Goal: Information Seeking & Learning: Learn about a topic

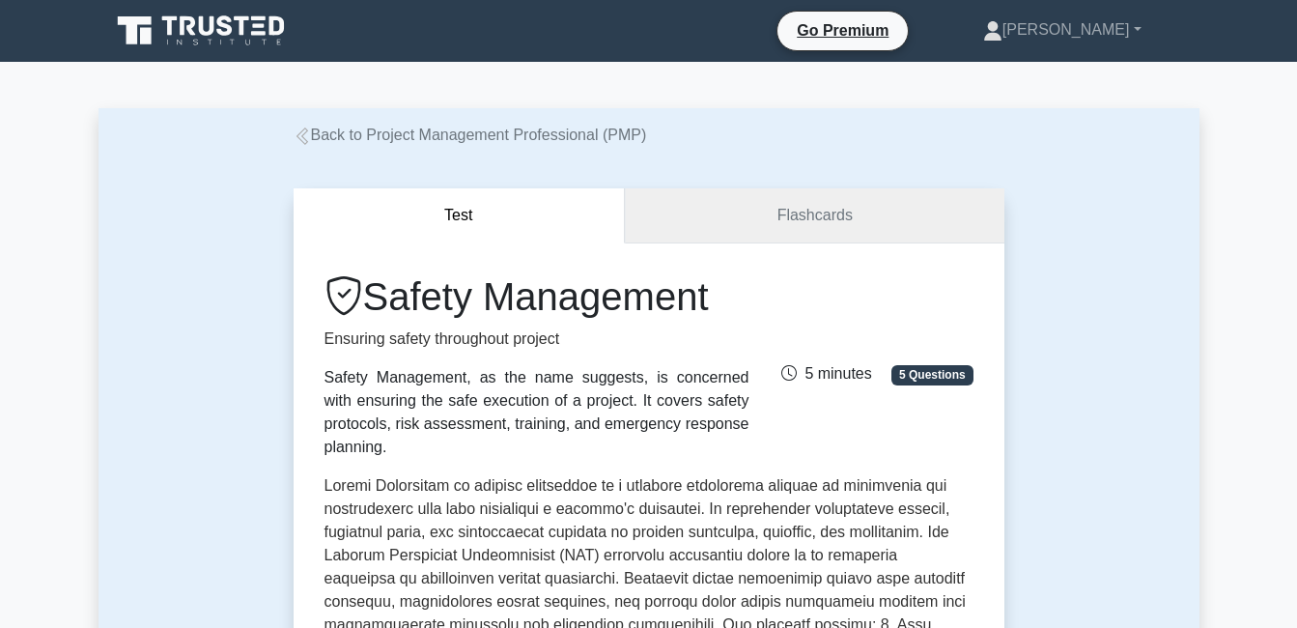
click at [770, 214] on link "Flashcards" at bounding box center [814, 215] width 379 height 55
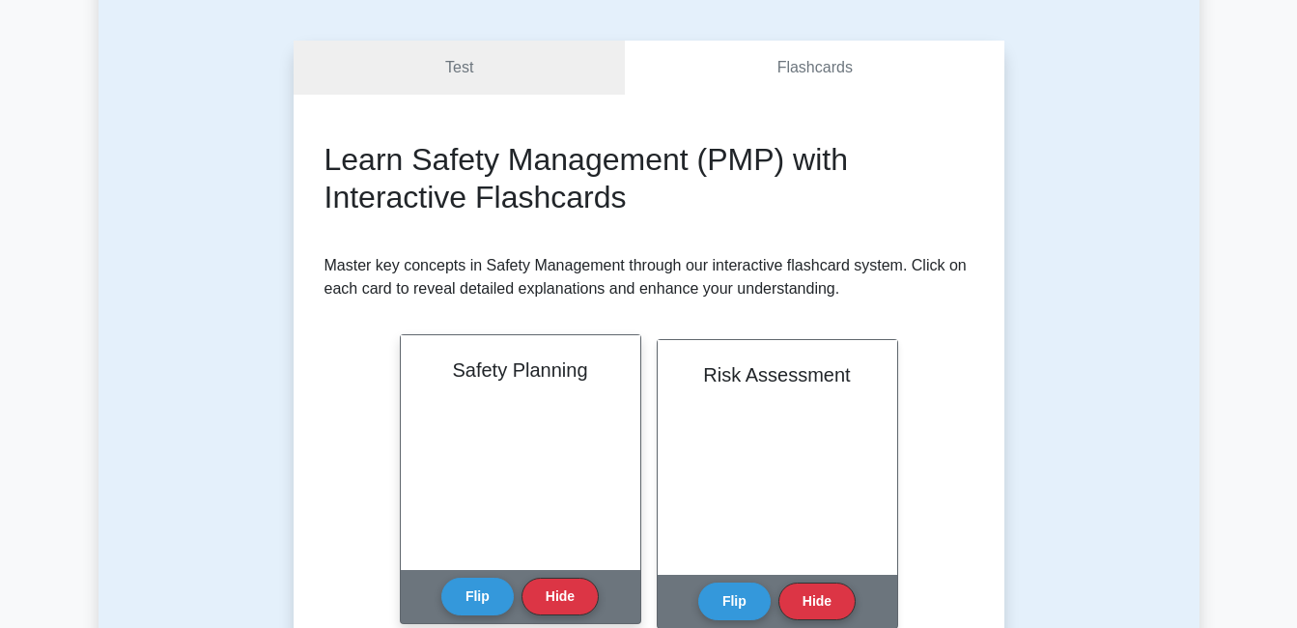
scroll to position [193, 0]
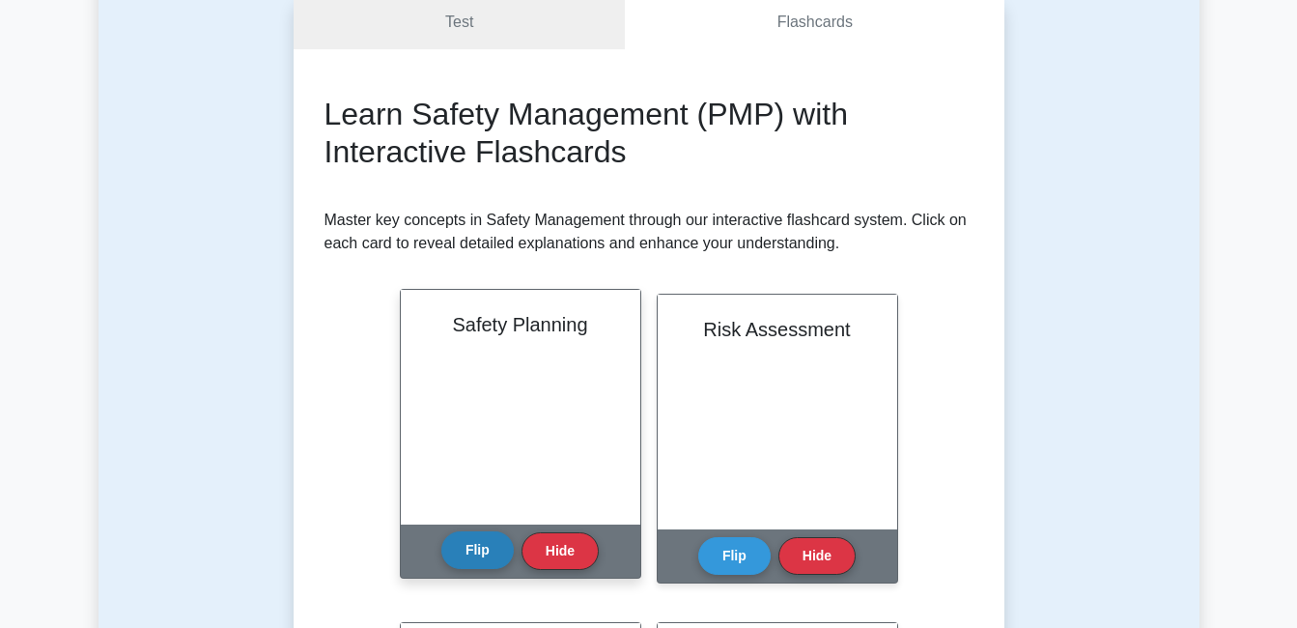
click at [471, 551] on button "Flip" at bounding box center [477, 550] width 72 height 38
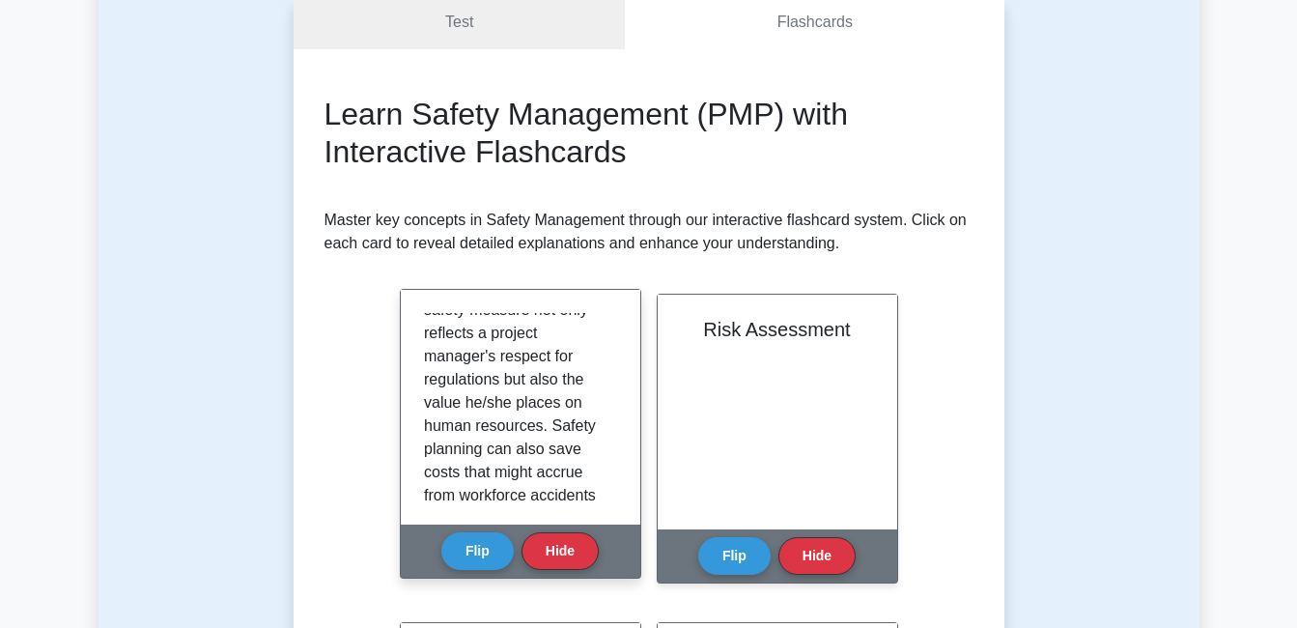
scroll to position [604, 0]
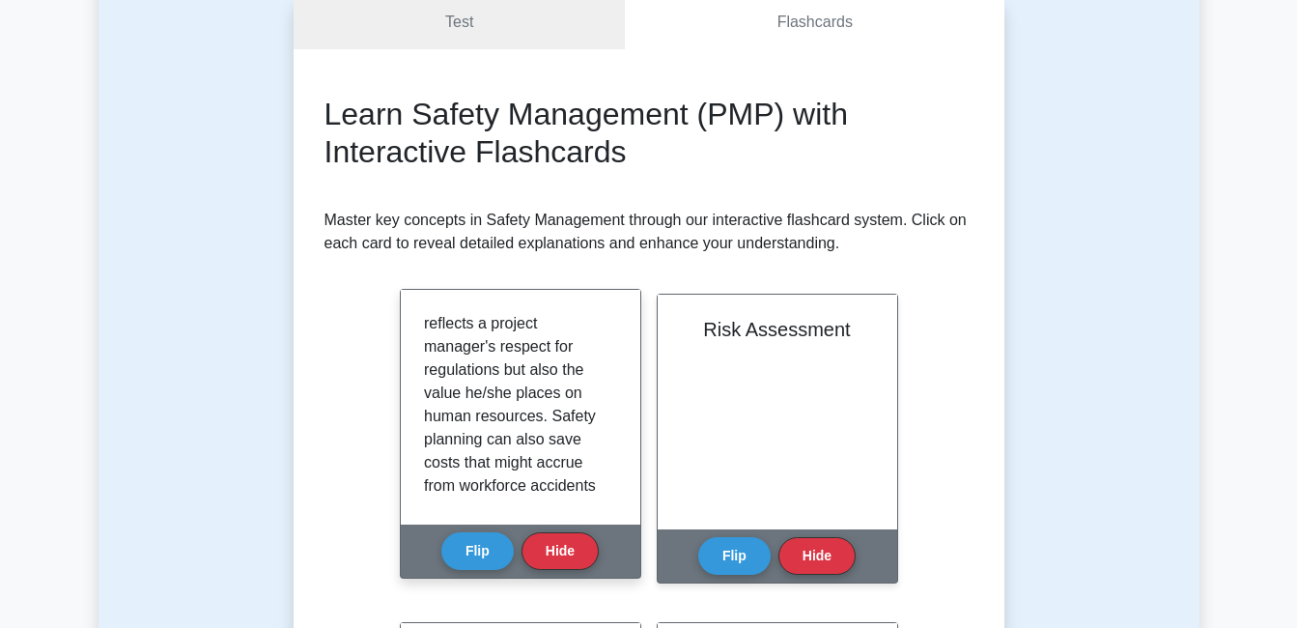
drag, startPoint x: 620, startPoint y: 456, endPoint x: 622, endPoint y: 470, distance: 14.6
click at [622, 470] on div "Safety planning in project management refers to the systematic process of ident…" at bounding box center [520, 407] width 239 height 235
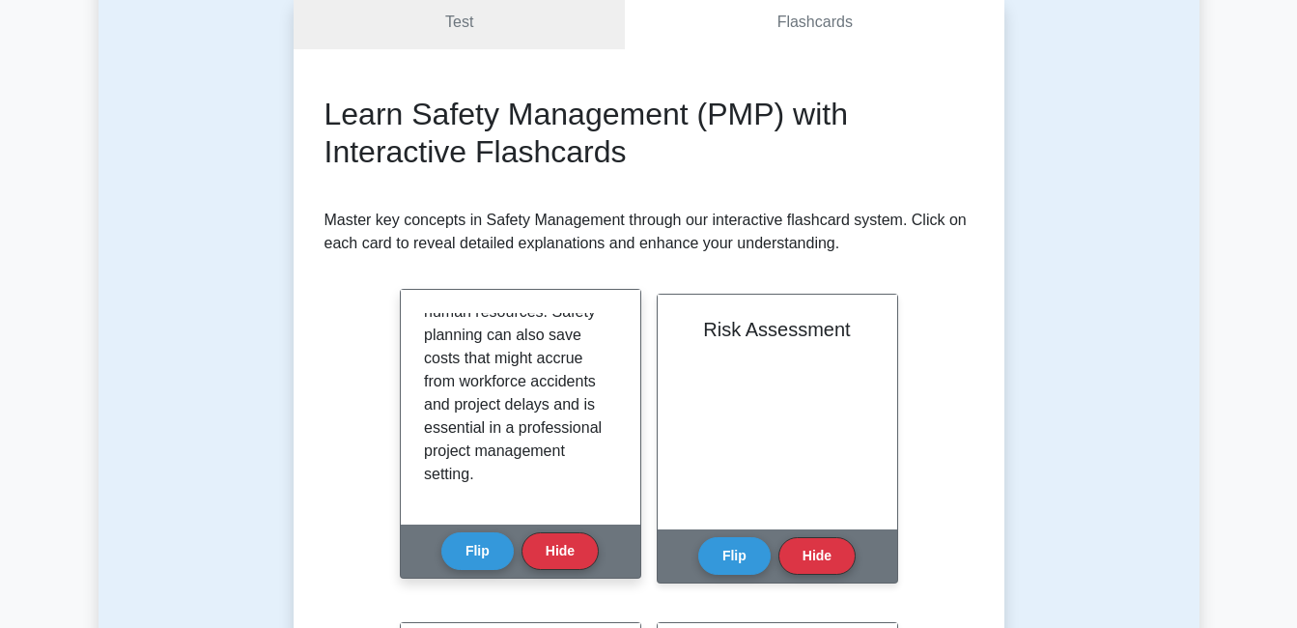
scroll to position [731, 0]
click at [480, 560] on button "Flip" at bounding box center [477, 550] width 72 height 38
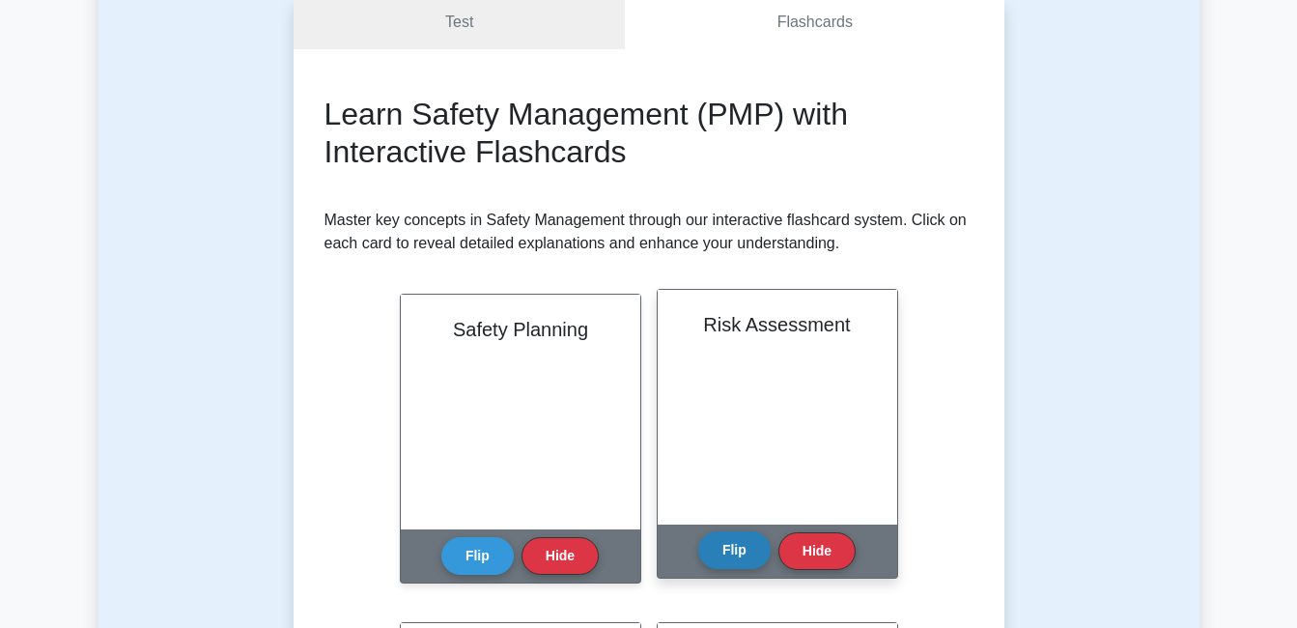
click at [744, 559] on button "Flip" at bounding box center [734, 550] width 72 height 38
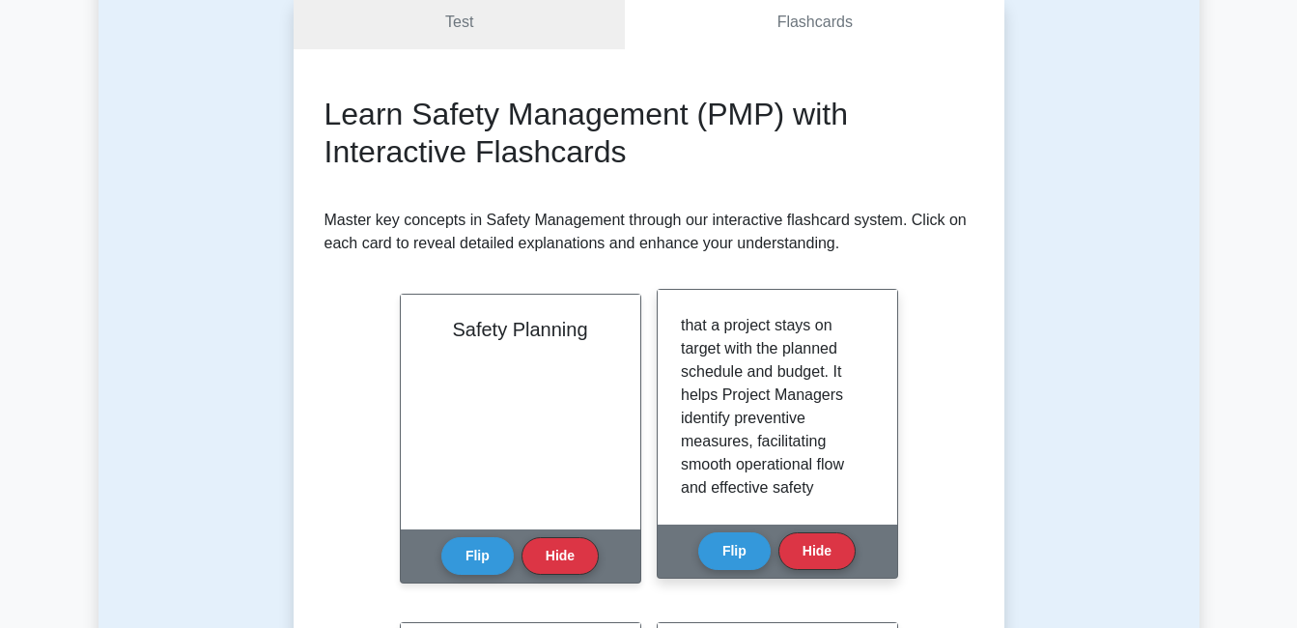
scroll to position [457, 0]
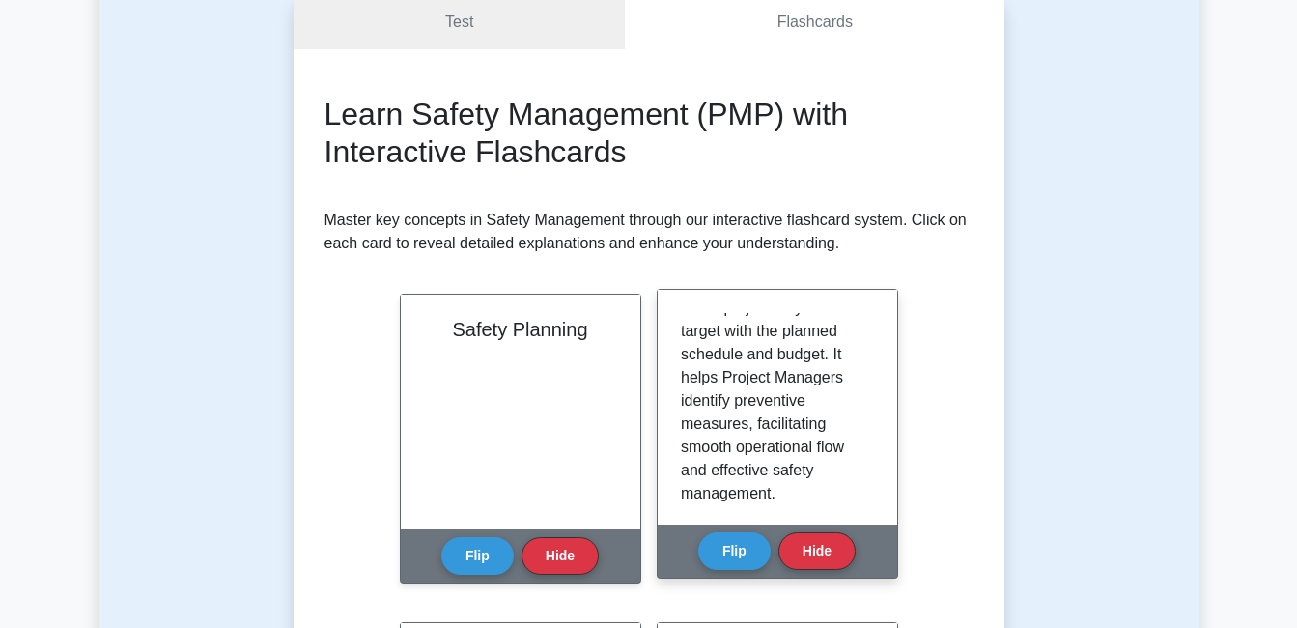
drag, startPoint x: 874, startPoint y: 463, endPoint x: 878, endPoint y: 479, distance: 15.9
click at [878, 479] on div "Risk Assessment is a critical safety management aspect in project management. T…" at bounding box center [777, 407] width 239 height 235
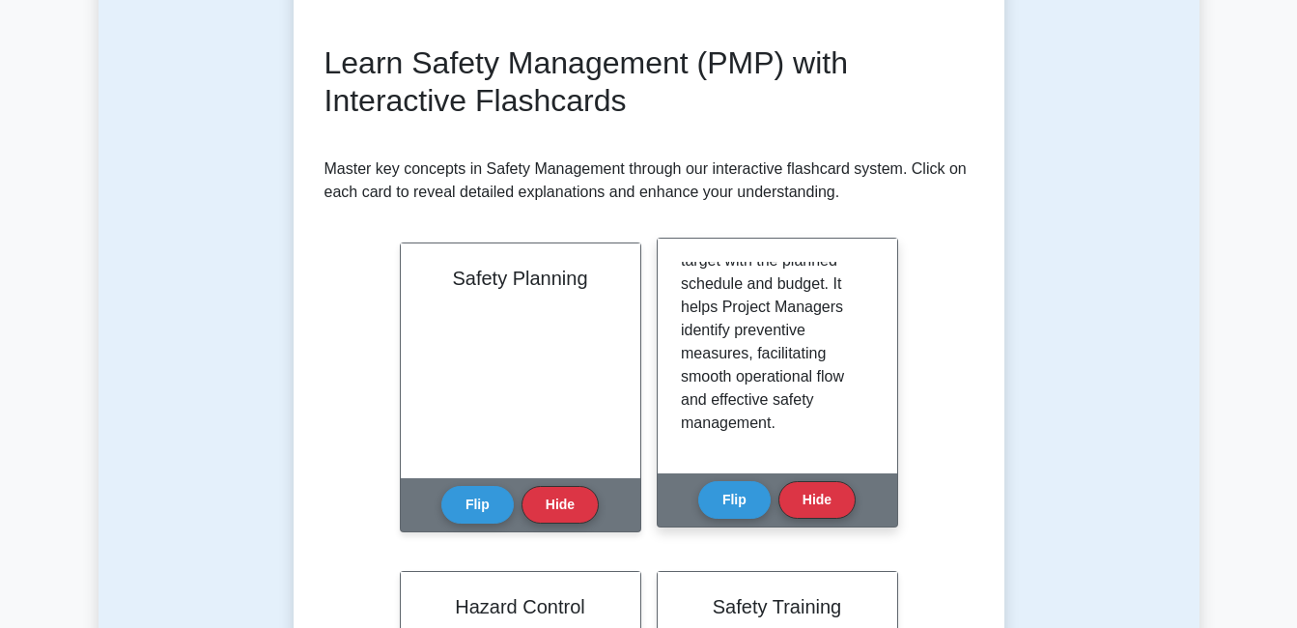
scroll to position [290, 0]
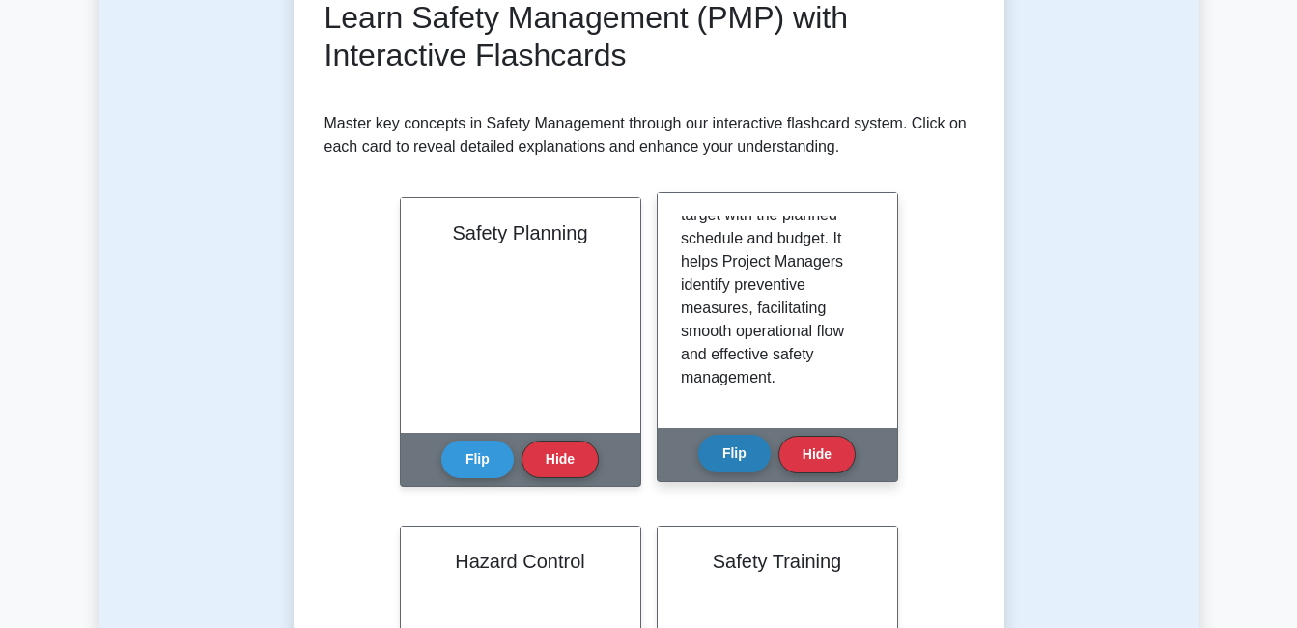
click at [716, 451] on button "Flip" at bounding box center [734, 454] width 72 height 38
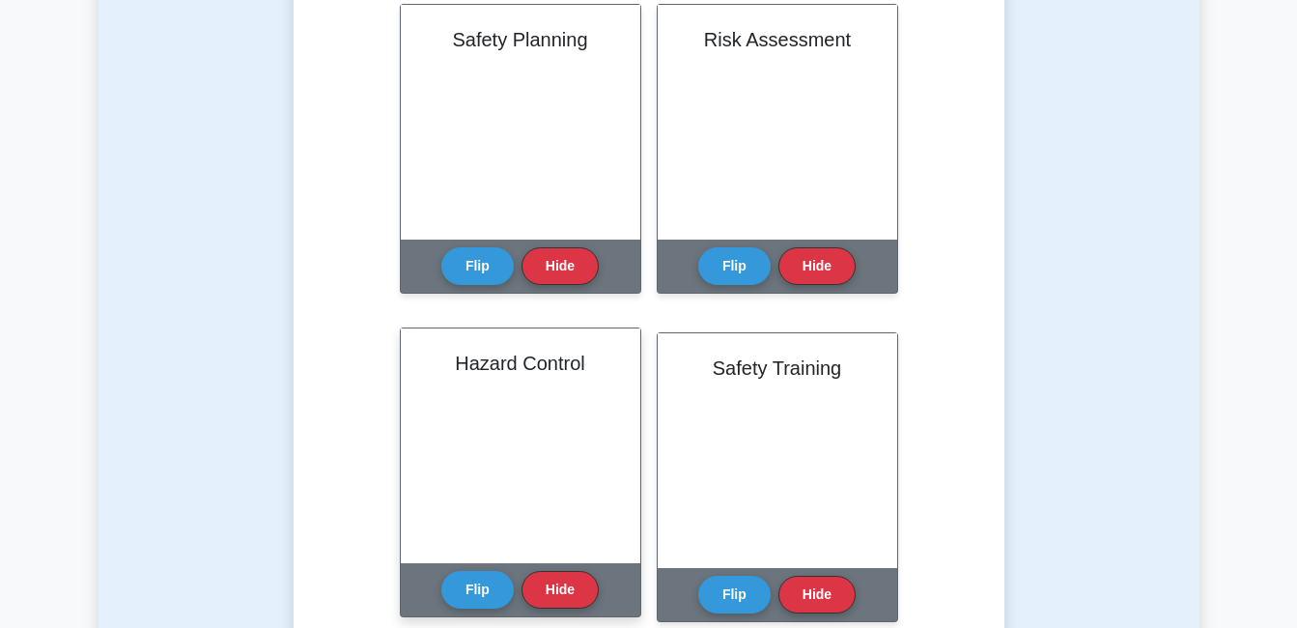
scroll to position [676, 0]
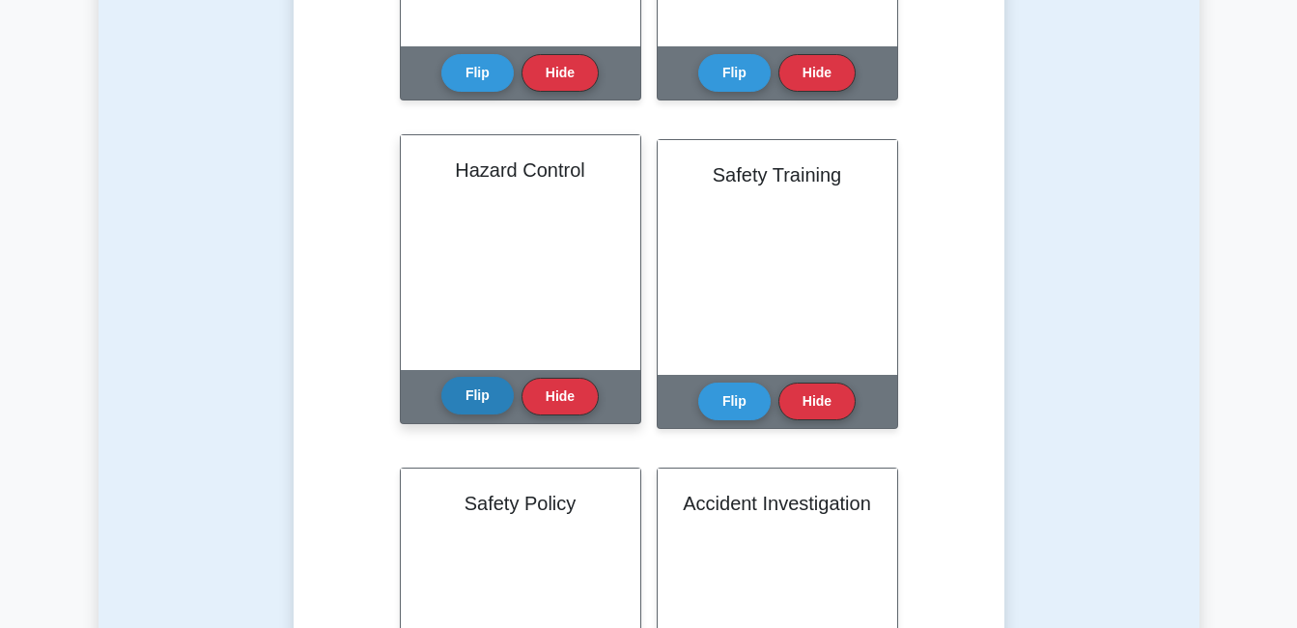
click at [461, 407] on button "Flip" at bounding box center [477, 396] width 72 height 38
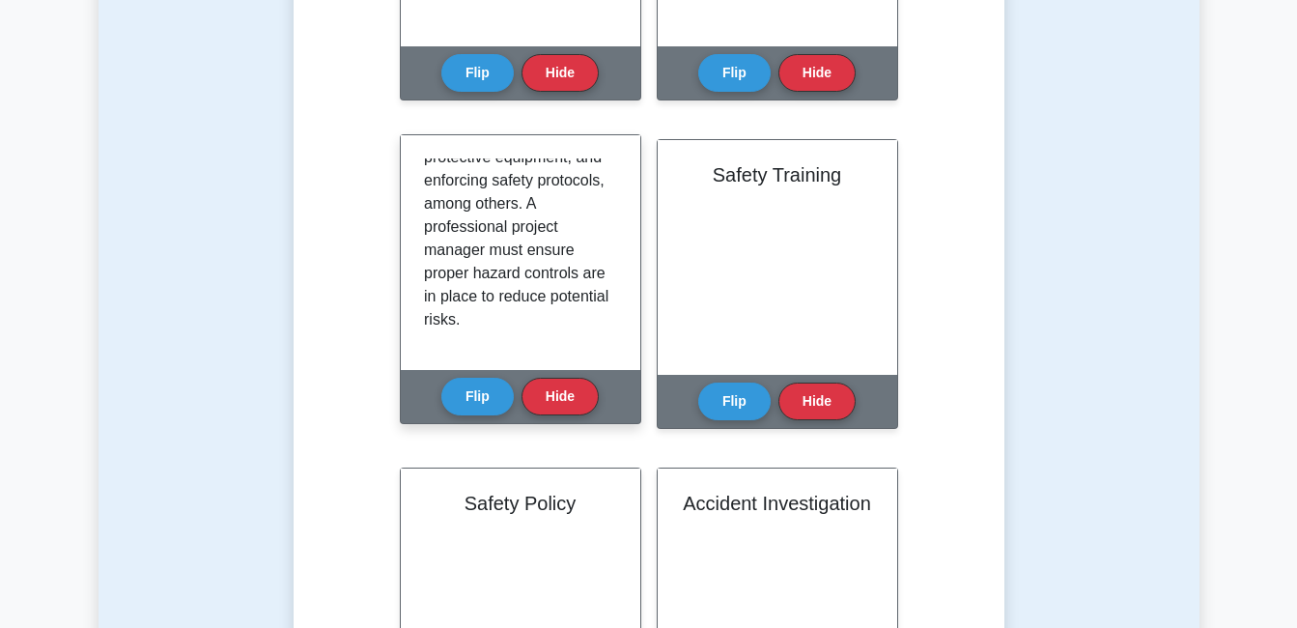
scroll to position [453, 0]
click at [480, 403] on button "Flip" at bounding box center [477, 396] width 72 height 38
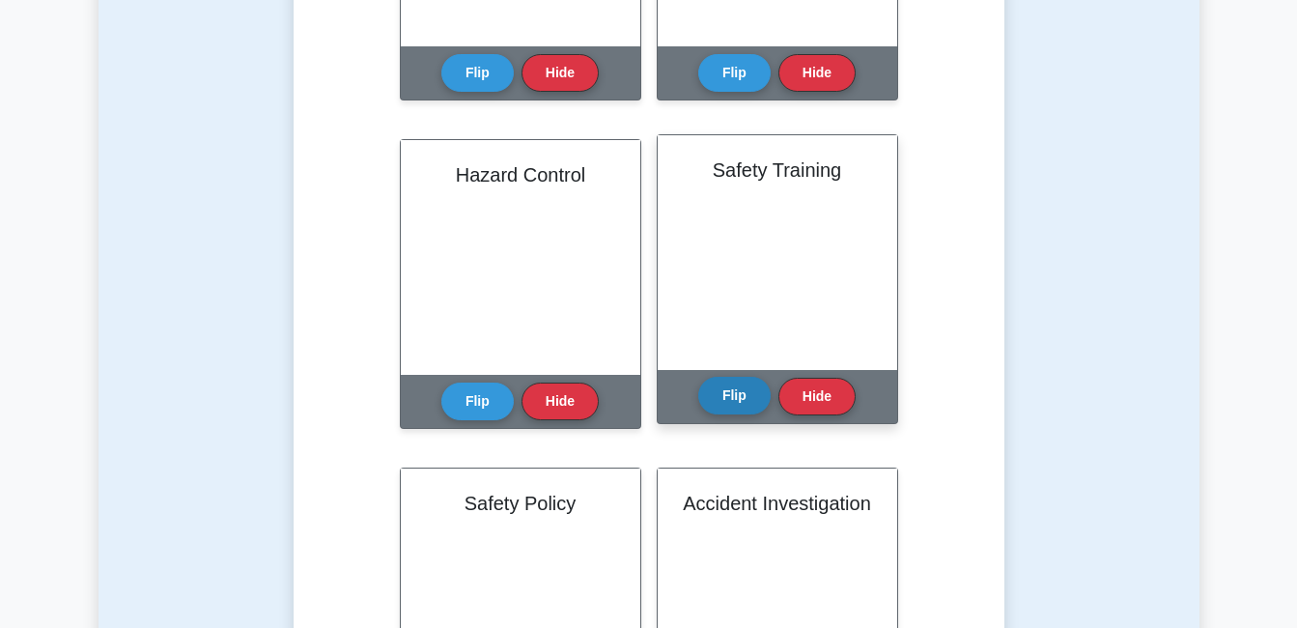
click at [732, 393] on button "Flip" at bounding box center [734, 396] width 72 height 38
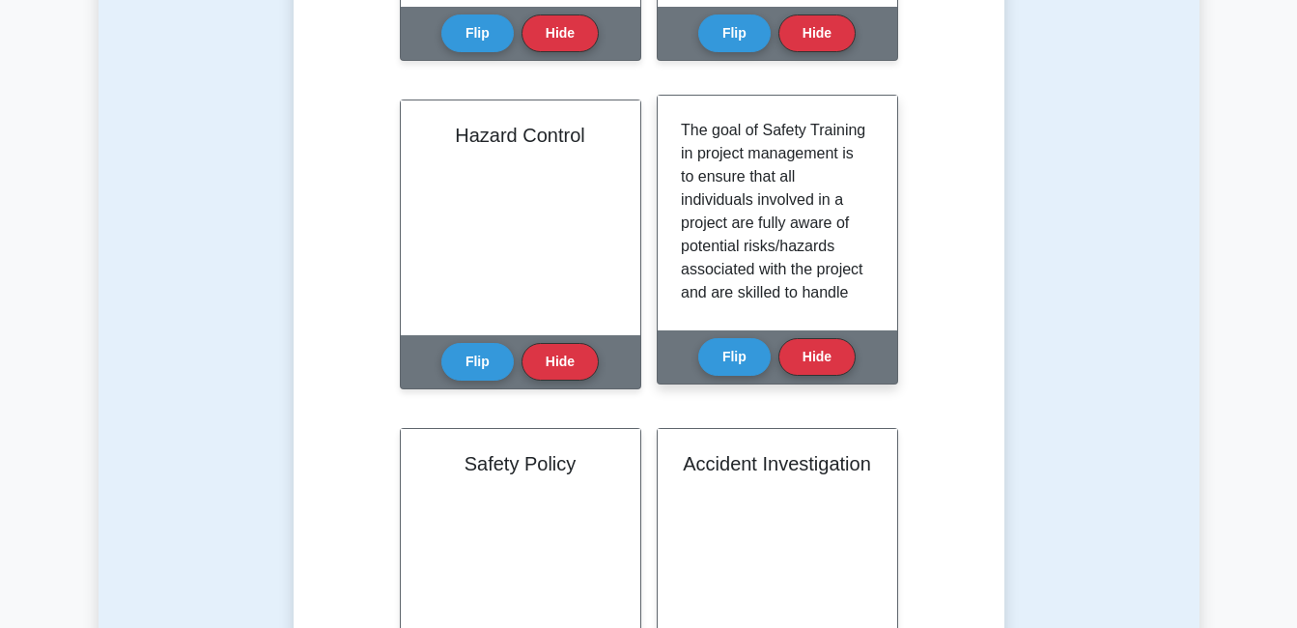
scroll to position [772, 0]
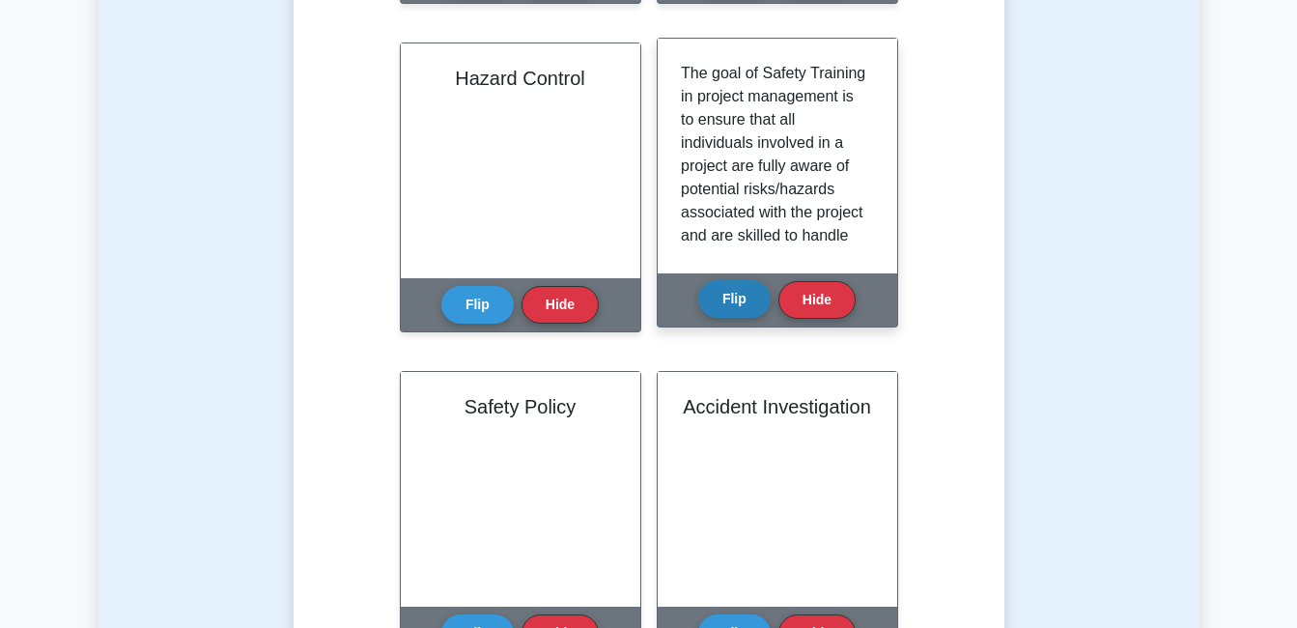
click at [725, 308] on button "Flip" at bounding box center [734, 299] width 72 height 38
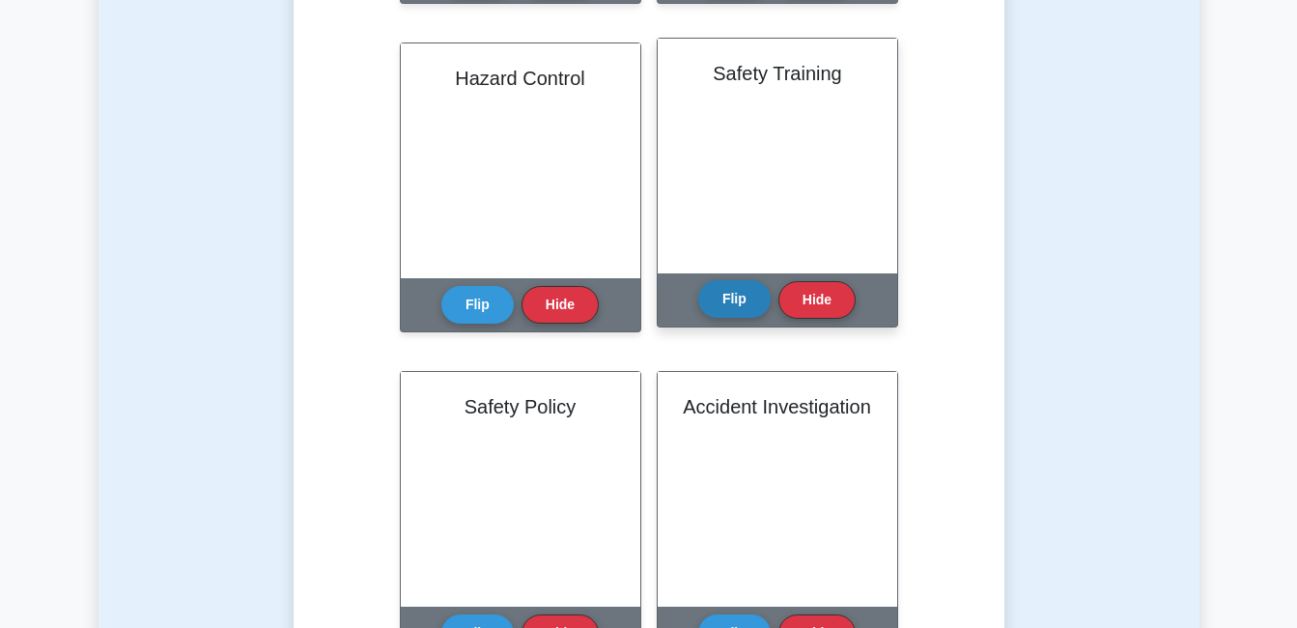
click at [726, 304] on button "Flip" at bounding box center [734, 299] width 72 height 38
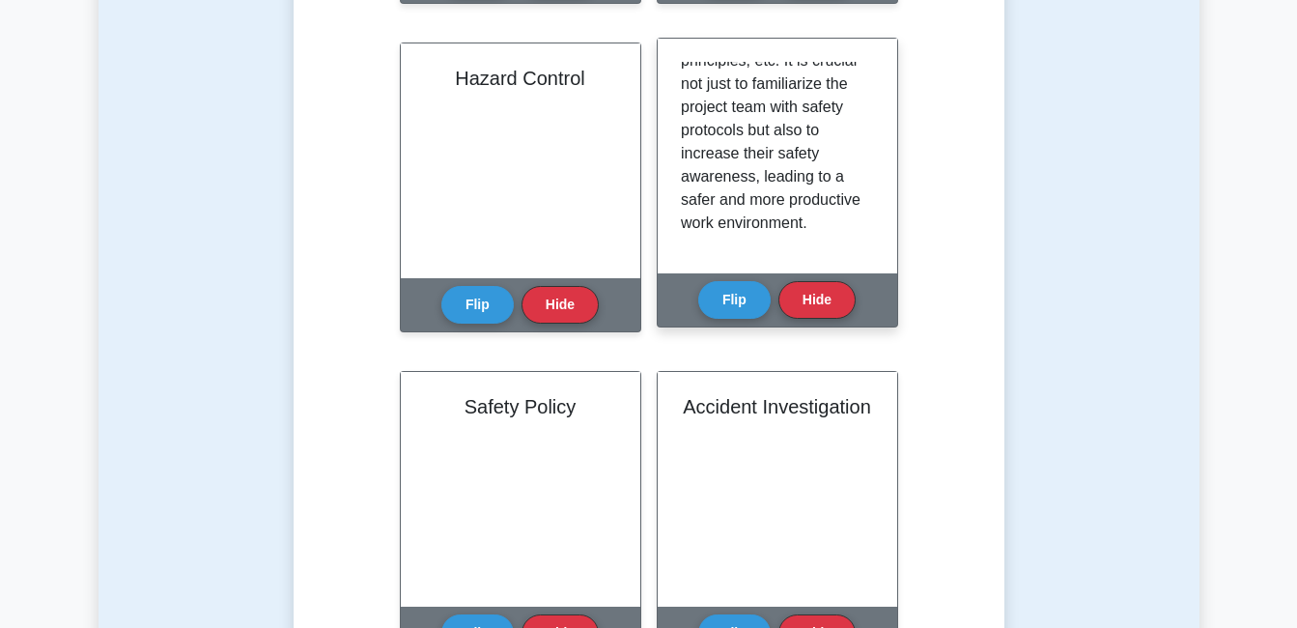
scroll to position [407, 0]
click at [745, 292] on button "Flip" at bounding box center [734, 299] width 72 height 38
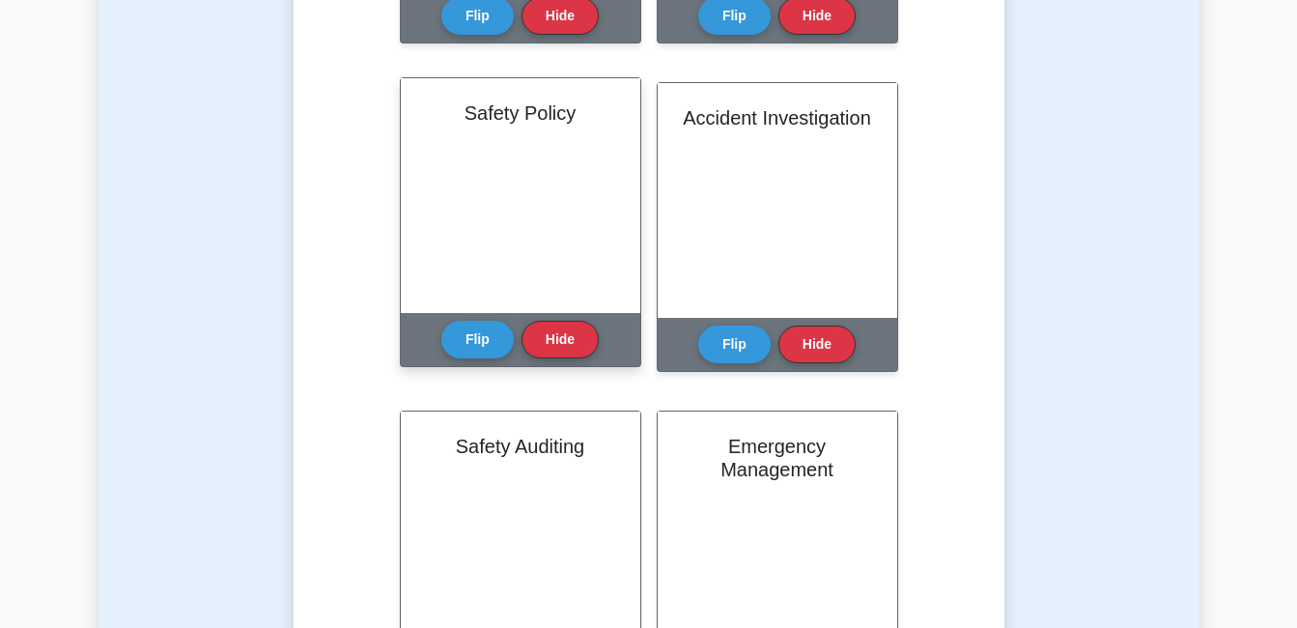
scroll to position [1062, 0]
click at [490, 339] on button "Flip" at bounding box center [477, 338] width 72 height 38
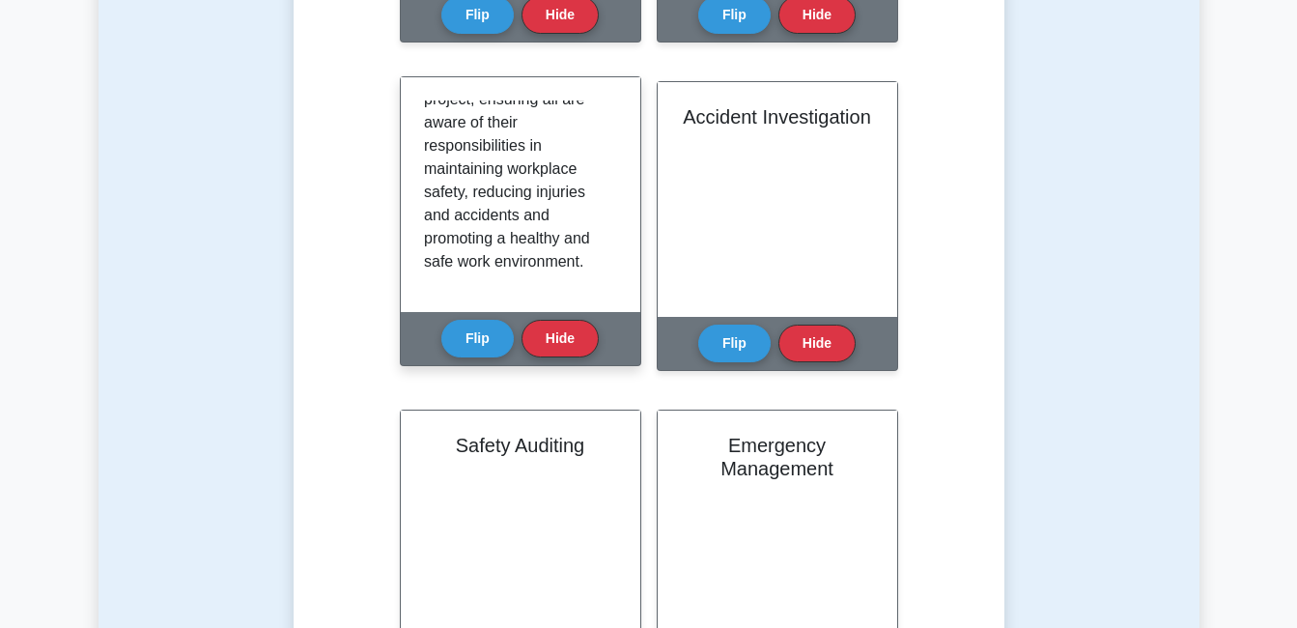
scroll to position [522, 0]
click at [465, 337] on button "Flip" at bounding box center [477, 338] width 72 height 38
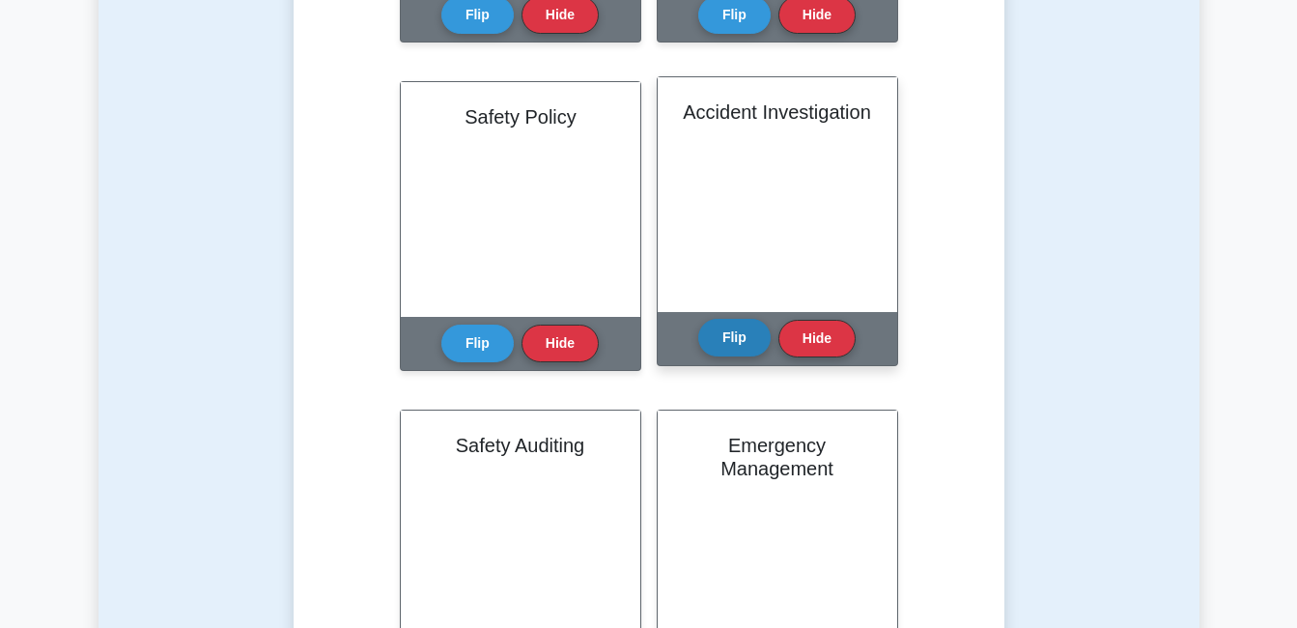
click at [742, 343] on button "Flip" at bounding box center [734, 338] width 72 height 38
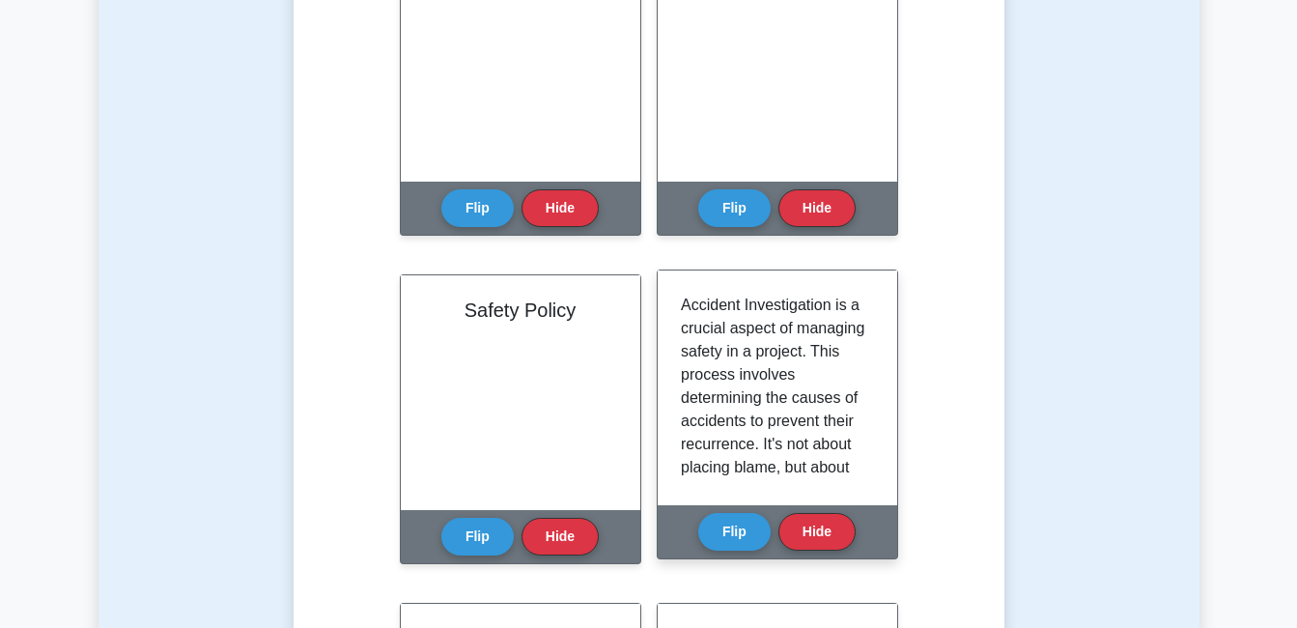
scroll to position [193, 0]
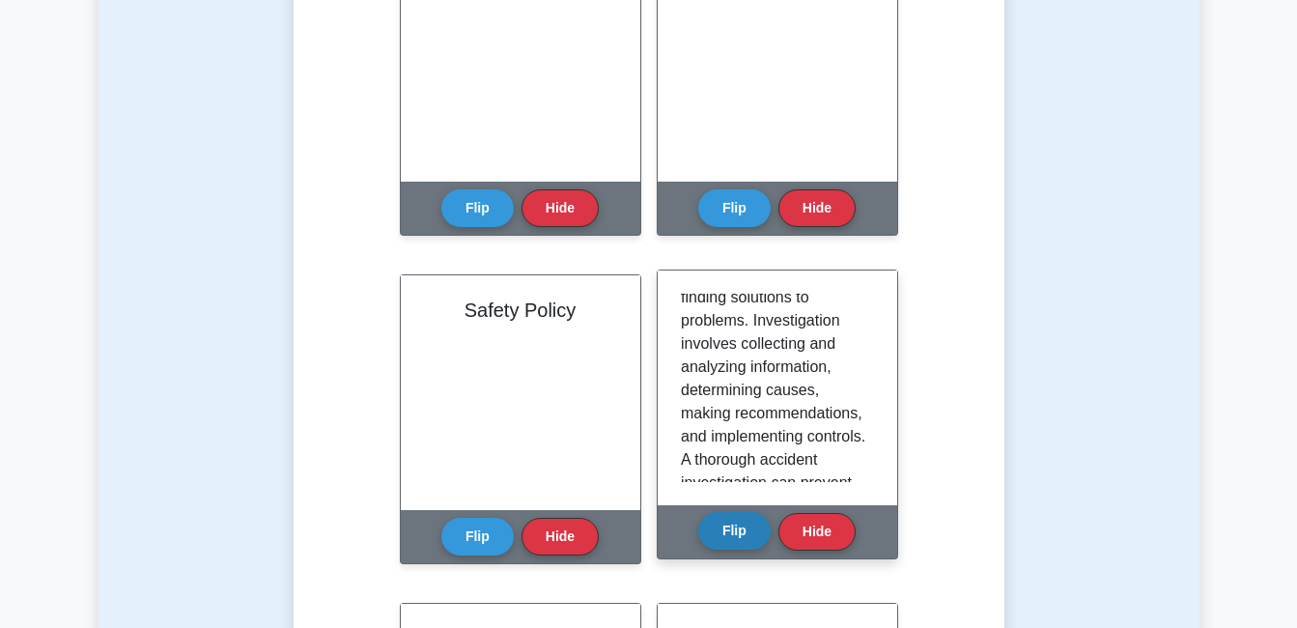
click at [734, 525] on button "Flip" at bounding box center [734, 531] width 72 height 38
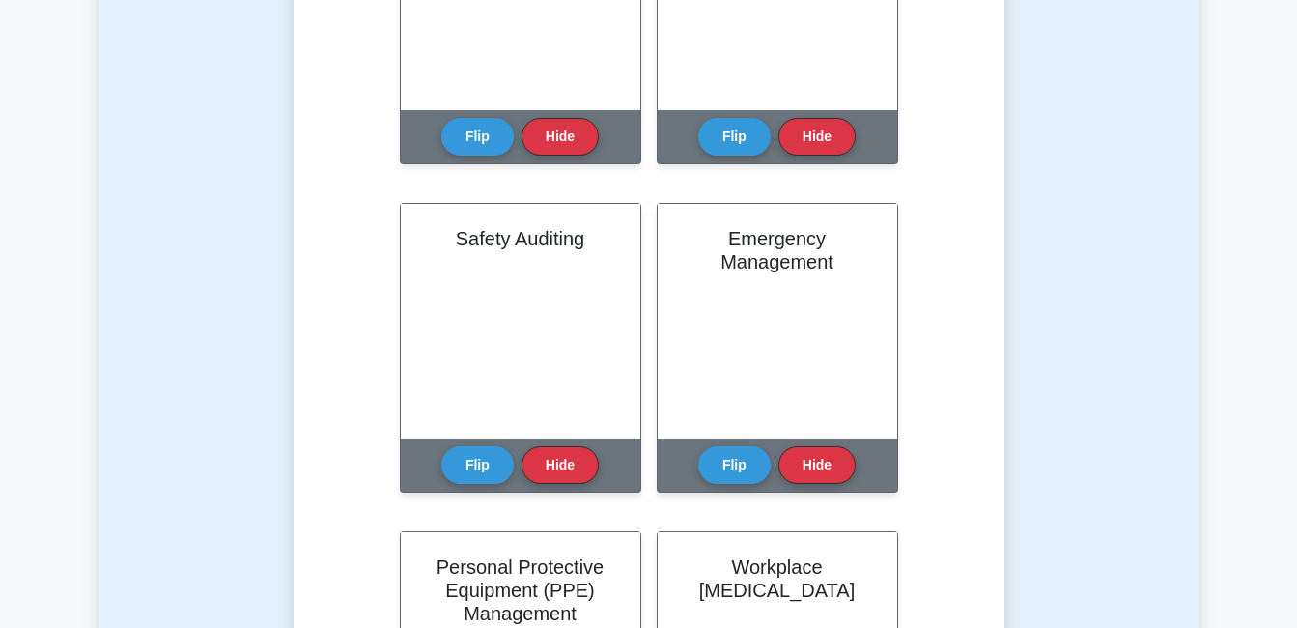
scroll to position [1255, 0]
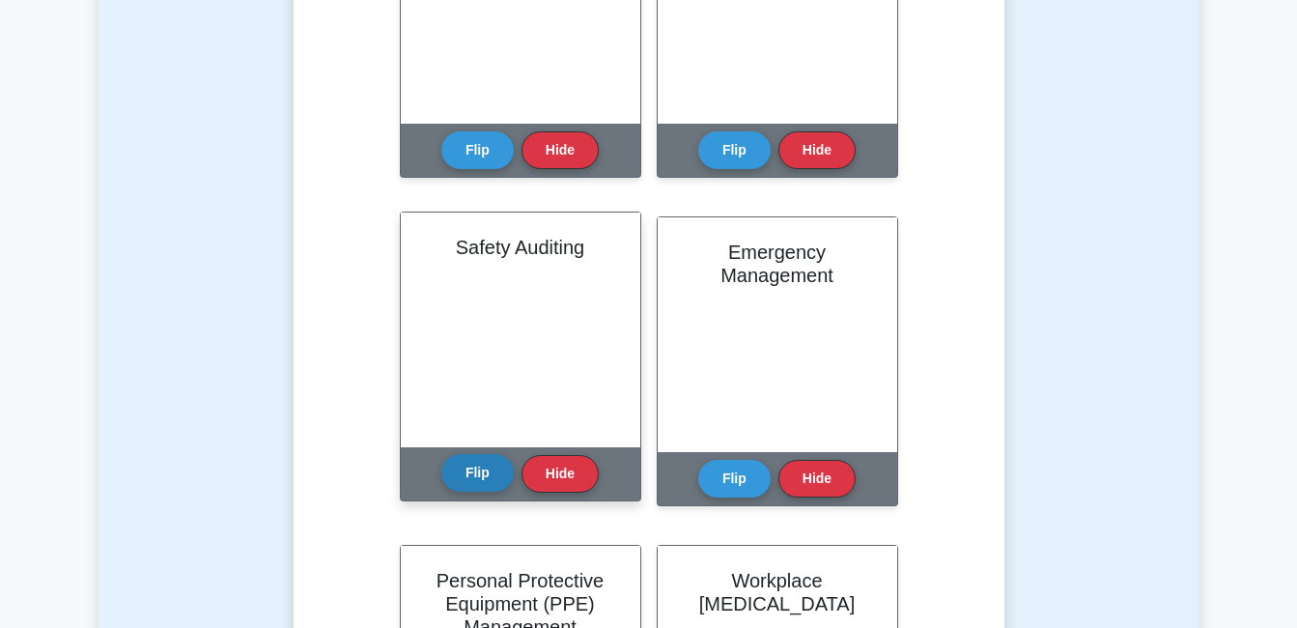
click at [489, 472] on button "Flip" at bounding box center [477, 473] width 72 height 38
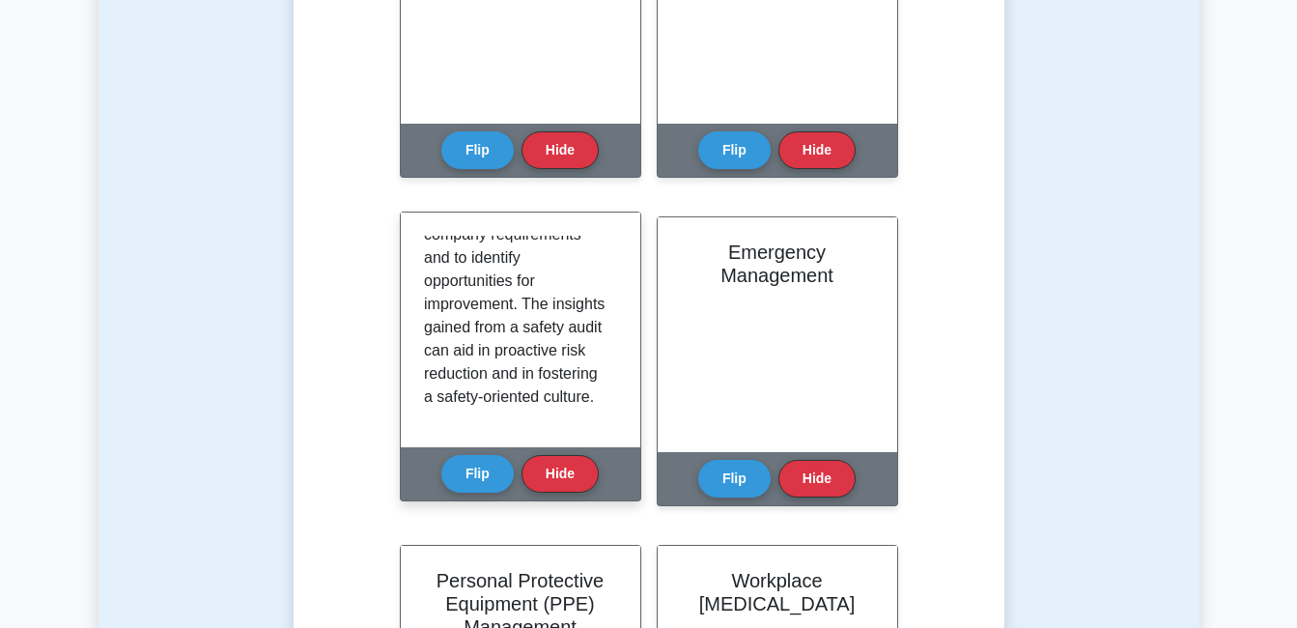
scroll to position [407, 0]
click at [448, 477] on button "Flip" at bounding box center [477, 473] width 72 height 38
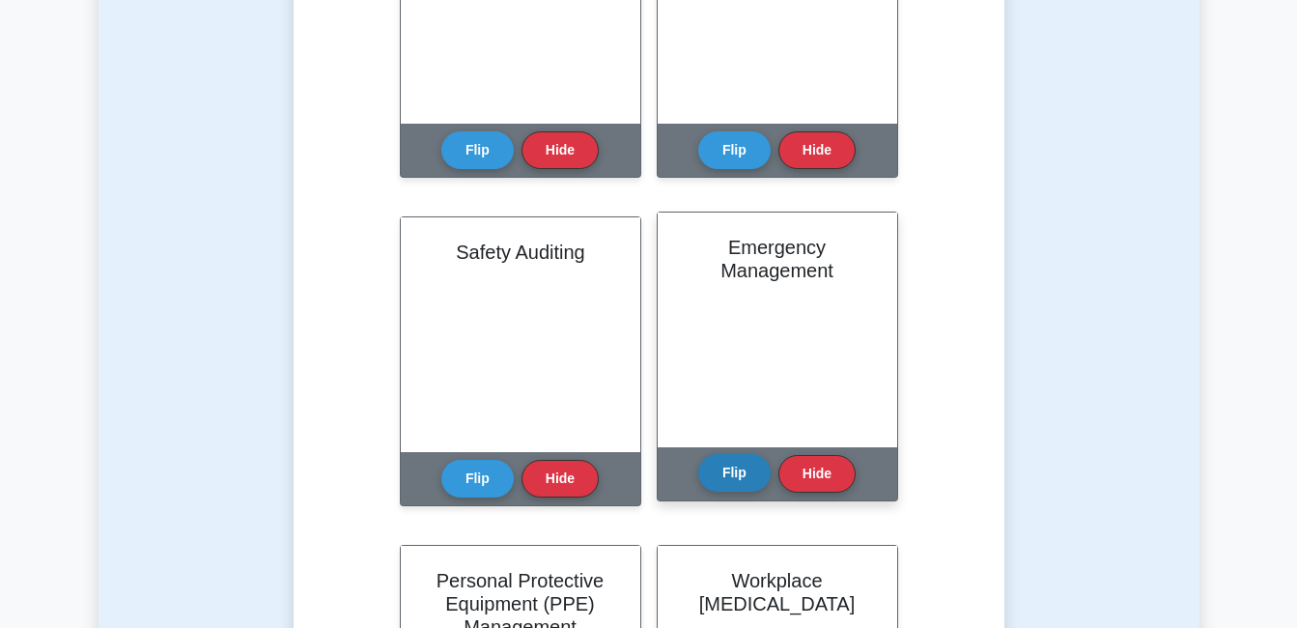
click at [734, 476] on button "Flip" at bounding box center [734, 473] width 72 height 38
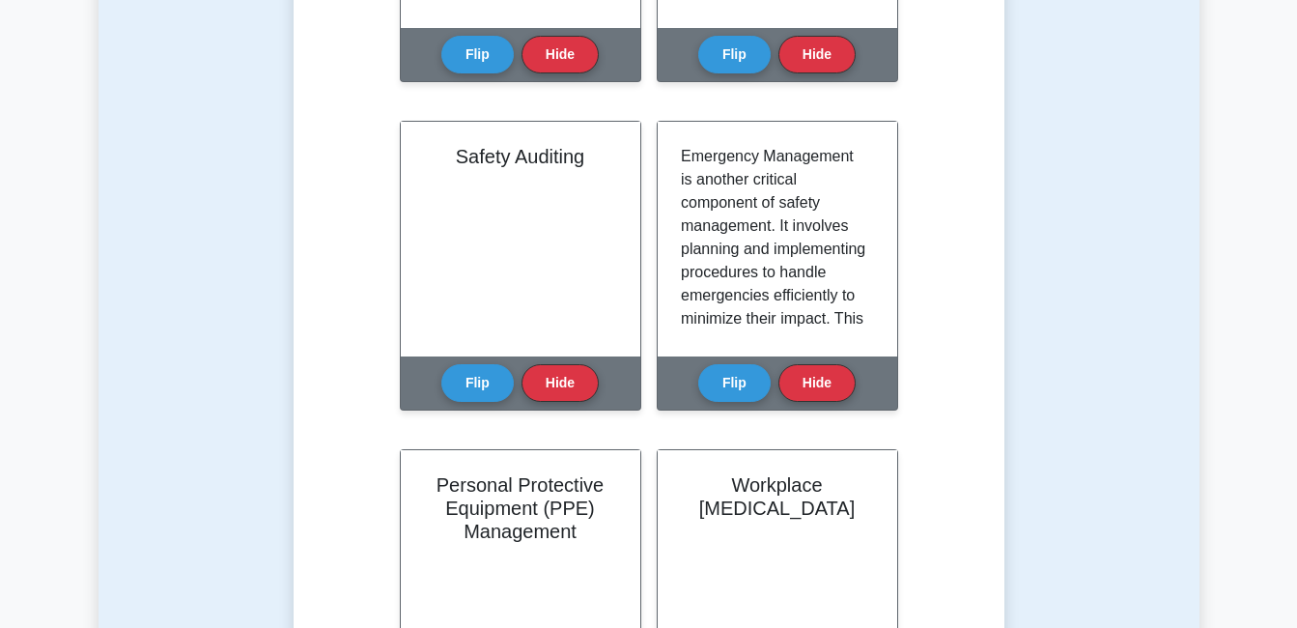
scroll to position [1352, 0]
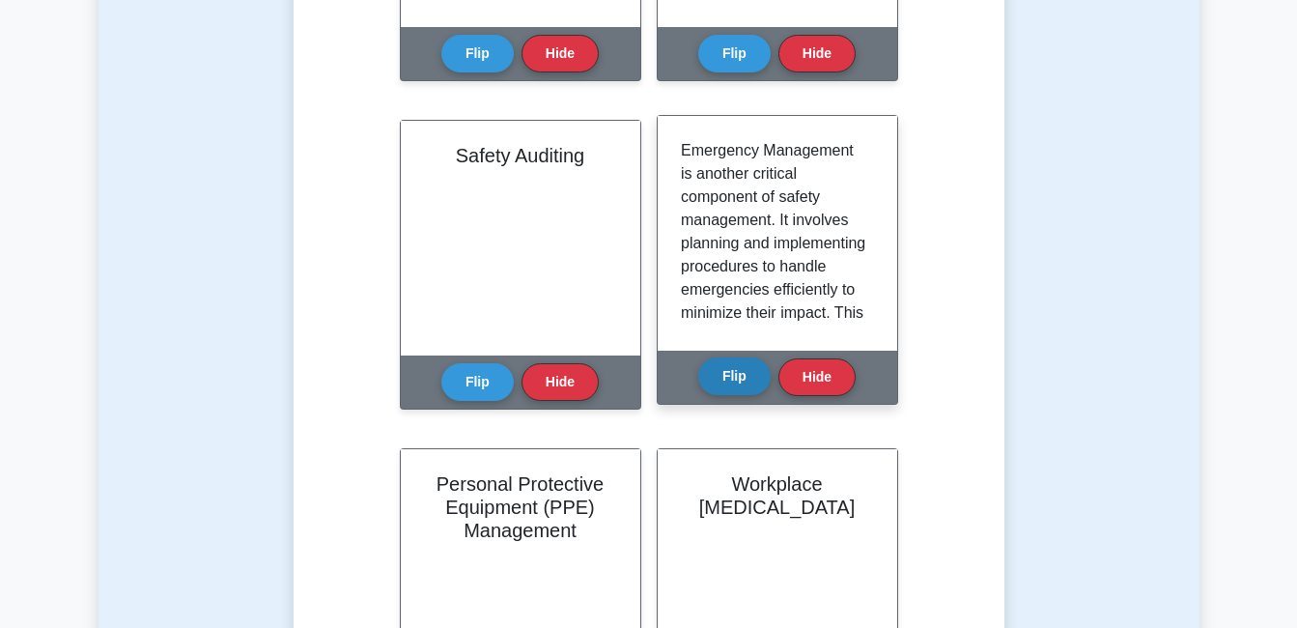
click at [755, 375] on button "Flip" at bounding box center [734, 376] width 72 height 38
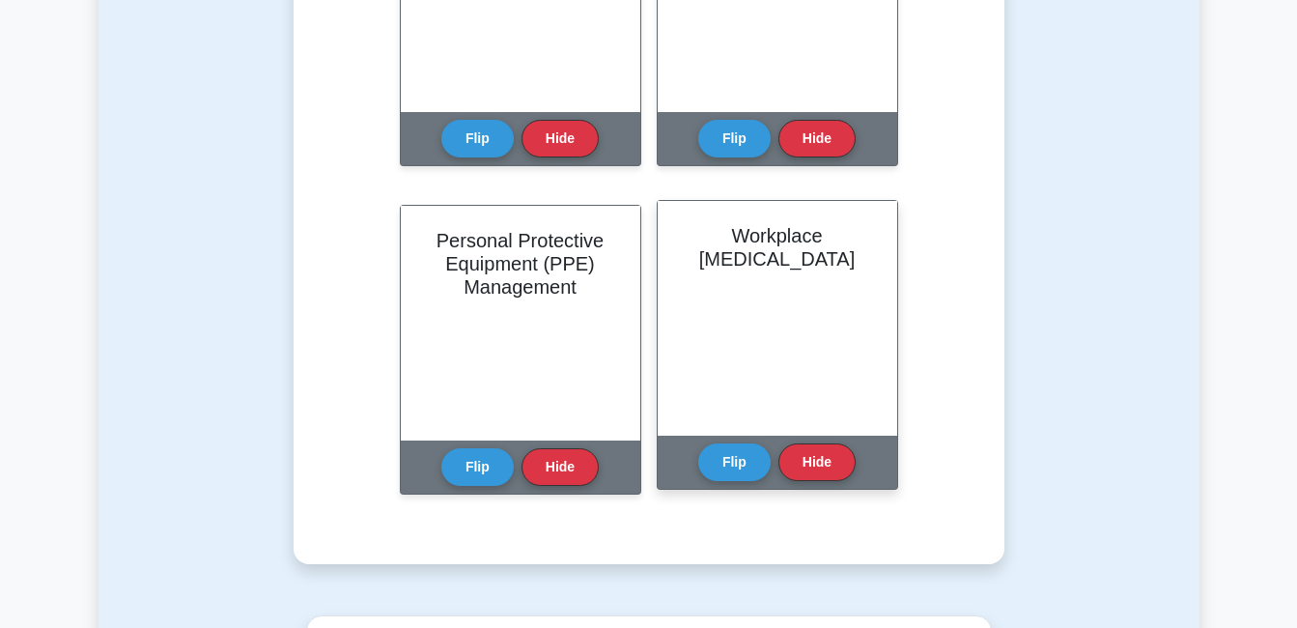
scroll to position [1642, 0]
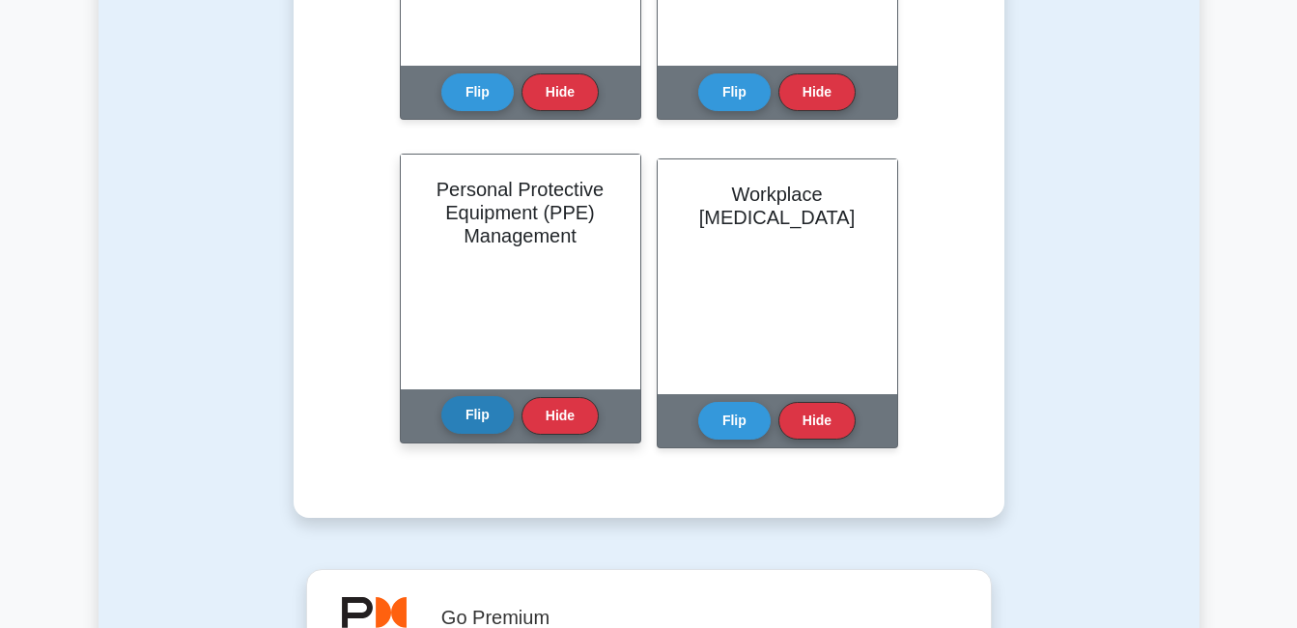
click at [467, 418] on button "Flip" at bounding box center [477, 415] width 72 height 38
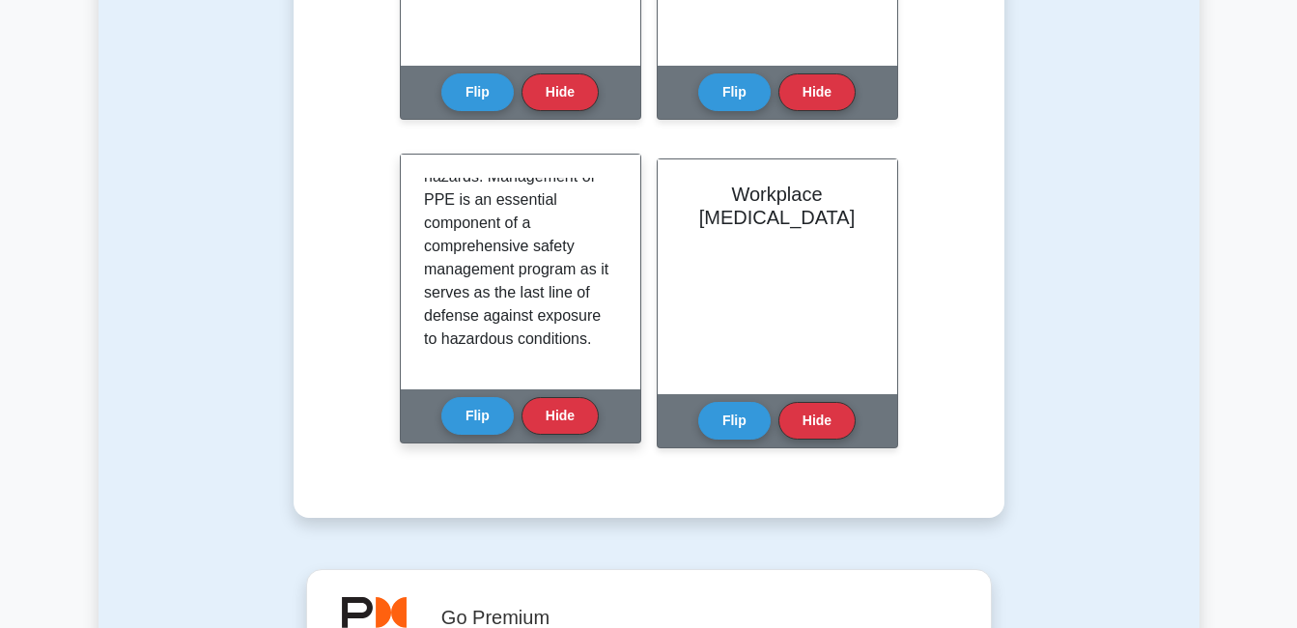
scroll to position [0, 0]
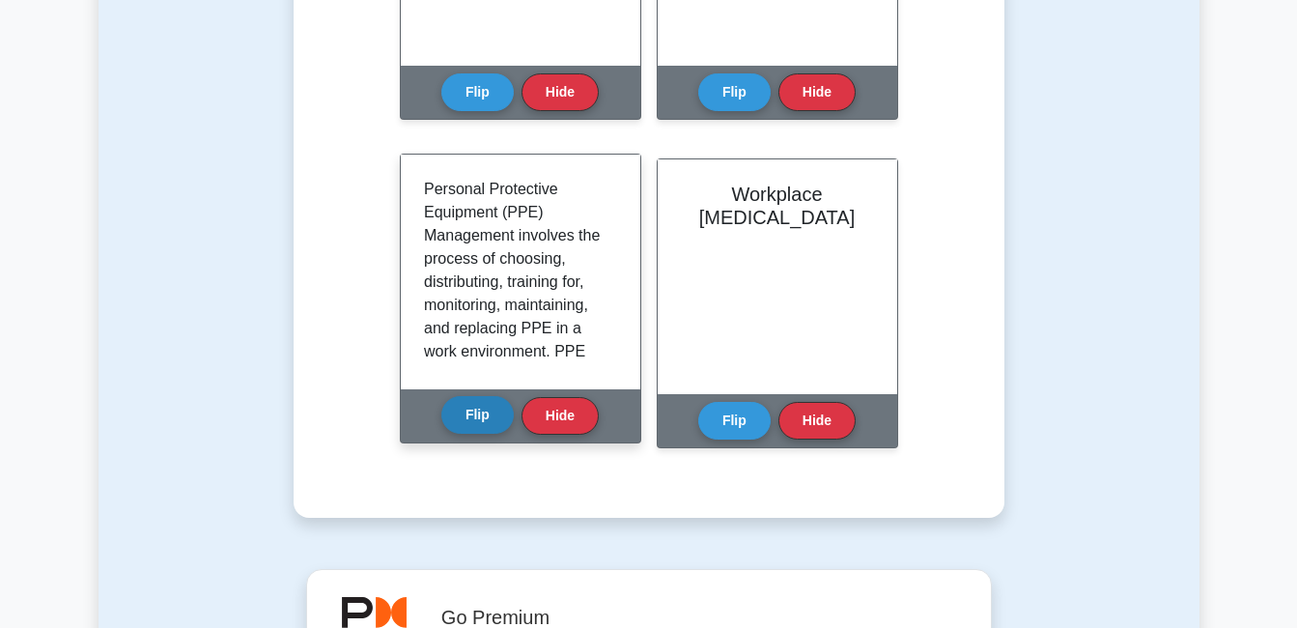
click at [477, 412] on button "Flip" at bounding box center [477, 415] width 72 height 38
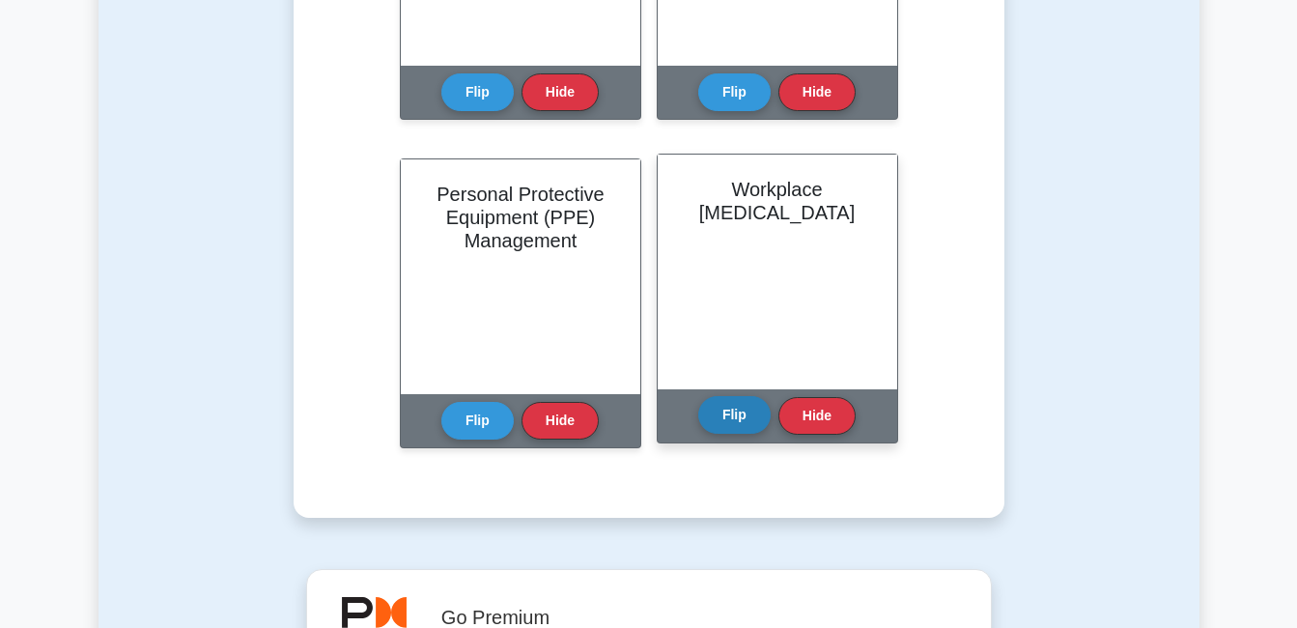
click at [732, 409] on button "Flip" at bounding box center [734, 415] width 72 height 38
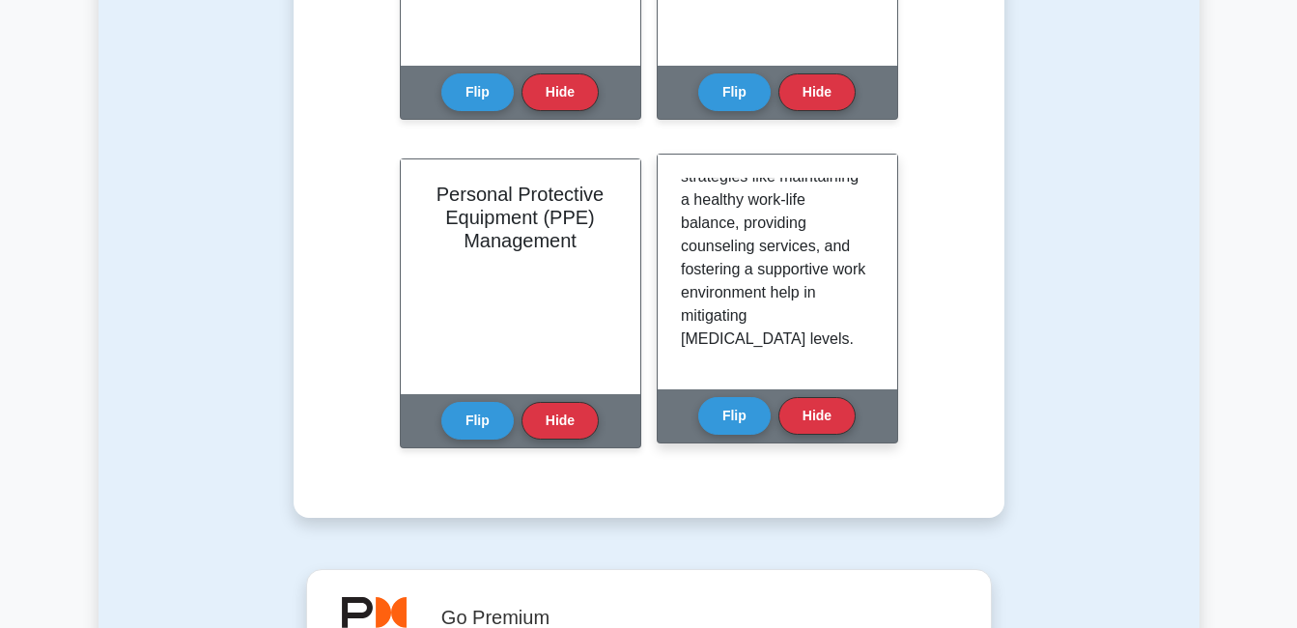
scroll to position [329, 0]
drag, startPoint x: 726, startPoint y: 420, endPoint x: 714, endPoint y: 424, distance: 13.1
click at [720, 420] on button "Flip" at bounding box center [734, 415] width 72 height 38
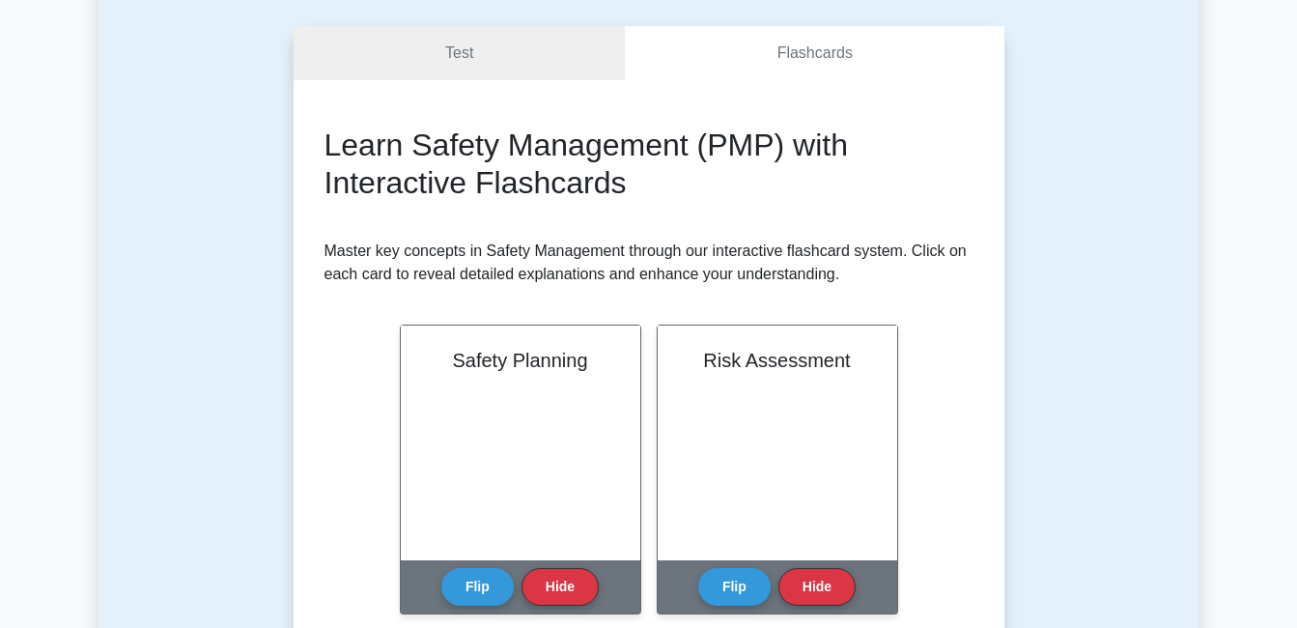
scroll to position [0, 0]
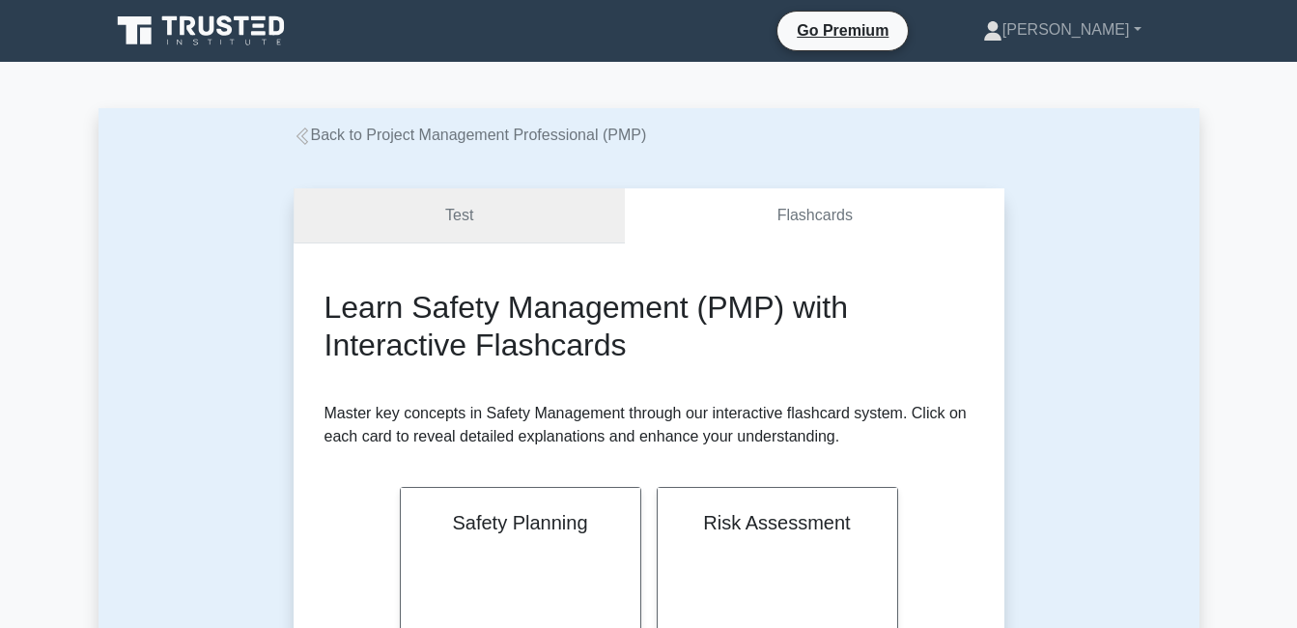
click at [491, 231] on link "Test" at bounding box center [460, 215] width 332 height 55
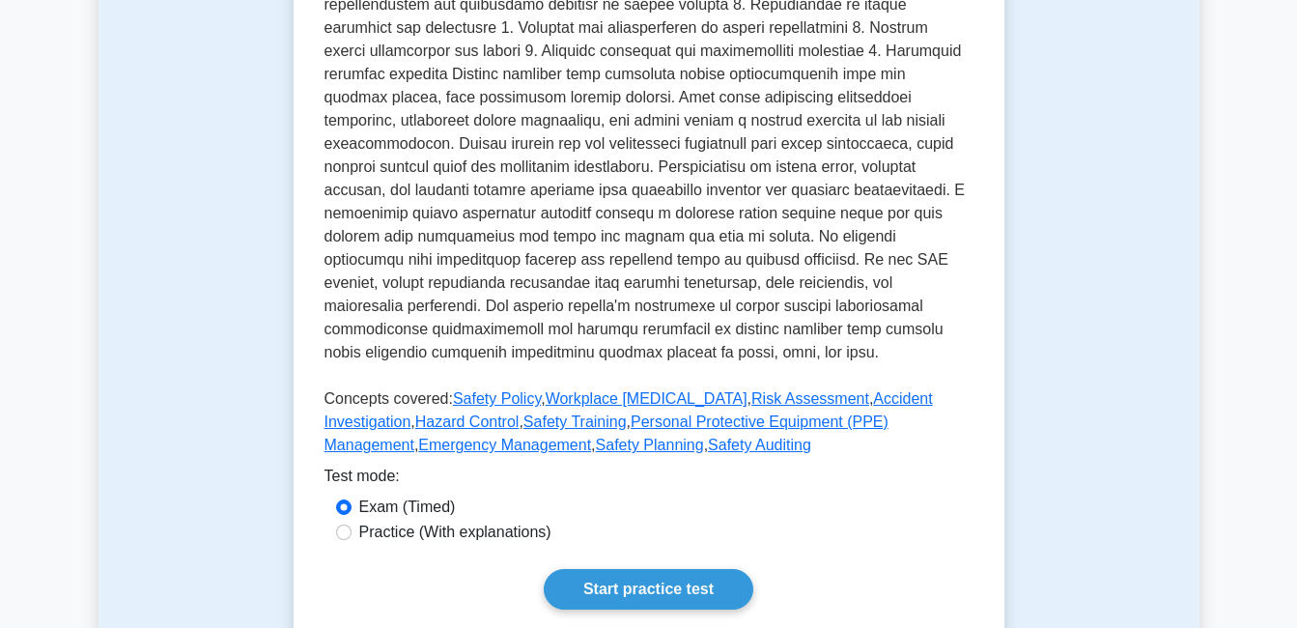
scroll to position [676, 0]
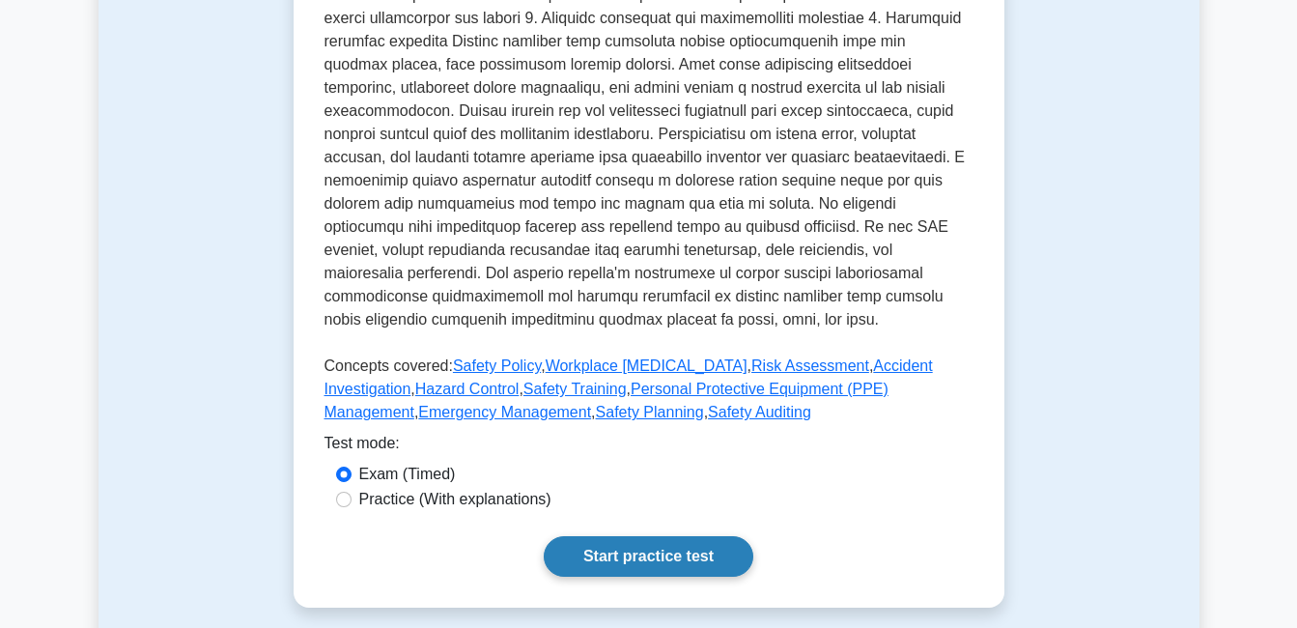
click at [636, 536] on link "Start practice test" at bounding box center [649, 556] width 210 height 41
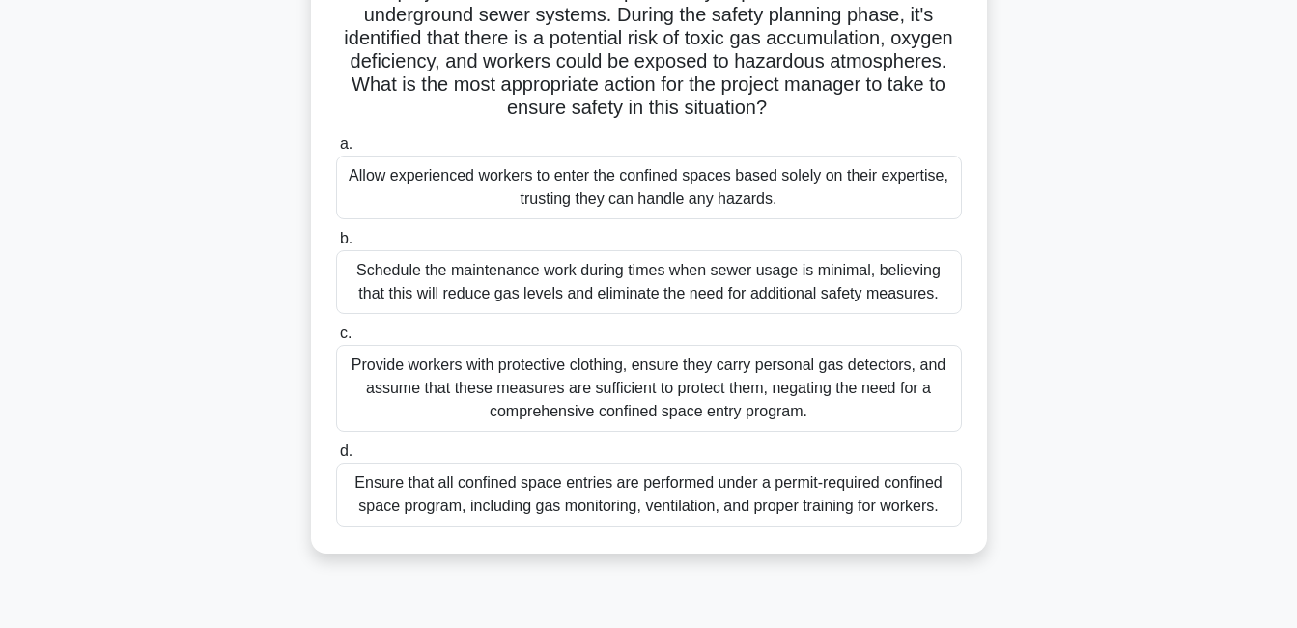
scroll to position [193, 0]
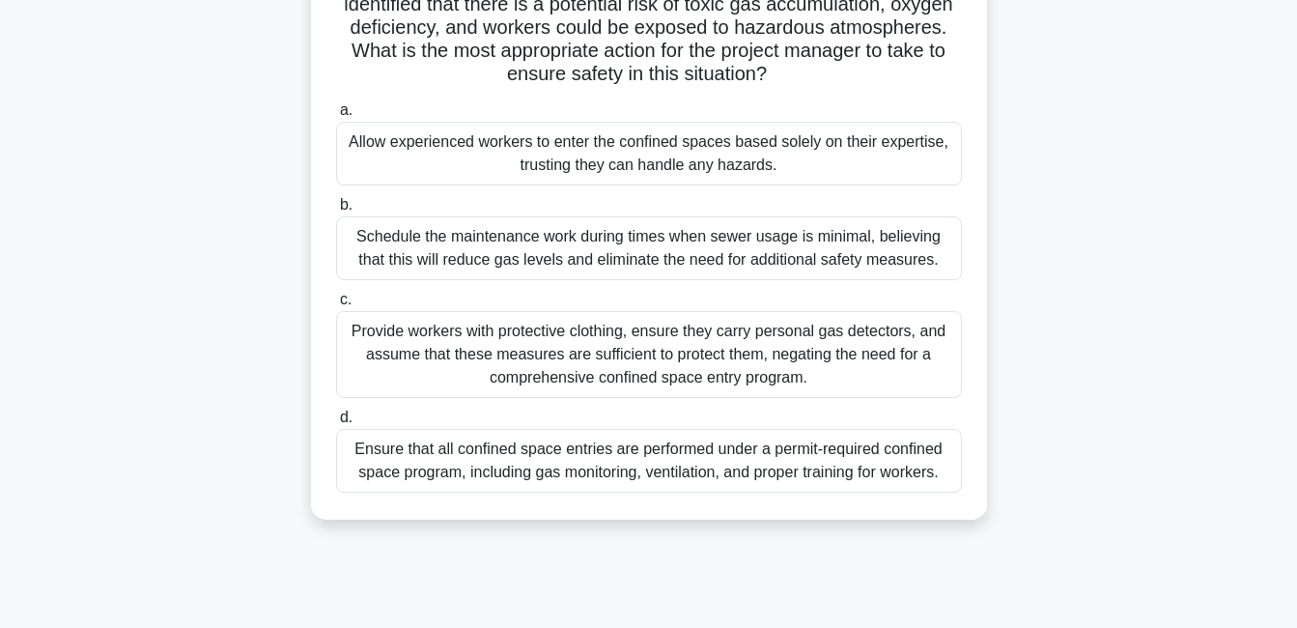
click at [484, 471] on div "Ensure that all confined space entries are performed under a permit-required co…" at bounding box center [649, 461] width 626 height 64
click at [336, 424] on input "d. Ensure that all confined space entries are performed under a permit-required…" at bounding box center [336, 417] width 0 height 13
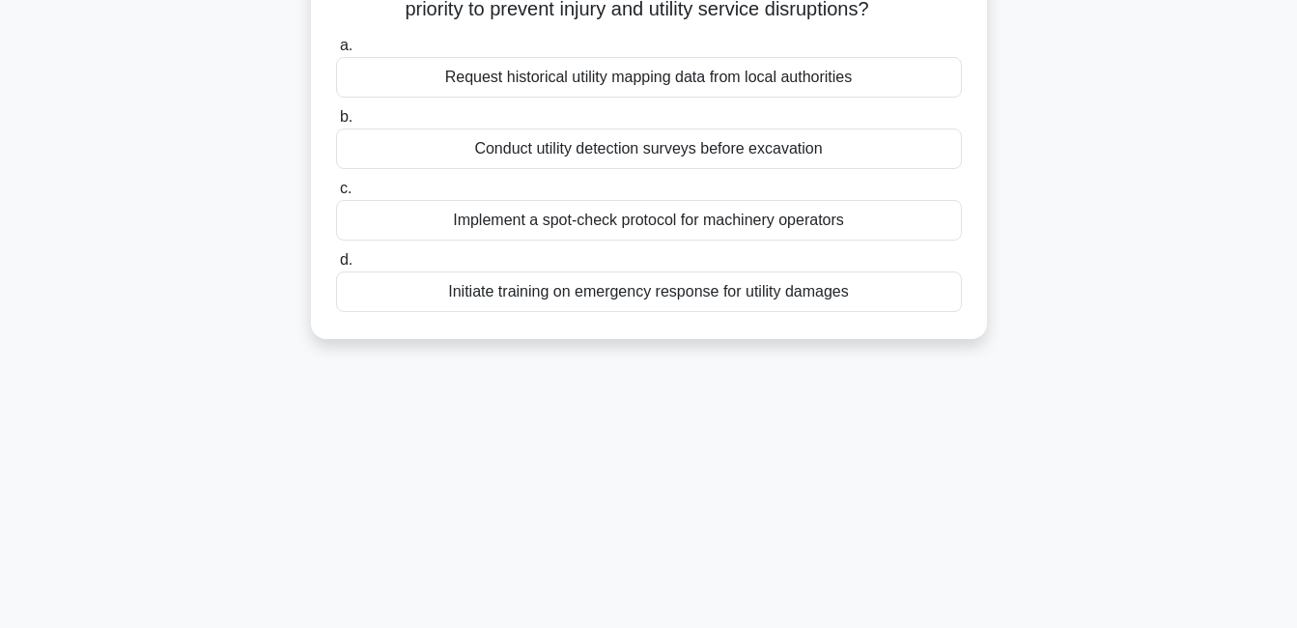
scroll to position [0, 0]
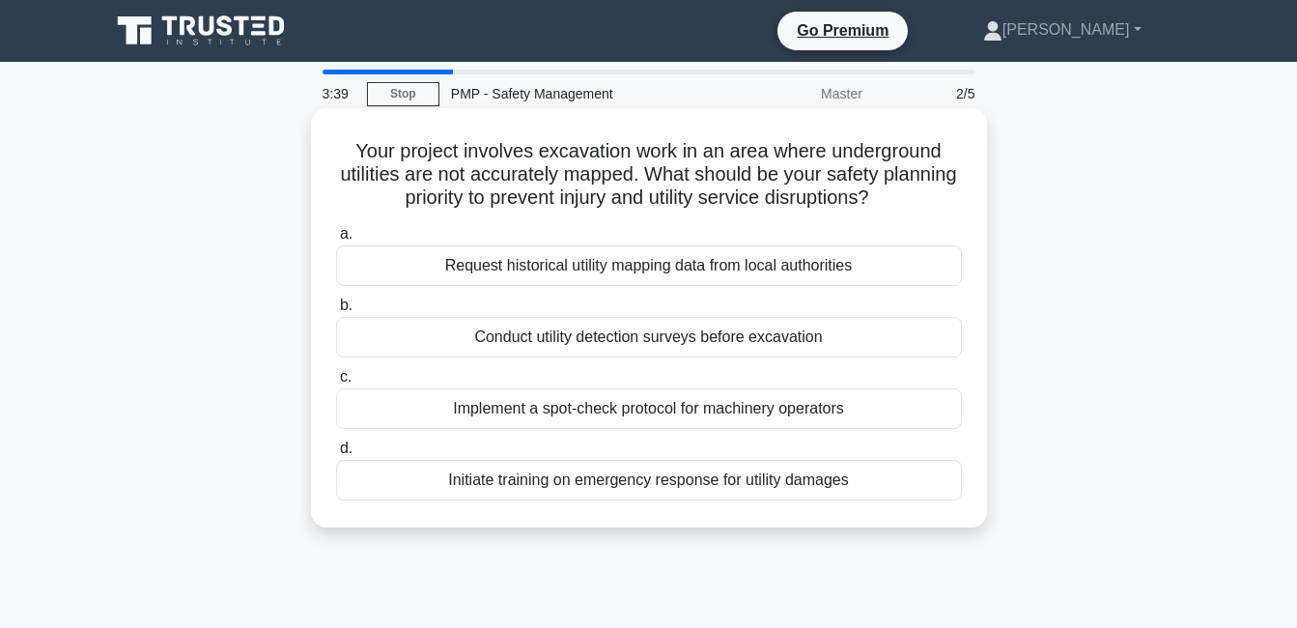
click at [592, 267] on div "Request historical utility mapping data from local authorities" at bounding box center [649, 265] width 626 height 41
click at [336, 240] on input "a. Request historical utility mapping data from local authorities" at bounding box center [336, 234] width 0 height 13
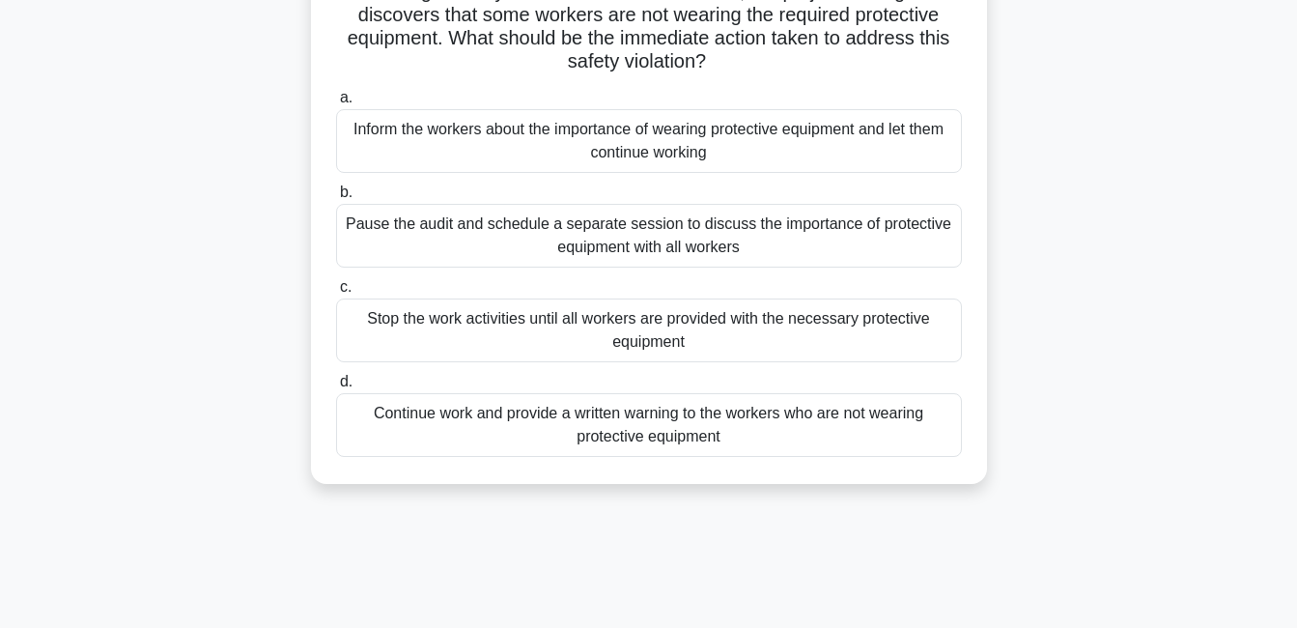
scroll to position [193, 0]
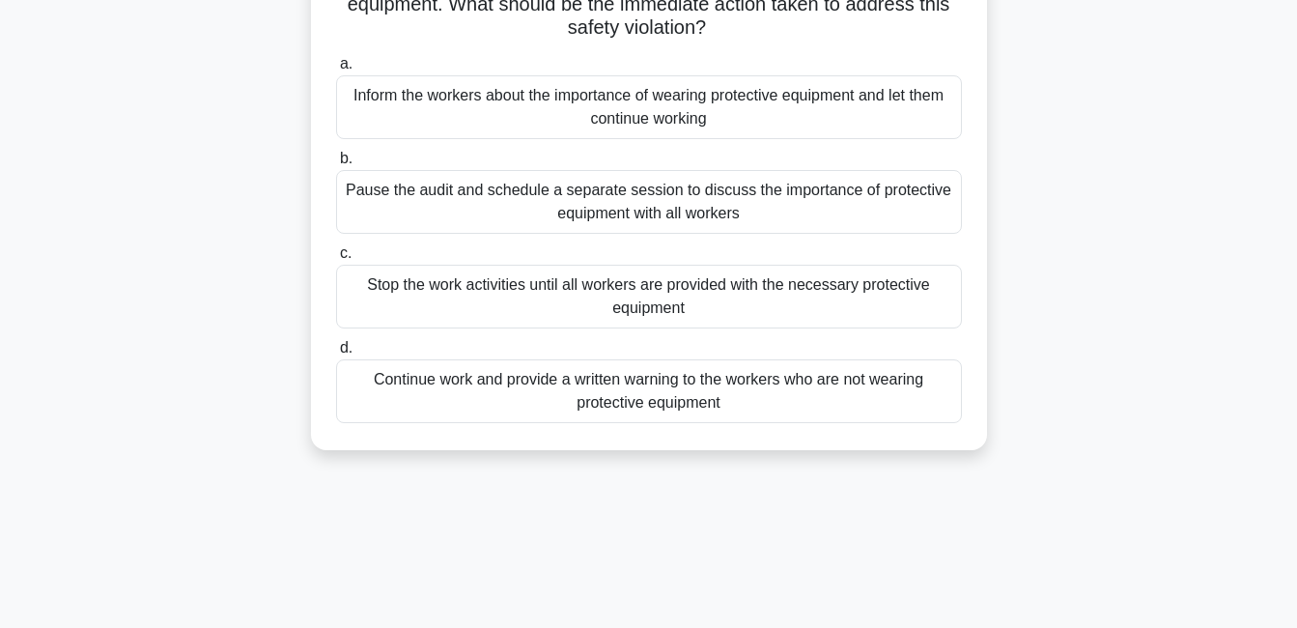
click at [474, 310] on div "Stop the work activities until all workers are provided with the necessary prot…" at bounding box center [649, 297] width 626 height 64
click at [336, 260] on input "c. Stop the work activities until all workers are provided with the necessary p…" at bounding box center [336, 253] width 0 height 13
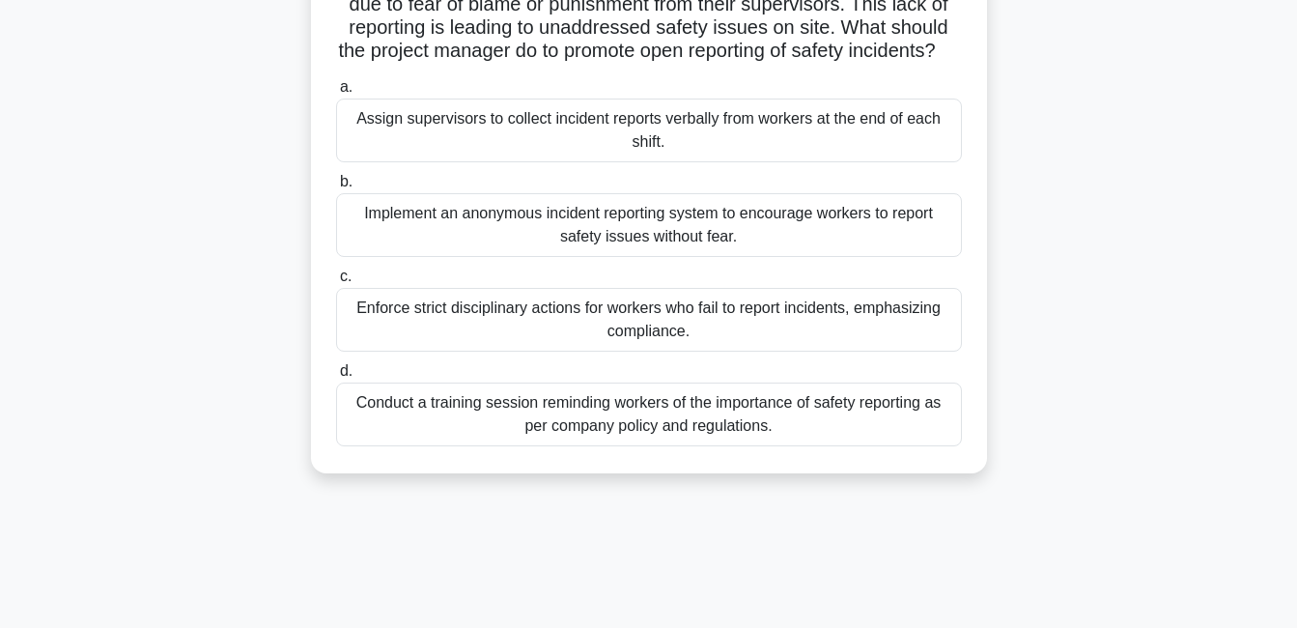
scroll to position [97, 0]
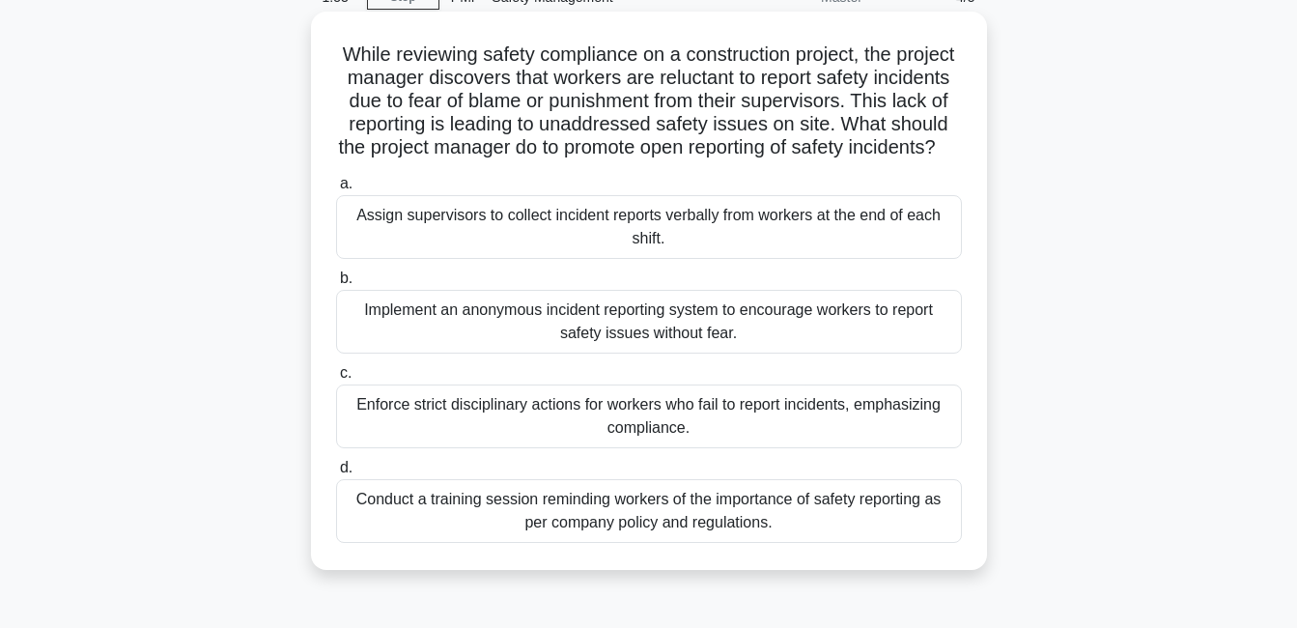
click at [420, 543] on div "Conduct a training session reminding workers of the importance of safety report…" at bounding box center [649, 511] width 626 height 64
click at [336, 474] on input "d. Conduct a training session reminding workers of the importance of safety rep…" at bounding box center [336, 468] width 0 height 13
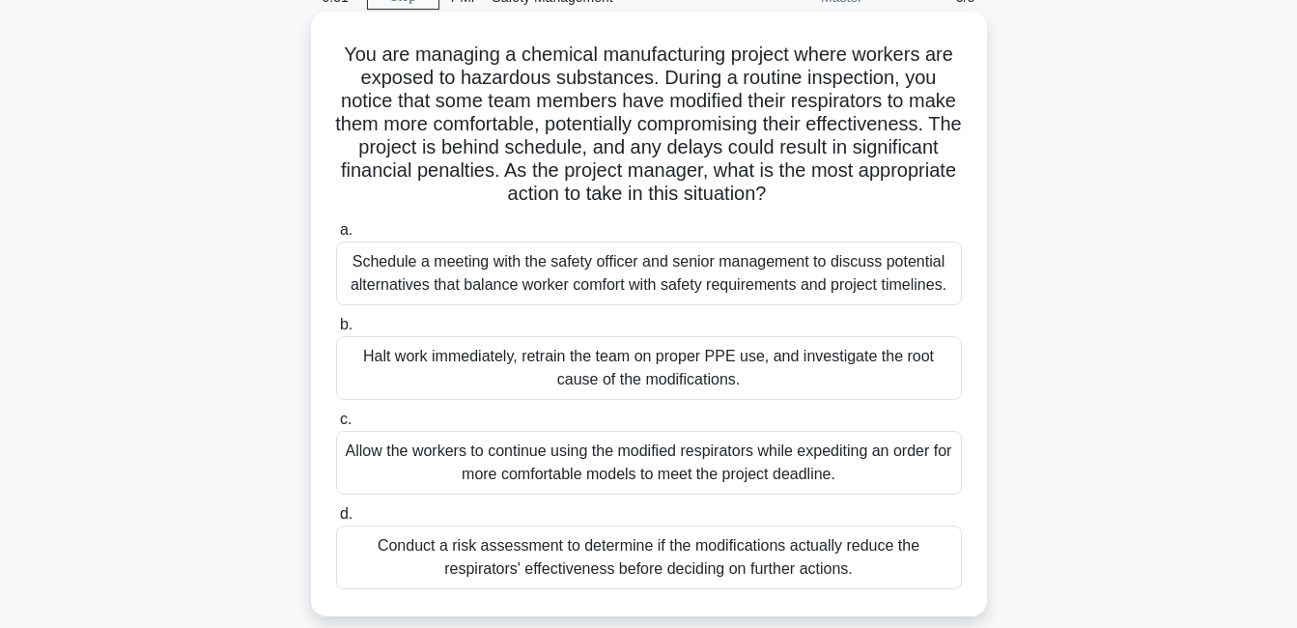
click at [657, 557] on div "Conduct a risk assessment to determine if the modifications actually reduce the…" at bounding box center [649, 557] width 626 height 64
click at [336, 520] on input "d. Conduct a risk assessment to determine if the modifications actually reduce …" at bounding box center [336, 514] width 0 height 13
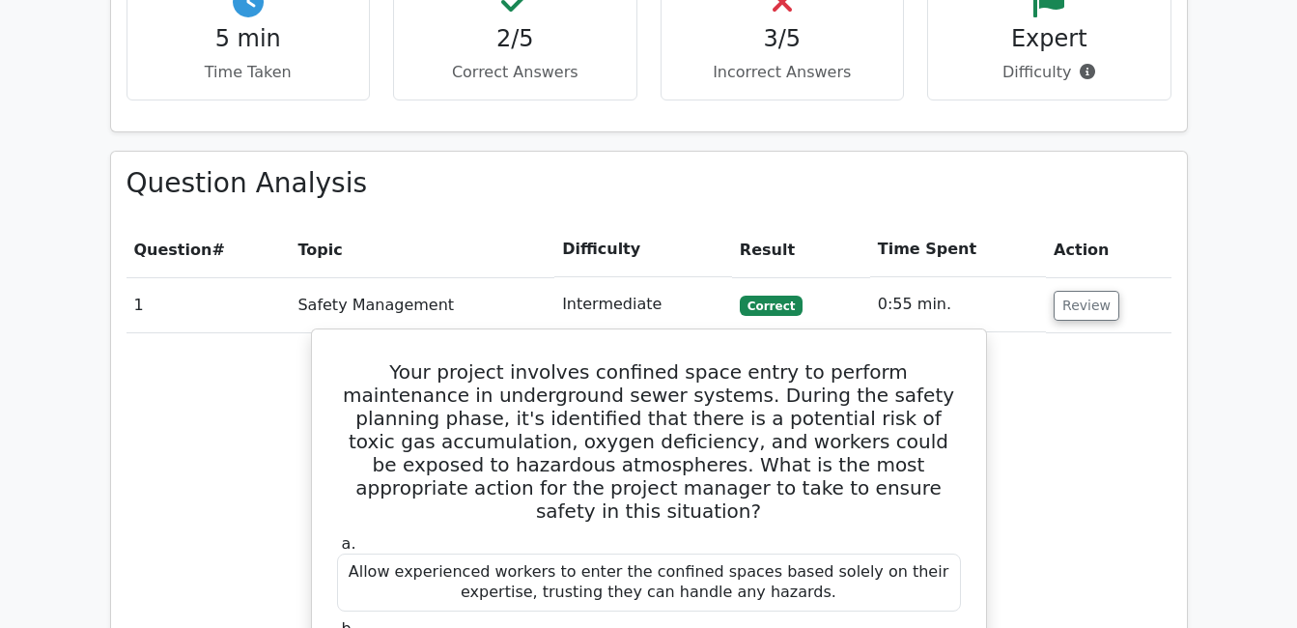
scroll to position [1159, 0]
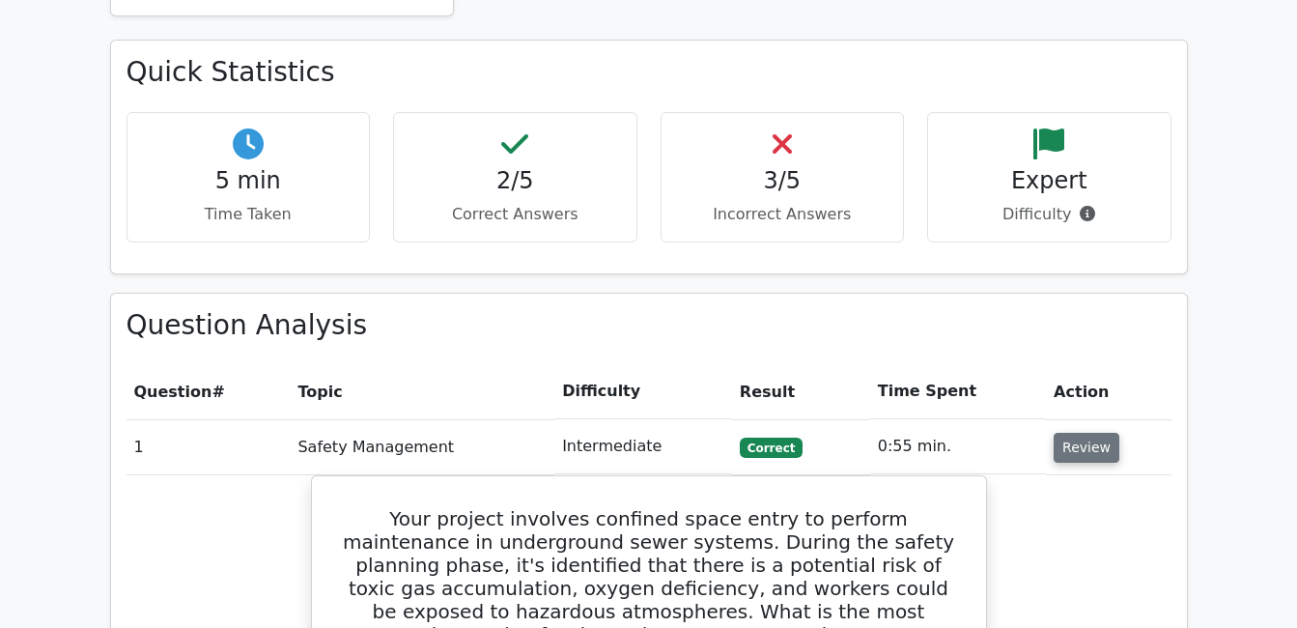
click at [1085, 433] on button "Review" at bounding box center [1086, 448] width 66 height 30
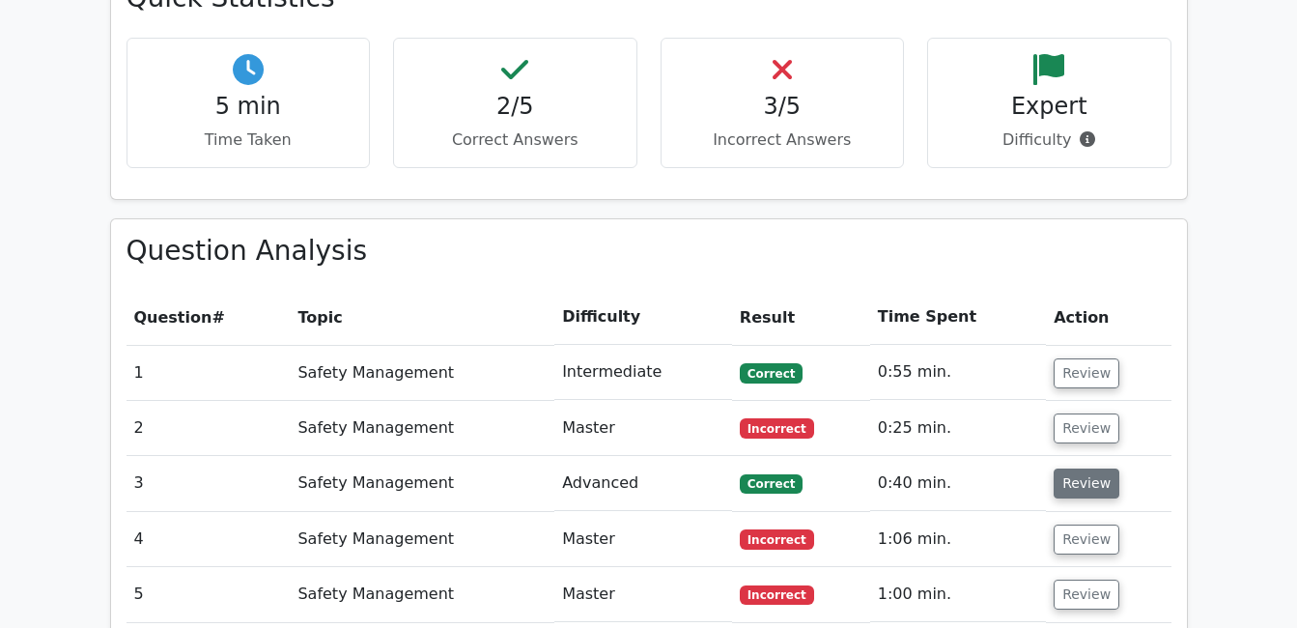
scroll to position [1255, 0]
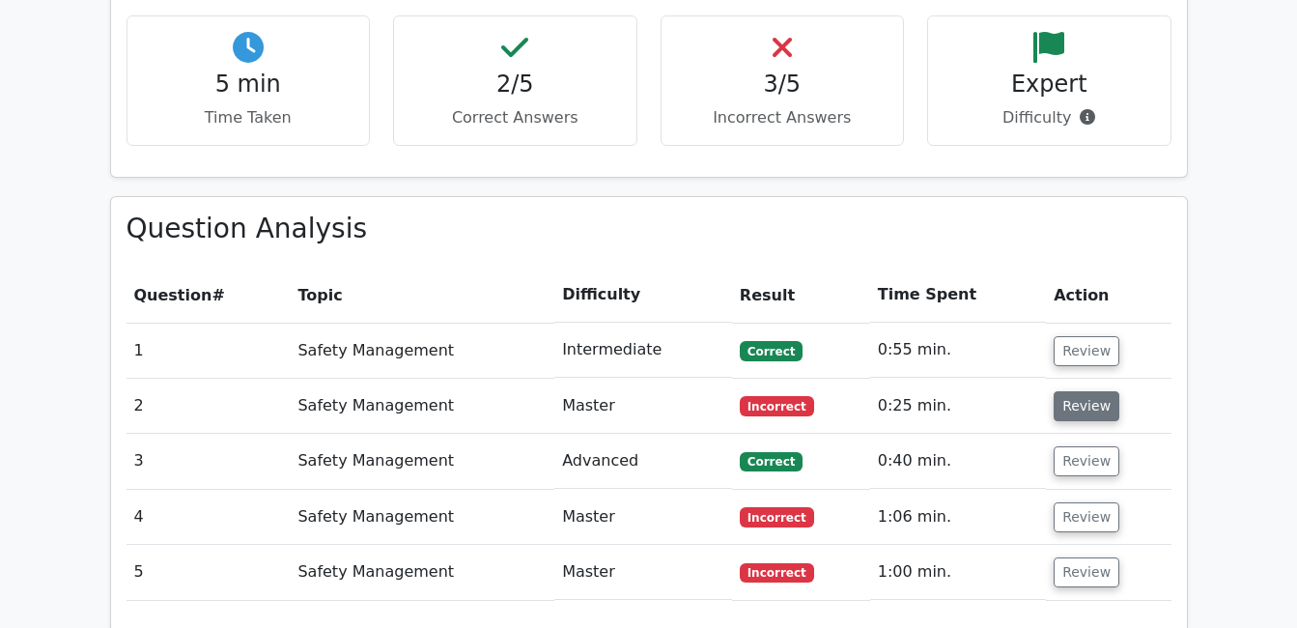
click at [1085, 391] on button "Review" at bounding box center [1086, 406] width 66 height 30
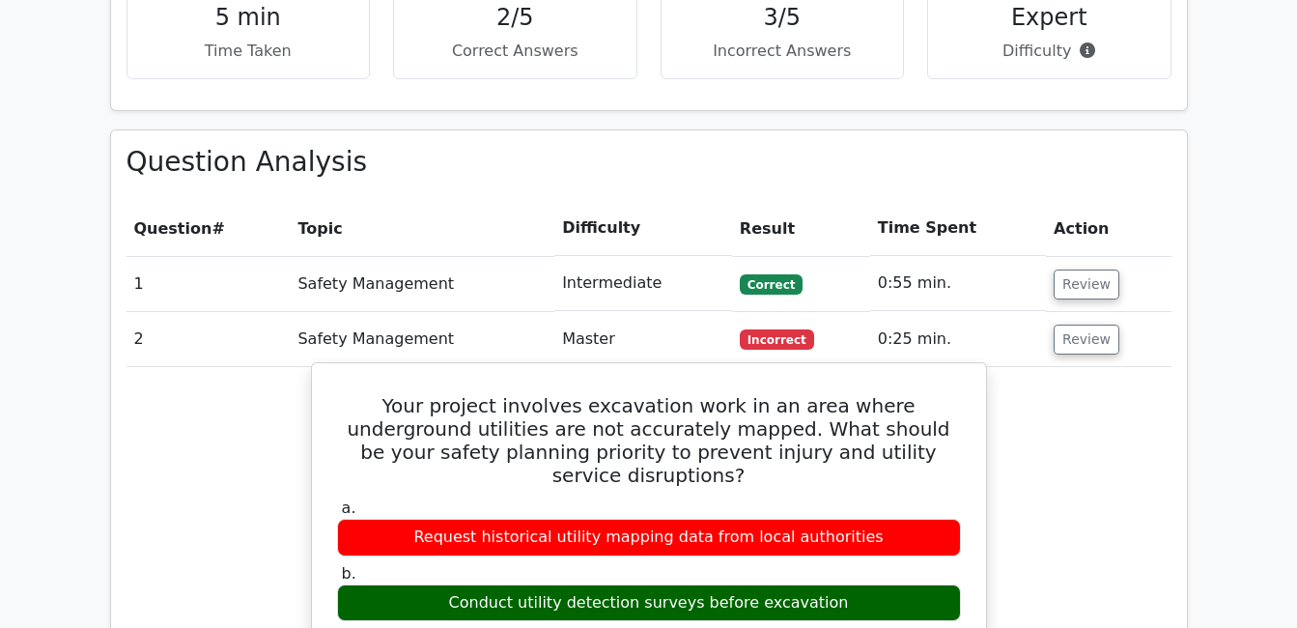
scroll to position [1448, 0]
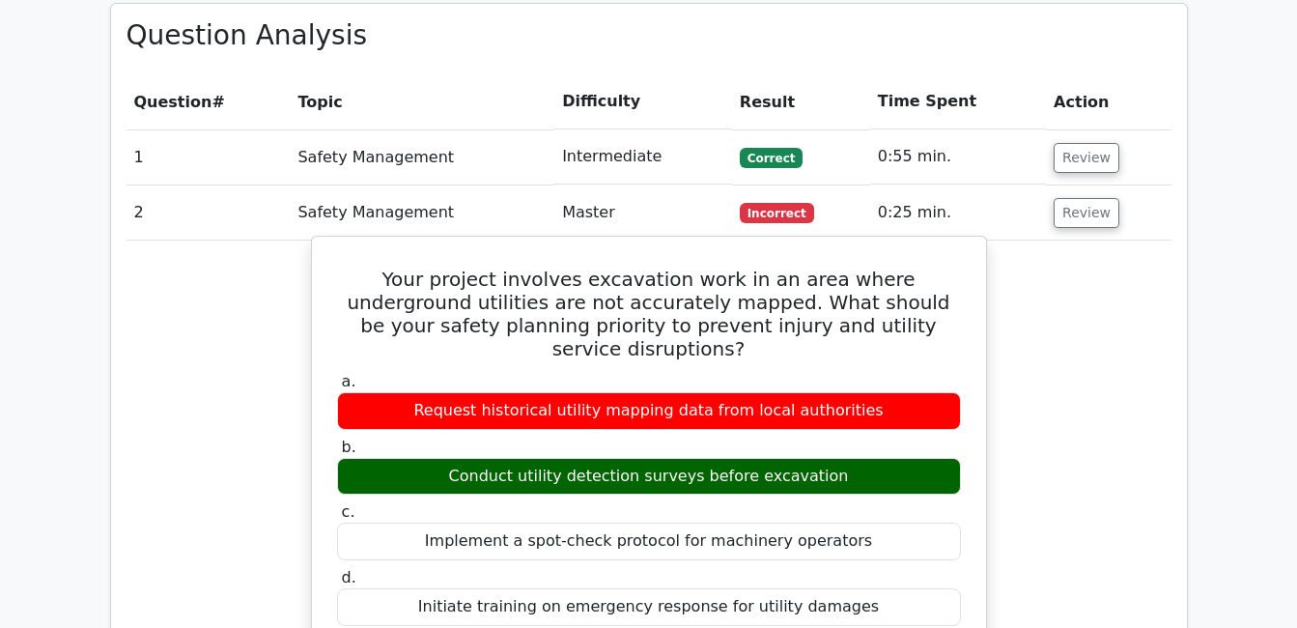
click at [643, 267] on h5 "Your project involves excavation work in an area where underground utilities ar…" at bounding box center [649, 313] width 628 height 93
drag, startPoint x: 643, startPoint y: 211, endPoint x: 563, endPoint y: 210, distance: 80.2
click at [563, 267] on h5 "Your project involves excavation work in an area where underground utilities ar…" at bounding box center [649, 313] width 628 height 93
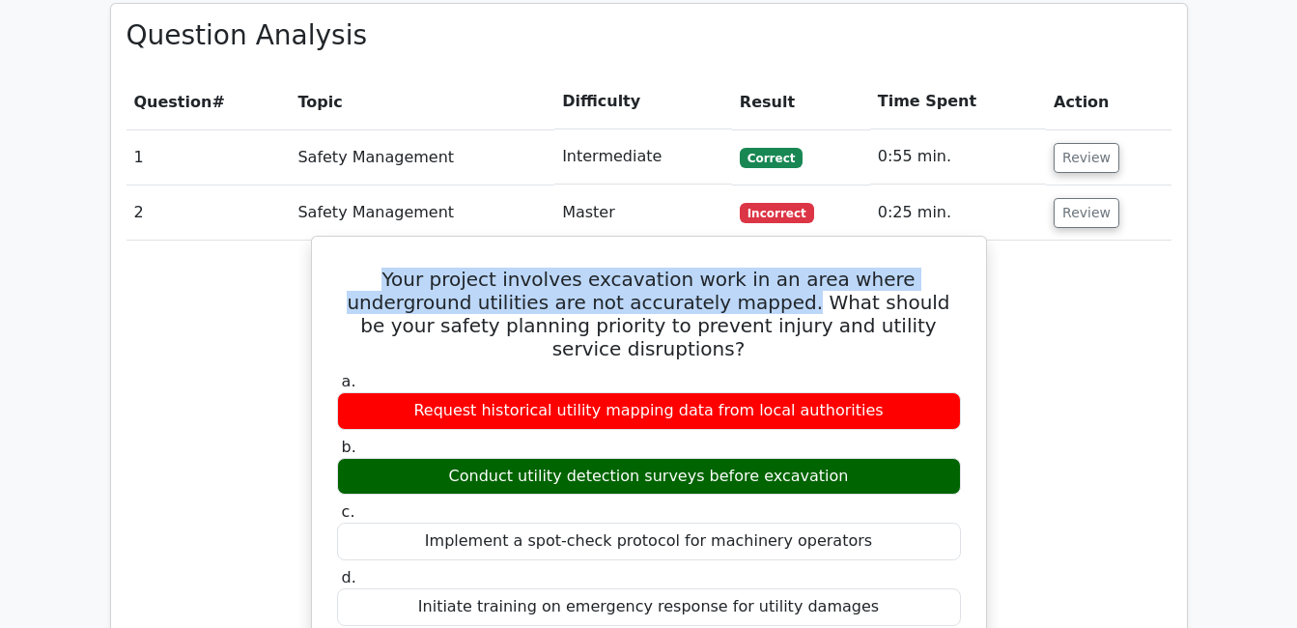
drag, startPoint x: 348, startPoint y: 179, endPoint x: 679, endPoint y: 212, distance: 332.9
click at [679, 267] on h5 "Your project involves excavation work in an area where underground utilities ar…" at bounding box center [649, 313] width 628 height 93
copy h5 "Your project involves excavation work in an area where underground utilities ar…"
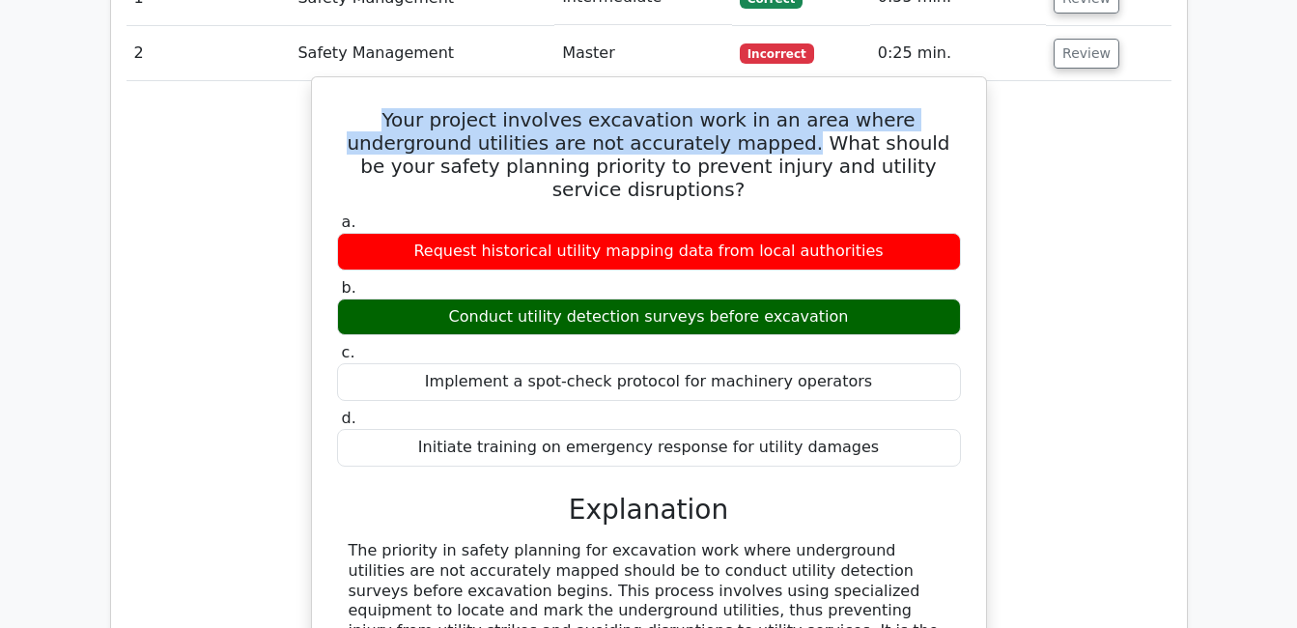
scroll to position [1642, 0]
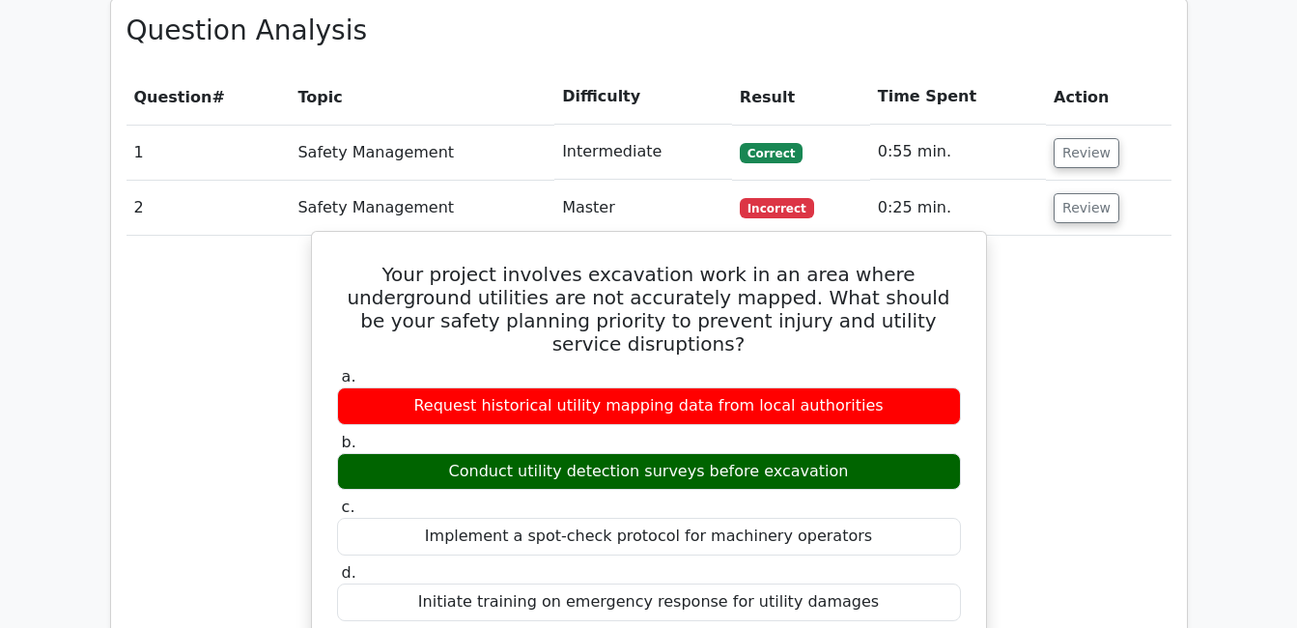
scroll to position [1352, 0]
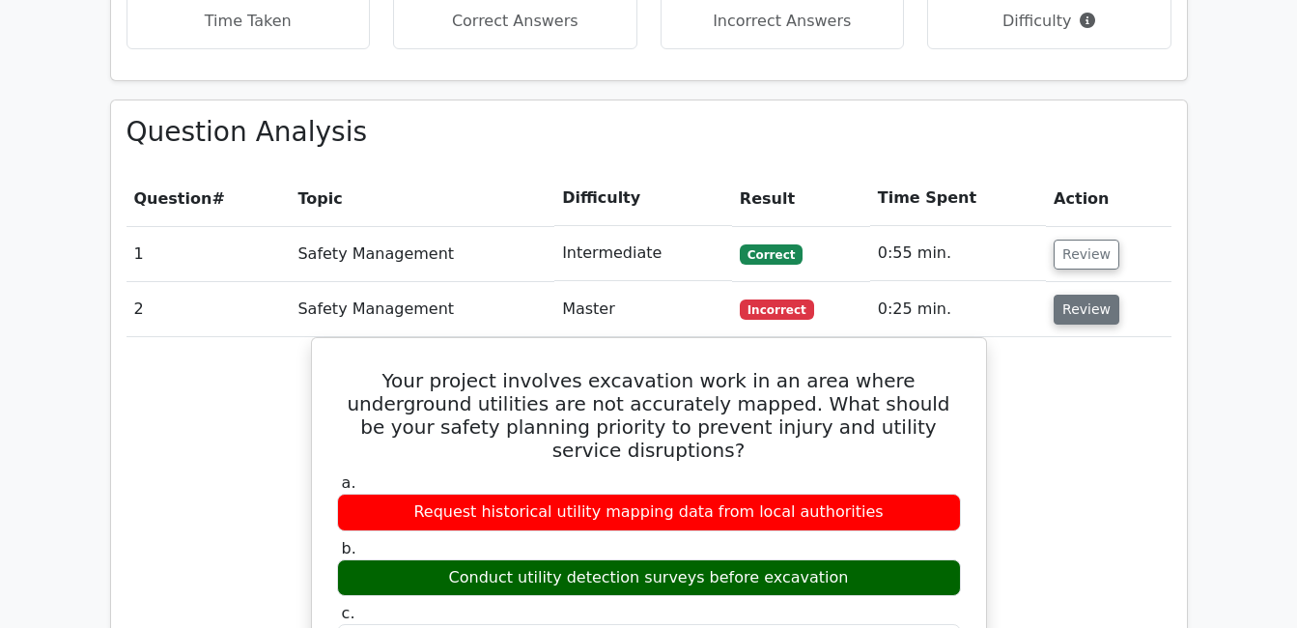
click at [1096, 295] on button "Review" at bounding box center [1086, 310] width 66 height 30
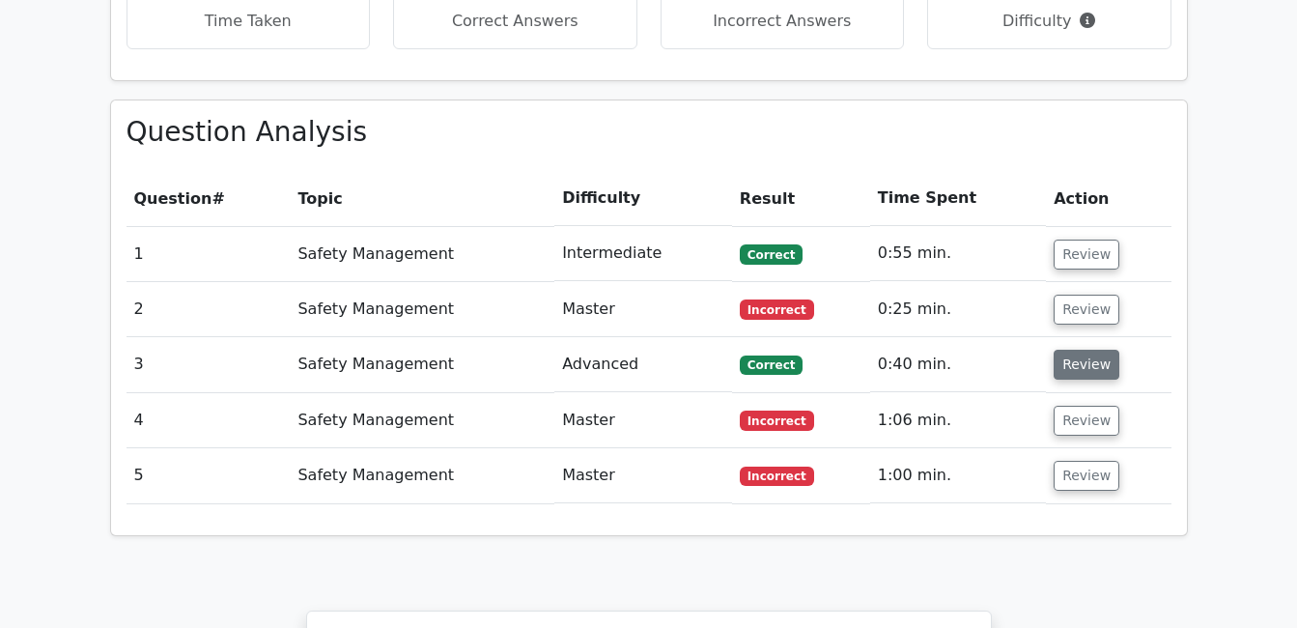
click at [1073, 350] on button "Review" at bounding box center [1086, 365] width 66 height 30
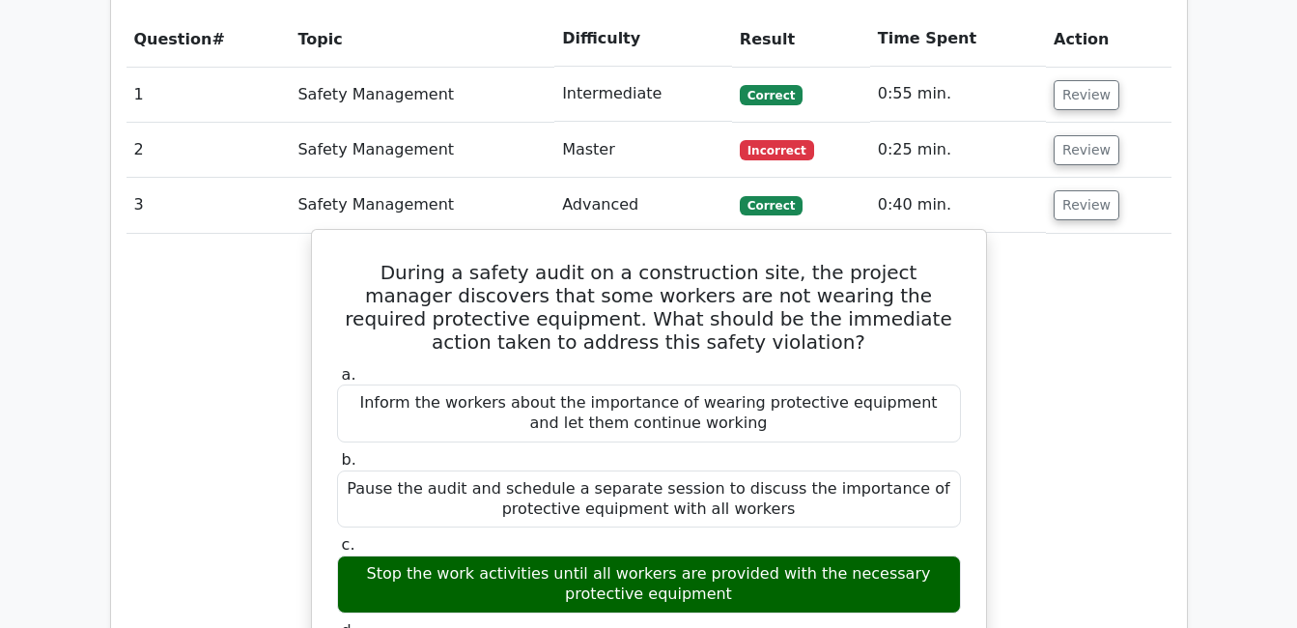
scroll to position [1545, 0]
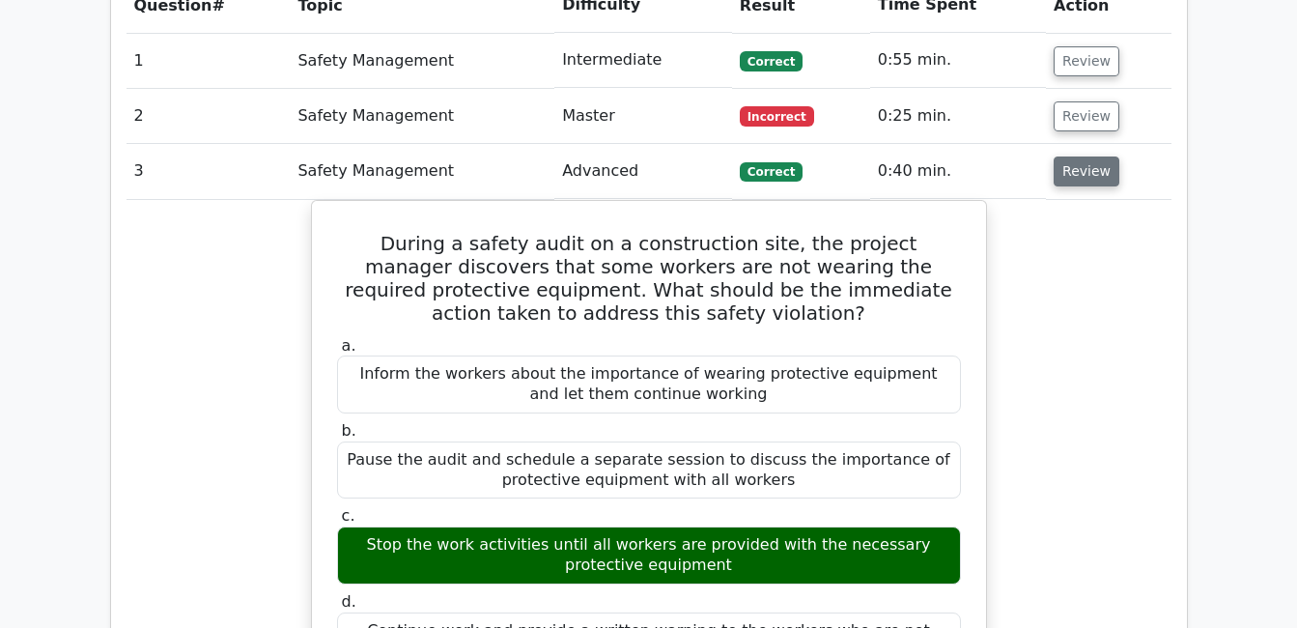
click at [1084, 156] on button "Review" at bounding box center [1086, 171] width 66 height 30
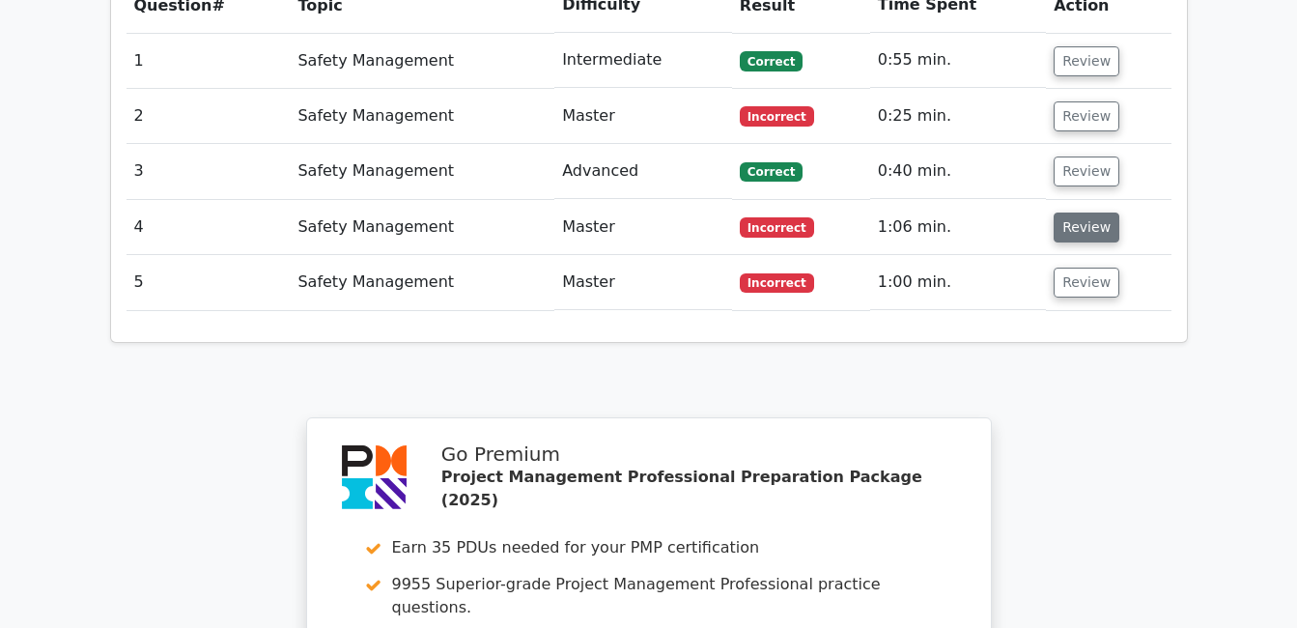
click at [1073, 212] on button "Review" at bounding box center [1086, 227] width 66 height 30
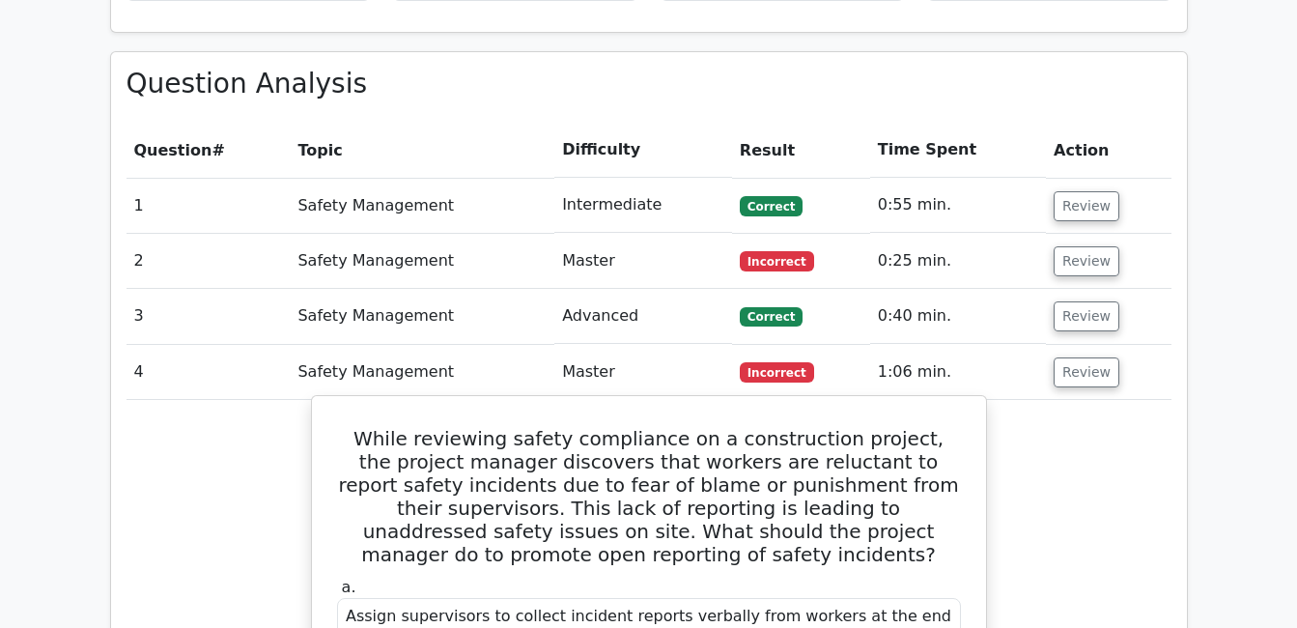
scroll to position [1352, 0]
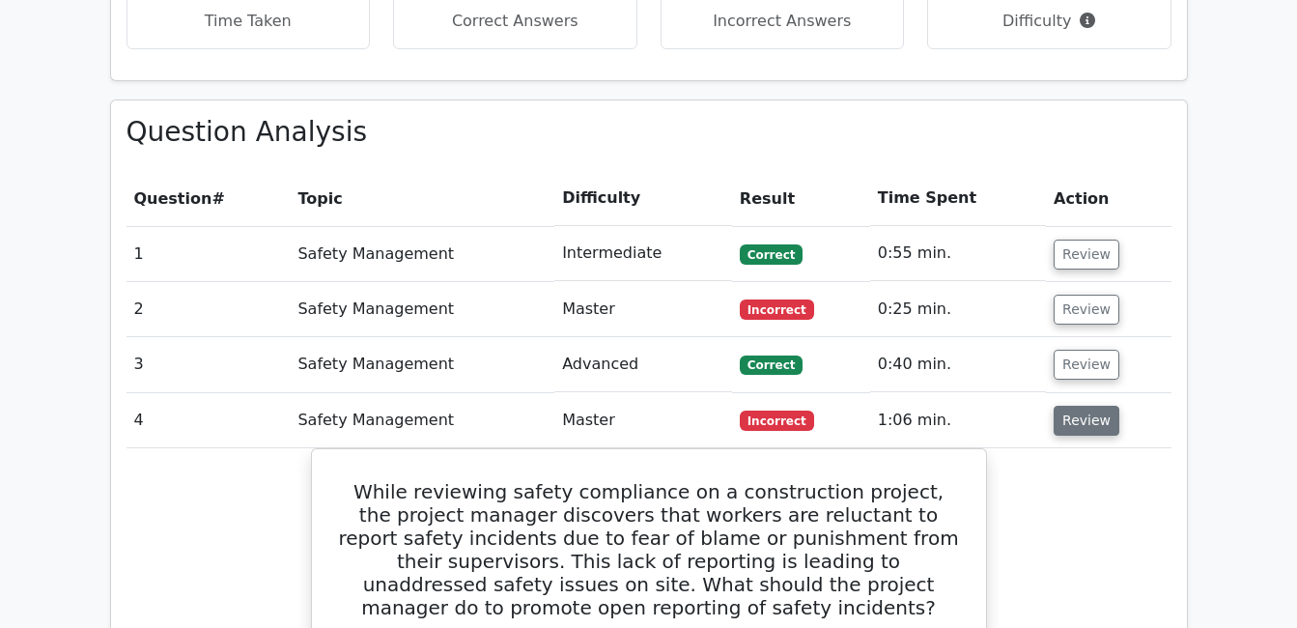
click at [1086, 406] on button "Review" at bounding box center [1086, 421] width 66 height 30
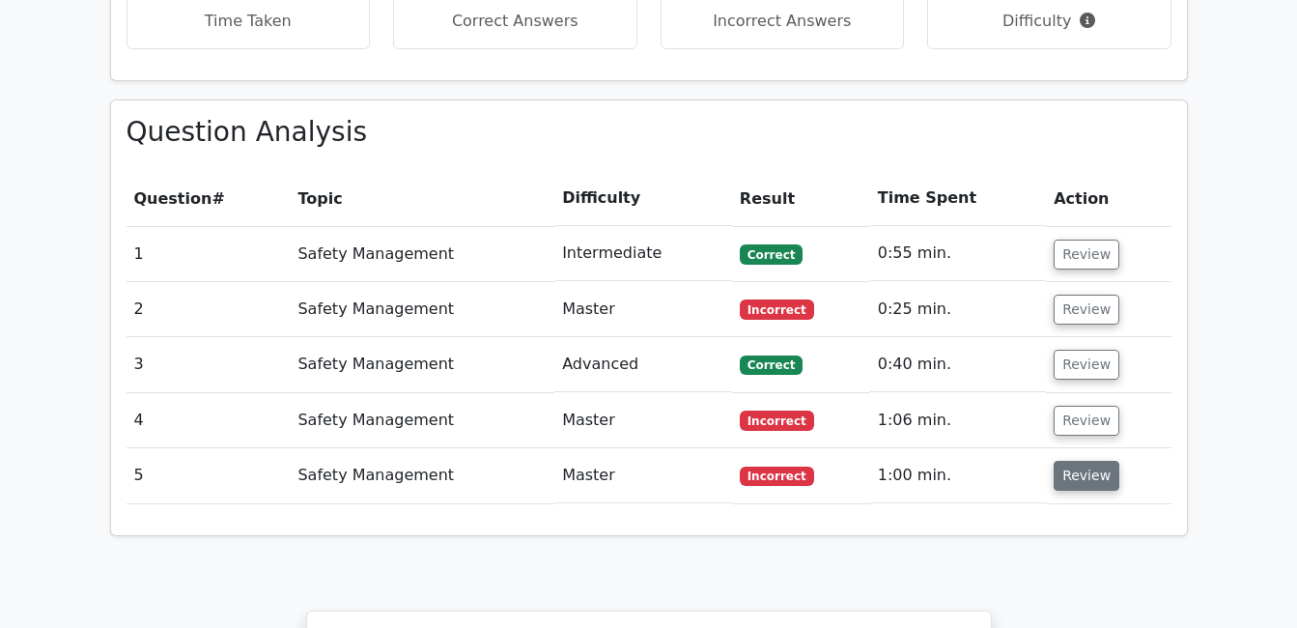
click at [1085, 461] on button "Review" at bounding box center [1086, 476] width 66 height 30
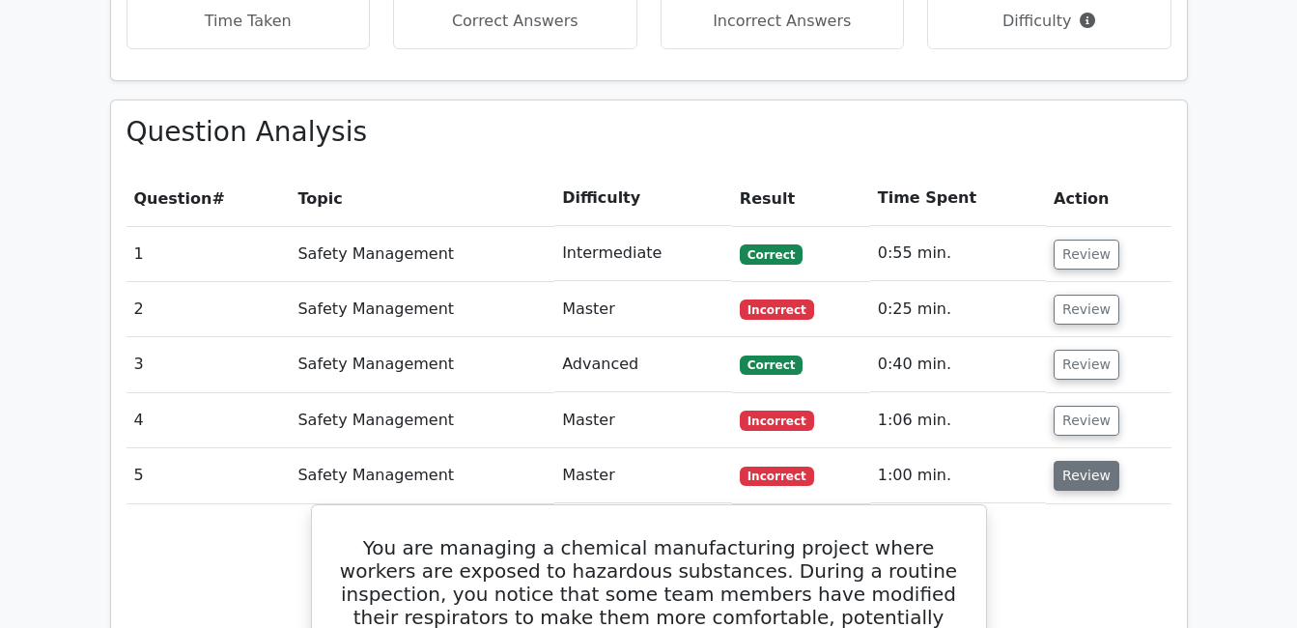
click at [1082, 461] on button "Review" at bounding box center [1086, 476] width 66 height 30
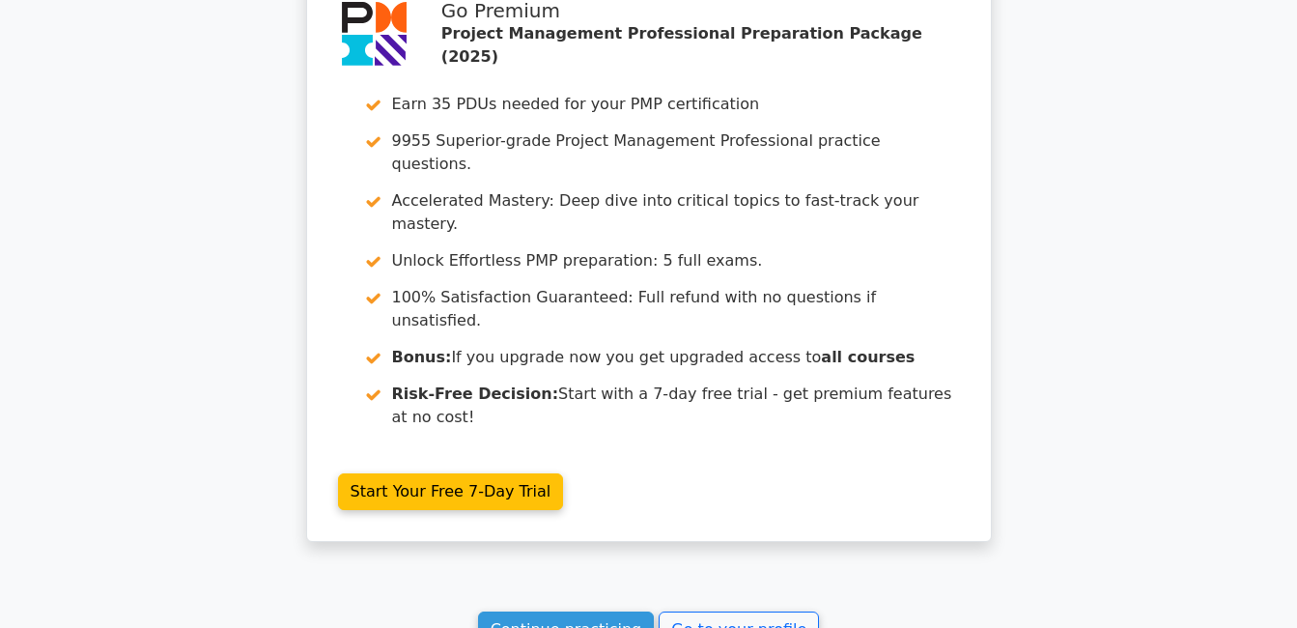
scroll to position [2028, 0]
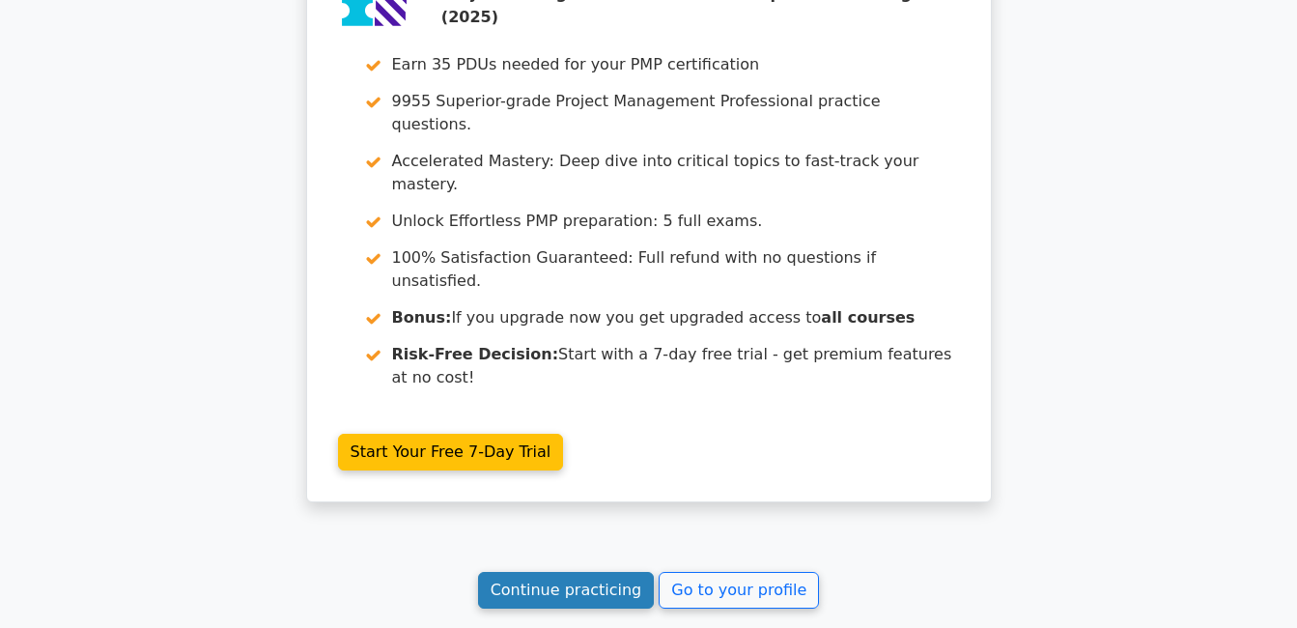
click at [547, 572] on link "Continue practicing" at bounding box center [566, 590] width 177 height 37
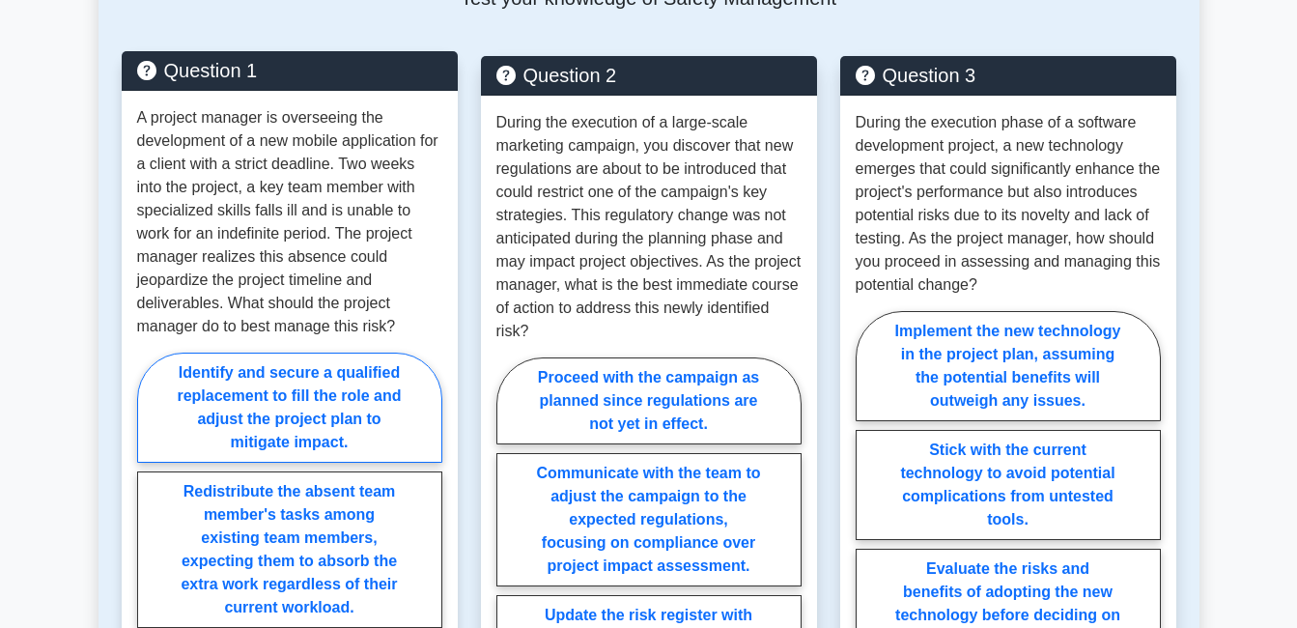
scroll to position [1545, 0]
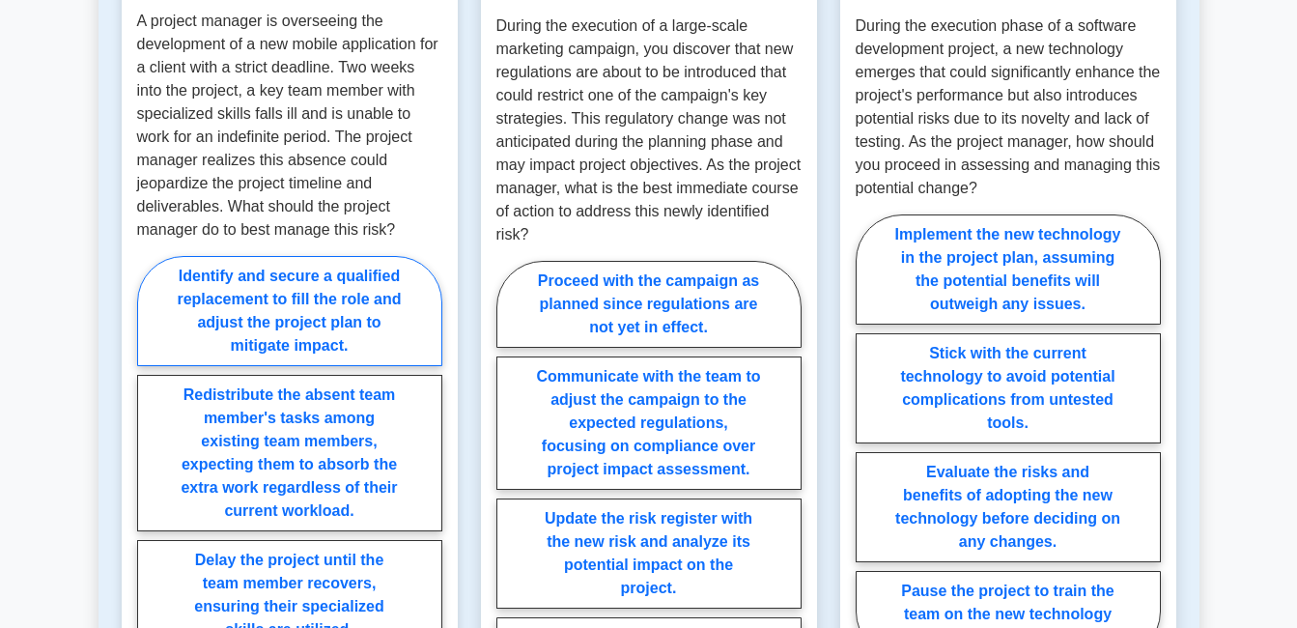
click at [387, 318] on label "Identify and secure a qualified replacement to fill the role and adjust the pro…" at bounding box center [289, 311] width 305 height 110
click at [150, 512] on input "Identify and secure a qualified replacement to fill the role and adjust the pro…" at bounding box center [143, 518] width 13 height 13
radio input "true"
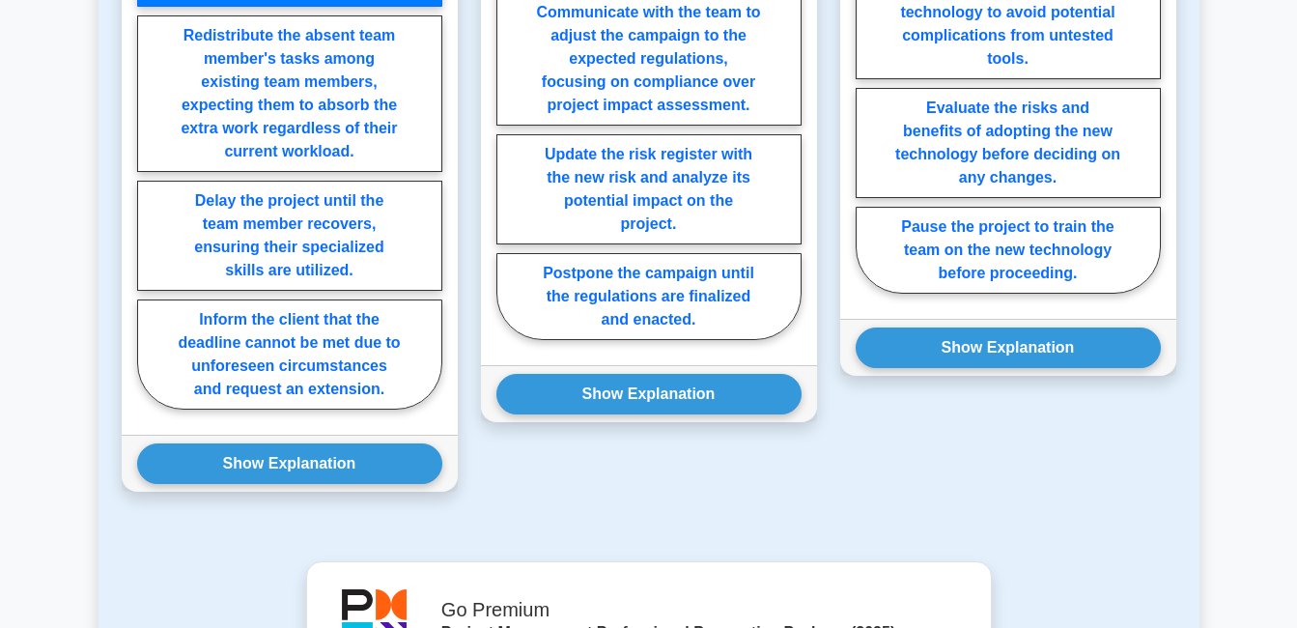
scroll to position [1931, 0]
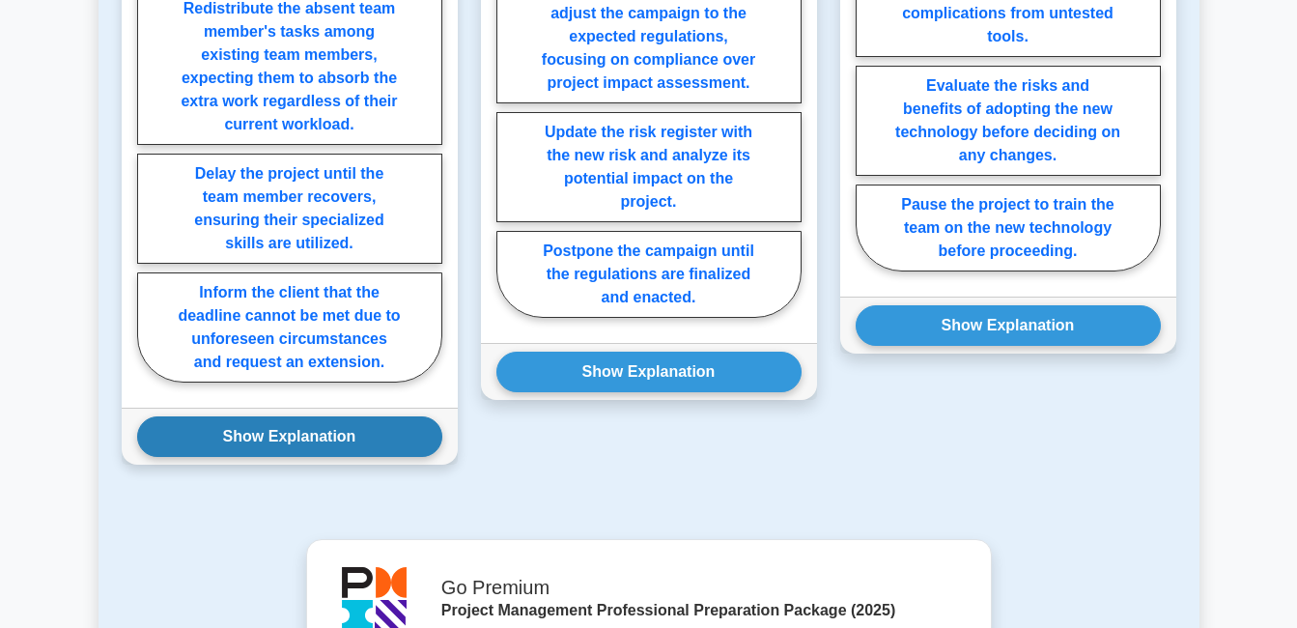
click at [306, 425] on button "Show Explanation" at bounding box center [289, 436] width 305 height 41
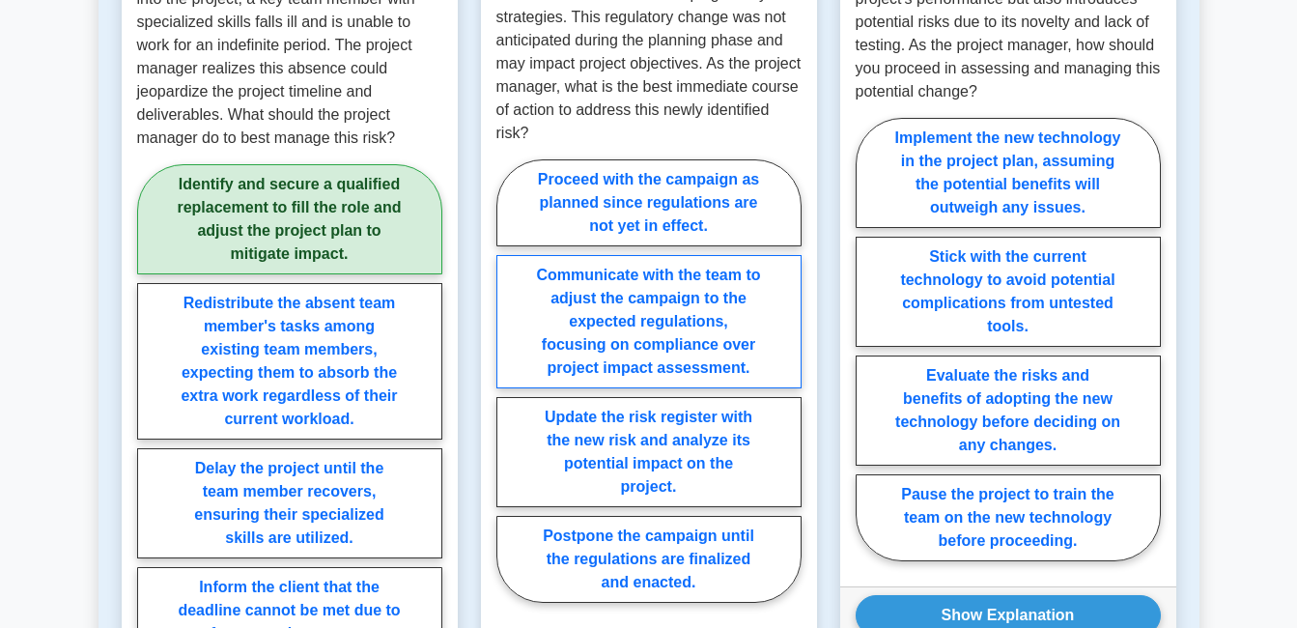
scroll to position [1738, 0]
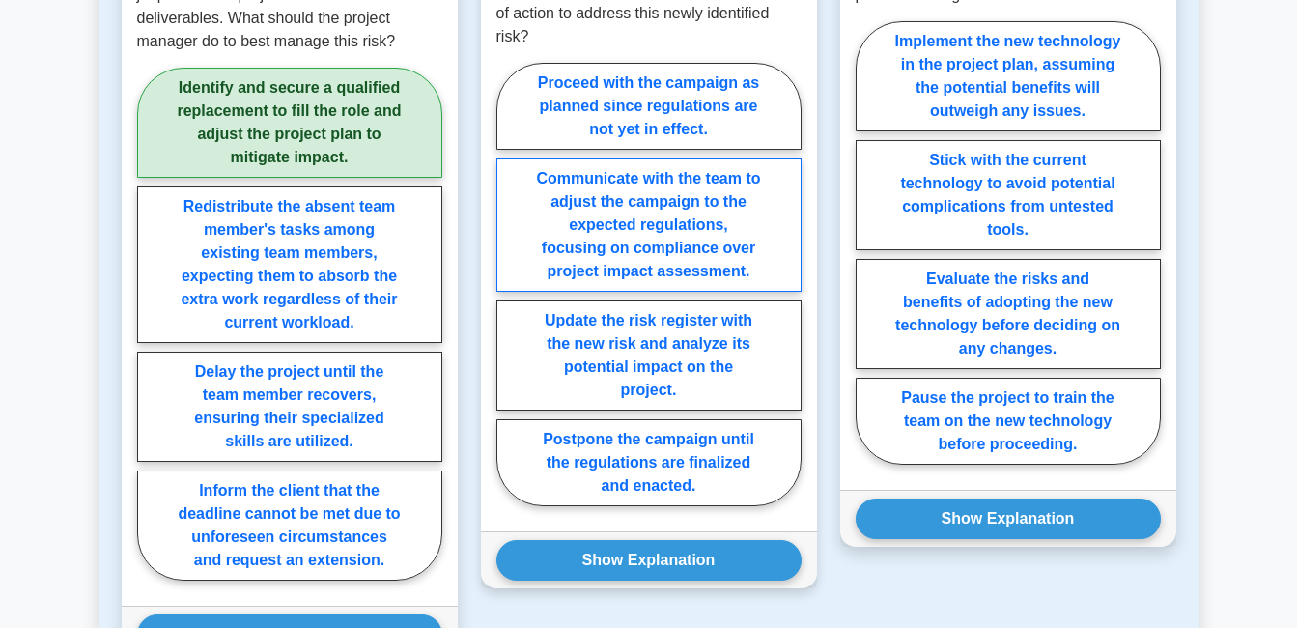
click at [520, 316] on label "Update the risk register with the new risk and analyze its potential impact on …" at bounding box center [648, 355] width 305 height 110
click at [509, 296] on input "Update the risk register with the new risk and analyze its potential impact on …" at bounding box center [502, 290] width 13 height 13
radio input "true"
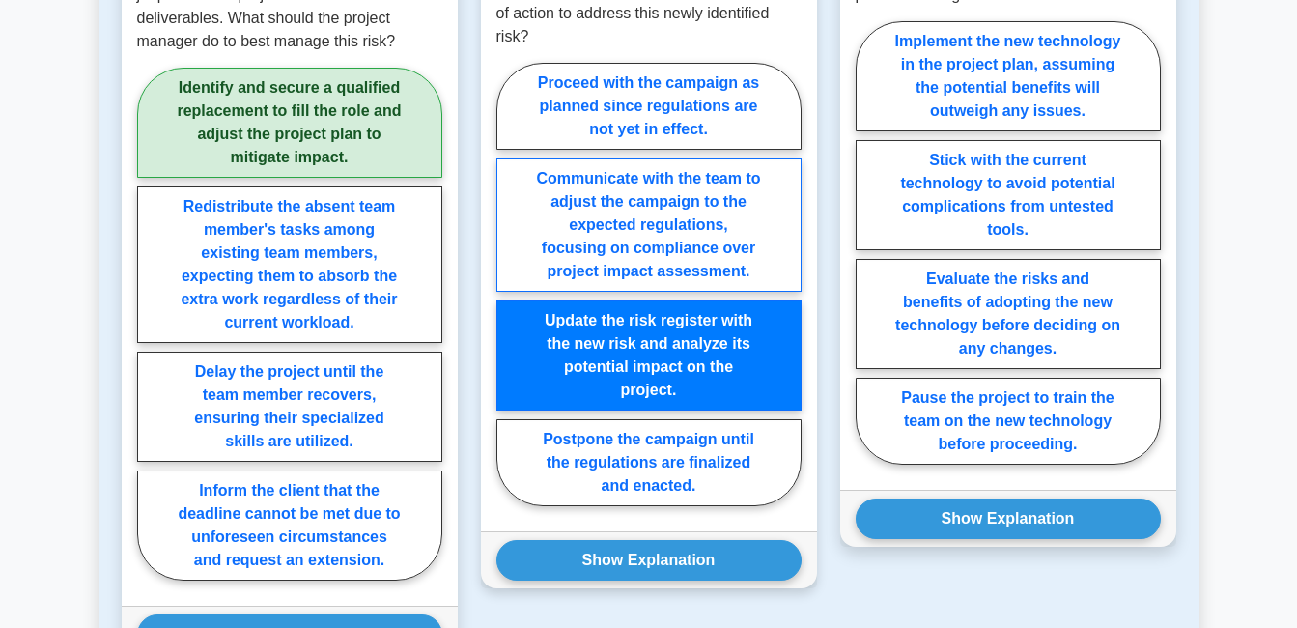
scroll to position [1835, 0]
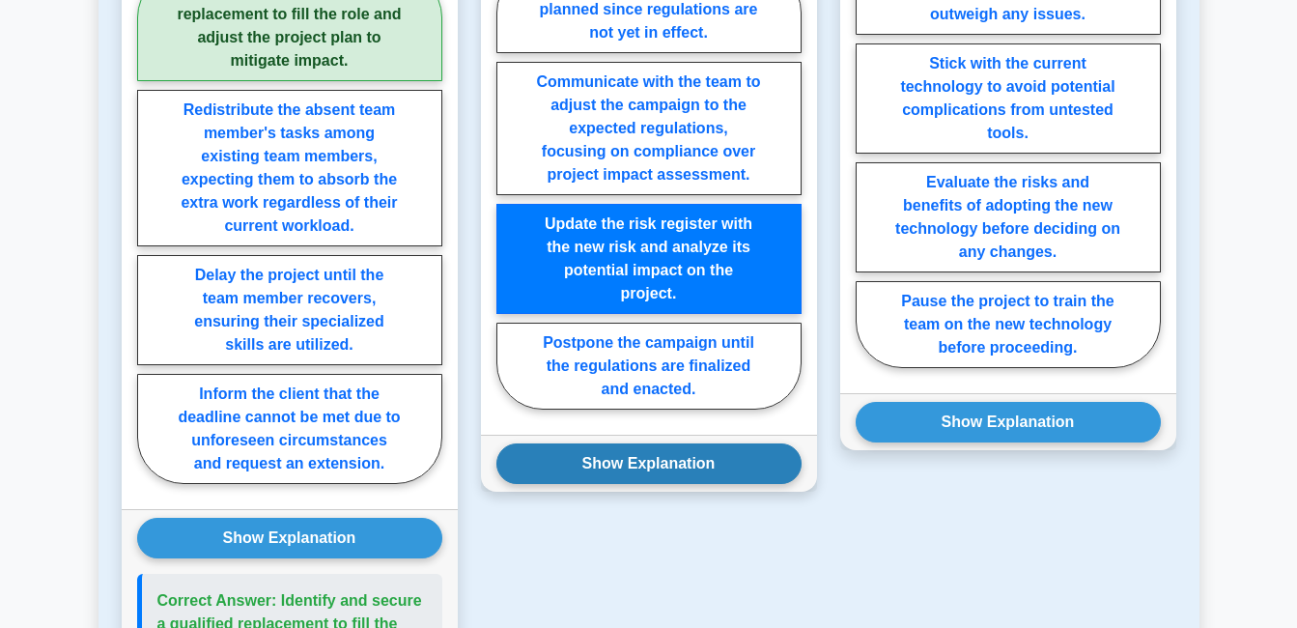
click at [617, 446] on button "Show Explanation" at bounding box center [648, 463] width 305 height 41
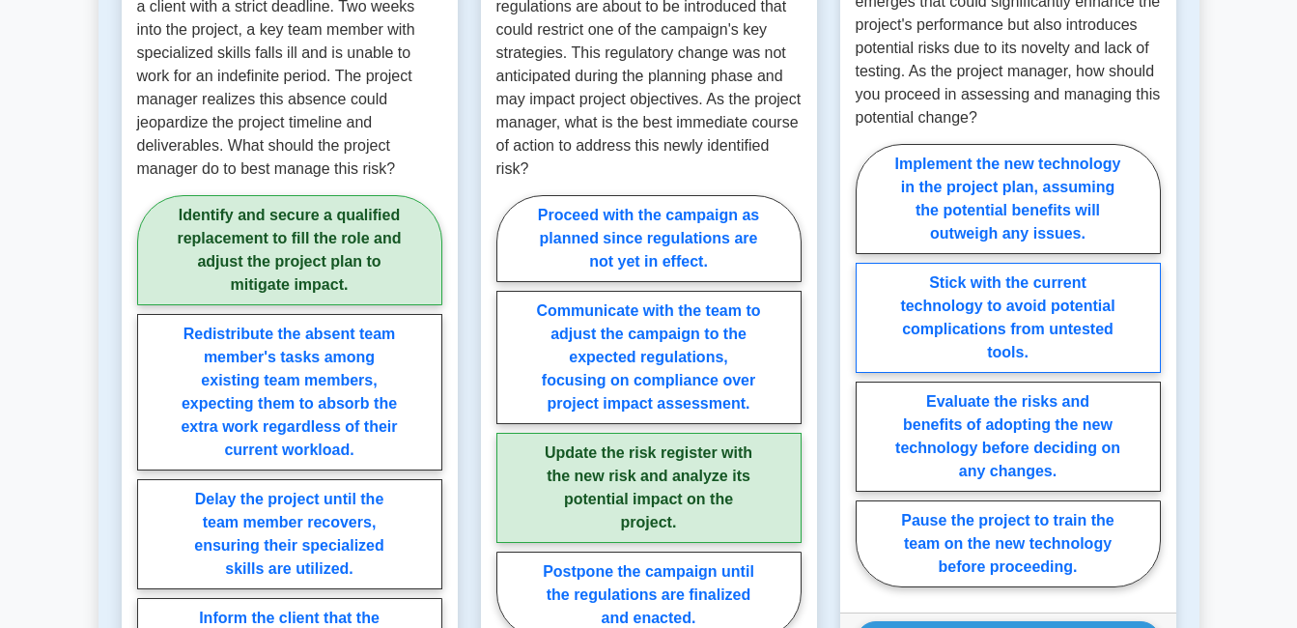
scroll to position [1642, 0]
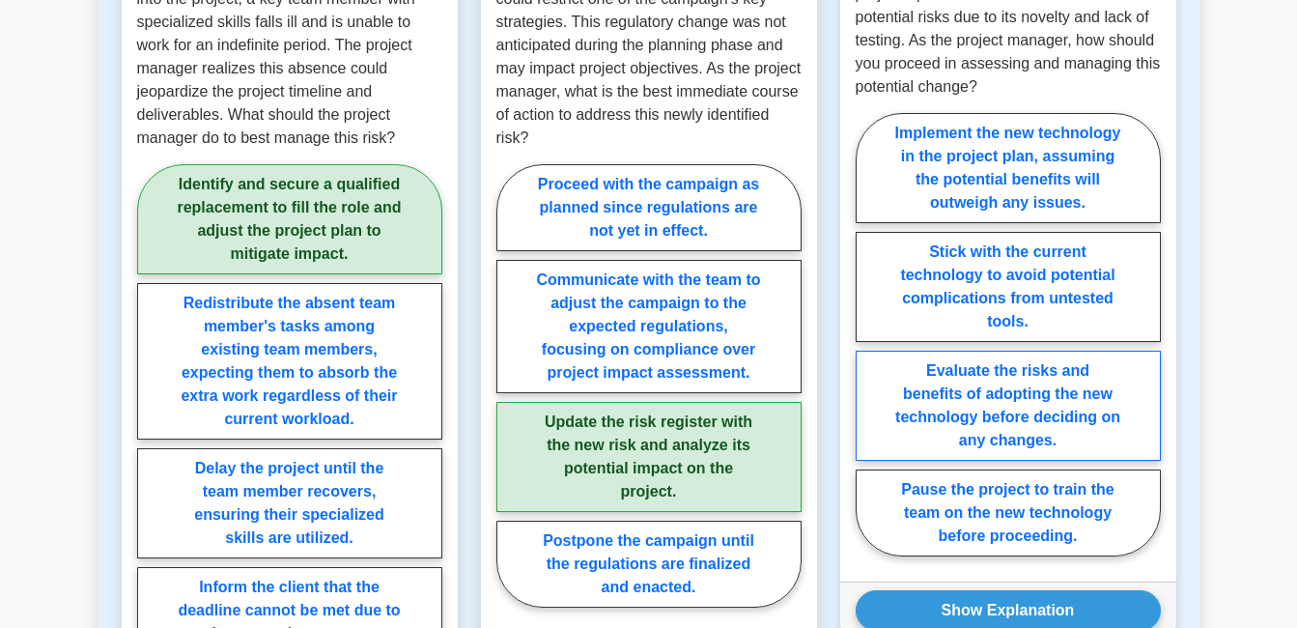
click at [878, 360] on label "Evaluate the risks and benefits of adopting the new technology before deciding …" at bounding box center [1008, 406] width 305 height 110
click at [868, 347] on input "Evaluate the risks and benefits of adopting the new technology before deciding …" at bounding box center [862, 340] width 13 height 13
radio input "true"
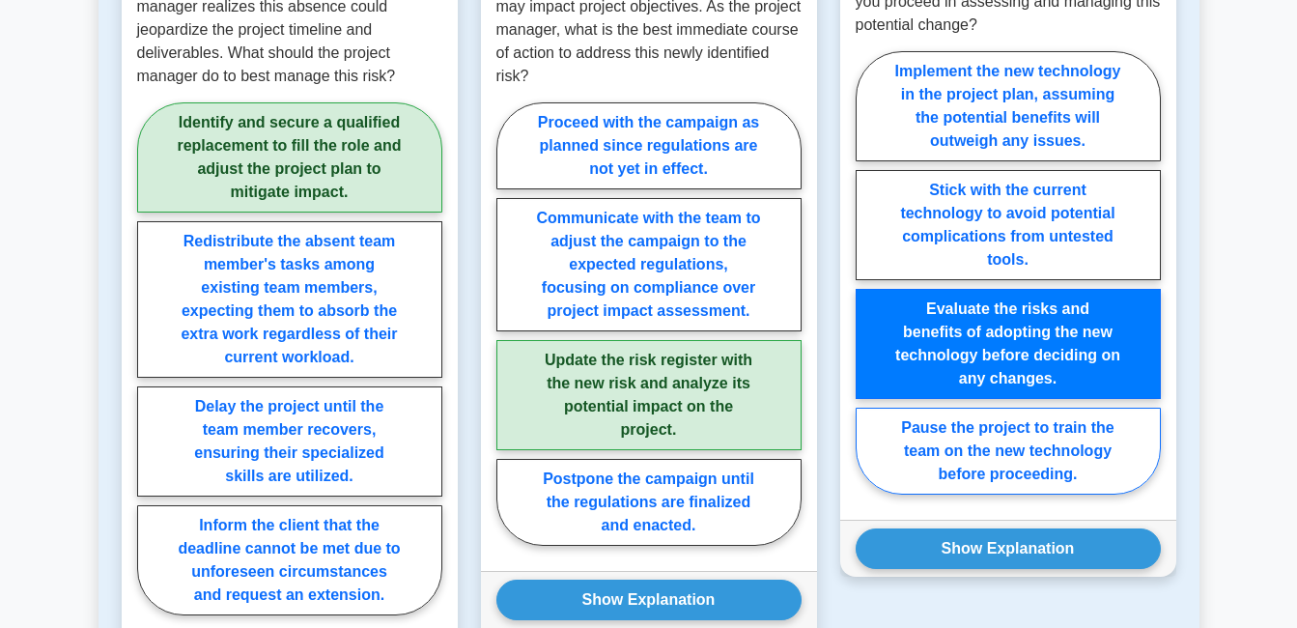
scroll to position [1738, 0]
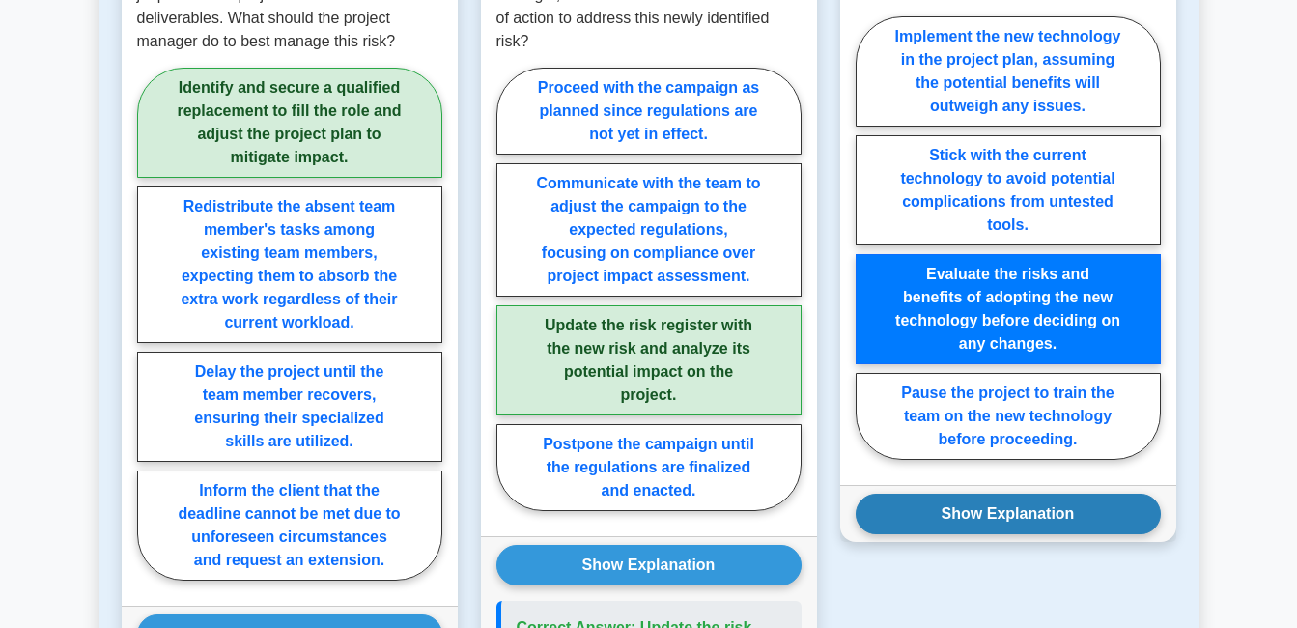
click at [997, 501] on button "Show Explanation" at bounding box center [1008, 513] width 305 height 41
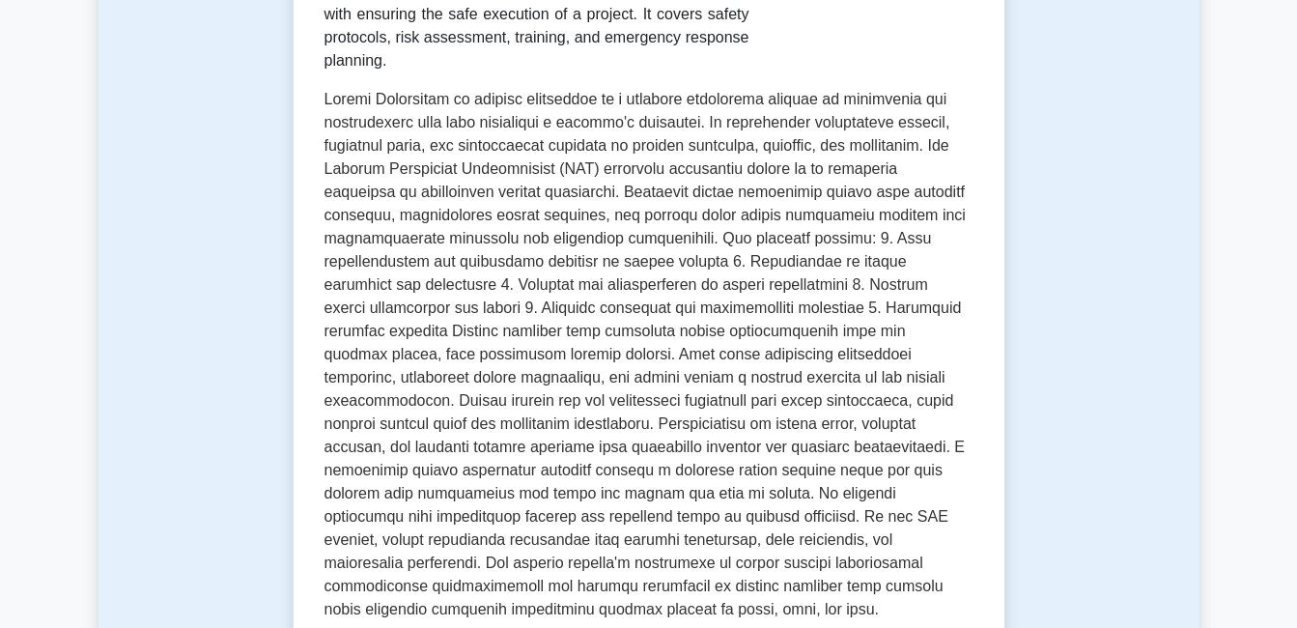
scroll to position [0, 0]
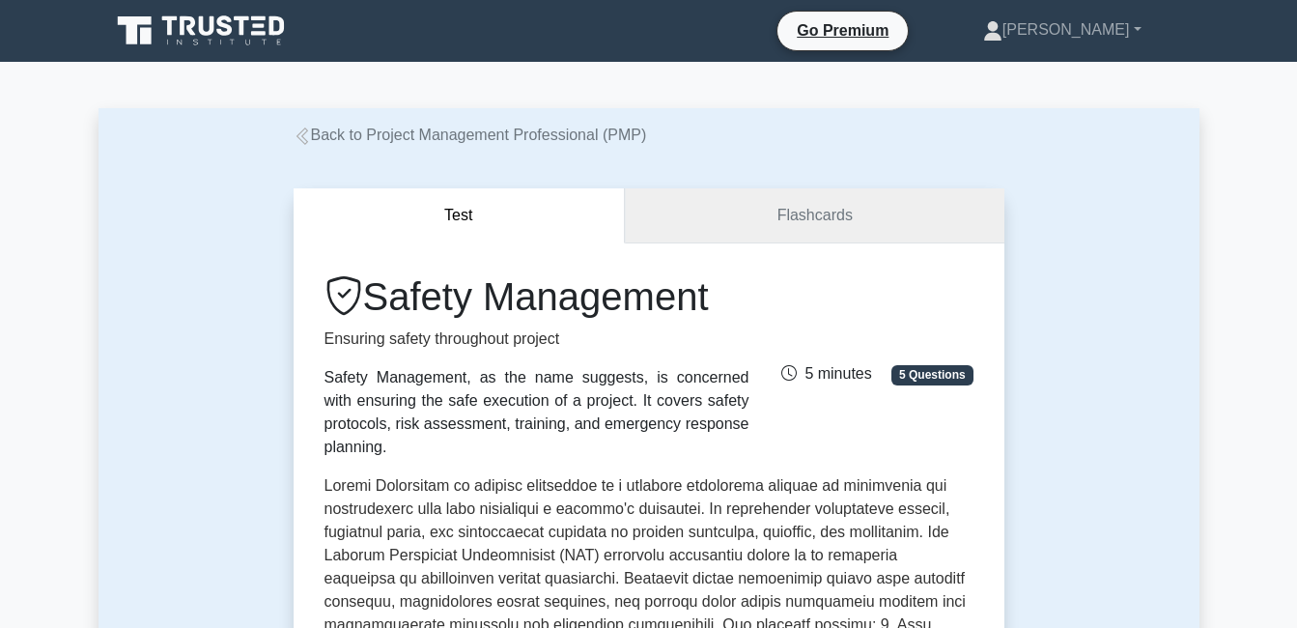
click at [906, 239] on link "Flashcards" at bounding box center [814, 215] width 379 height 55
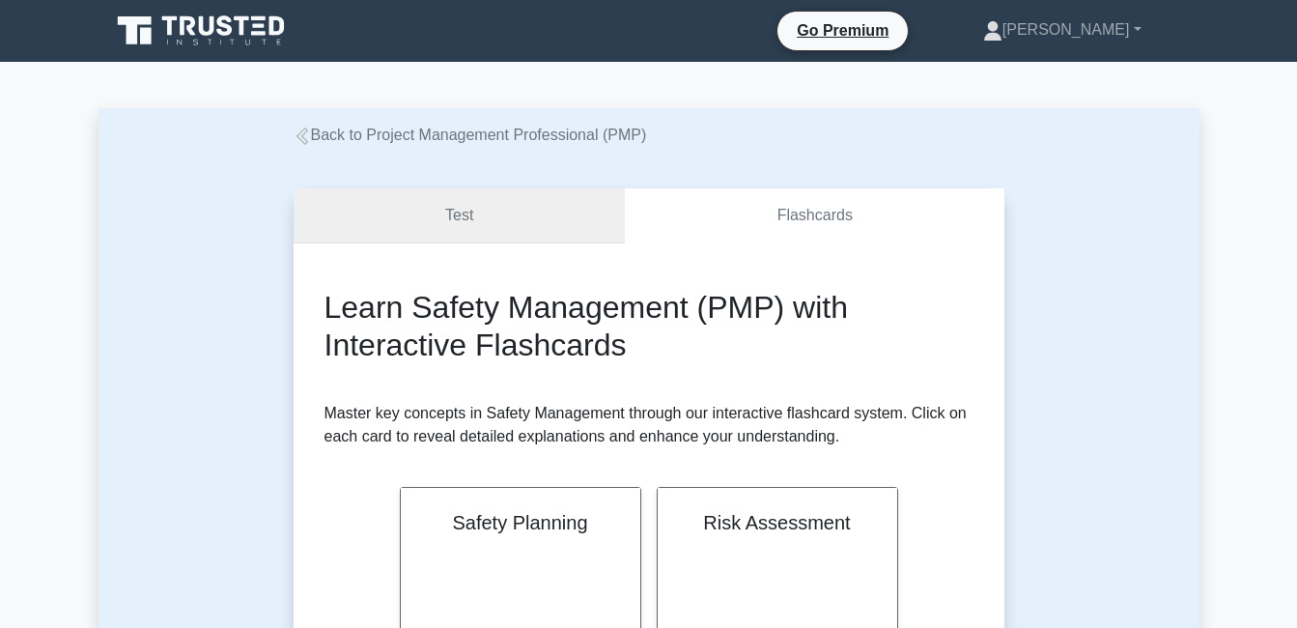
click at [471, 217] on link "Test" at bounding box center [460, 215] width 332 height 55
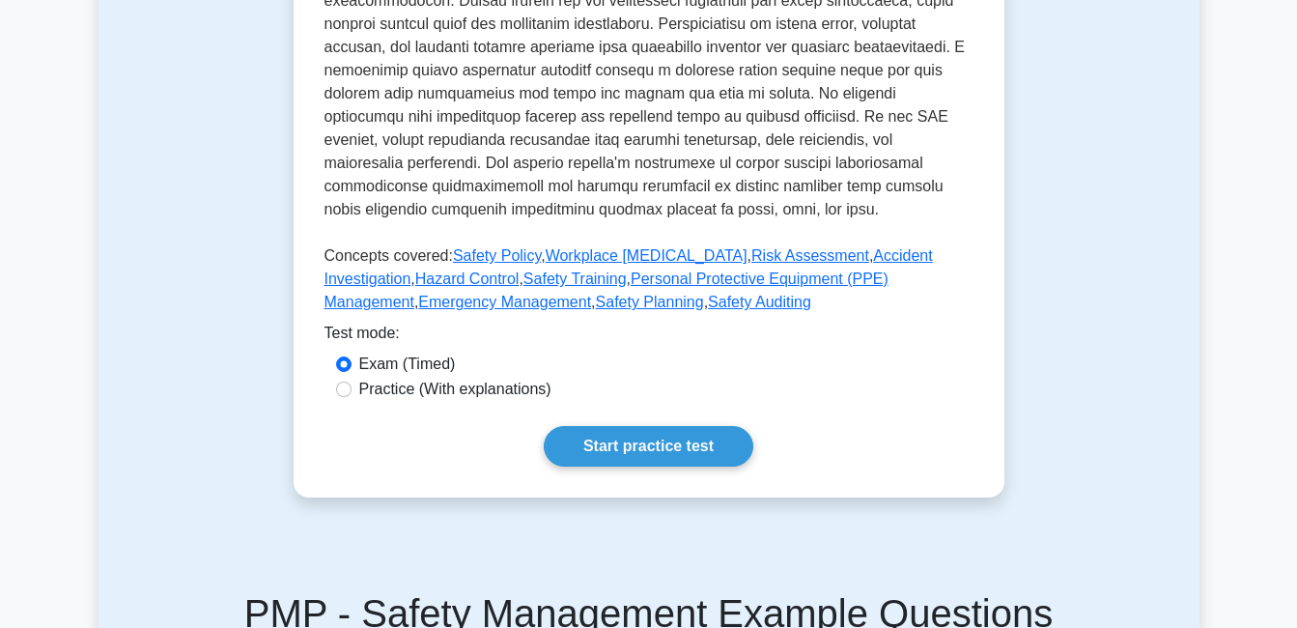
scroll to position [772, 0]
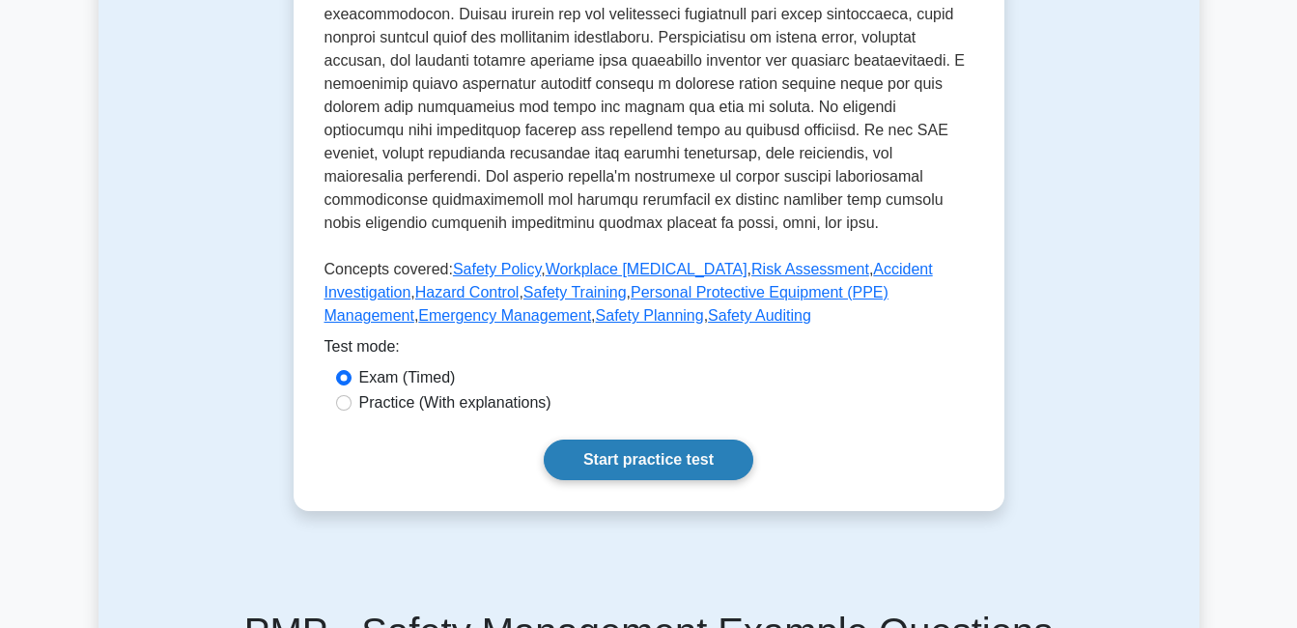
click at [625, 439] on link "Start practice test" at bounding box center [649, 459] width 210 height 41
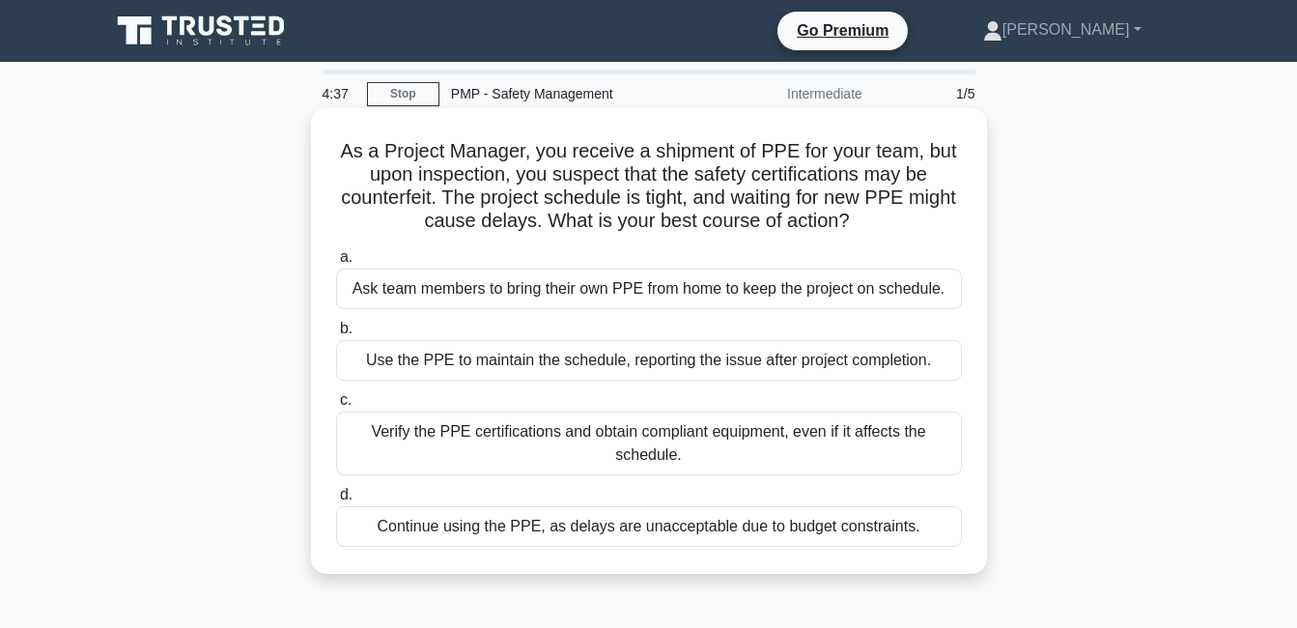
click at [459, 457] on div "Verify the PPE certifications and obtain compliant equipment, even if it affect…" at bounding box center [649, 443] width 626 height 64
click at [336, 407] on input "c. Verify the PPE certifications and obtain compliant equipment, even if it aff…" at bounding box center [336, 400] width 0 height 13
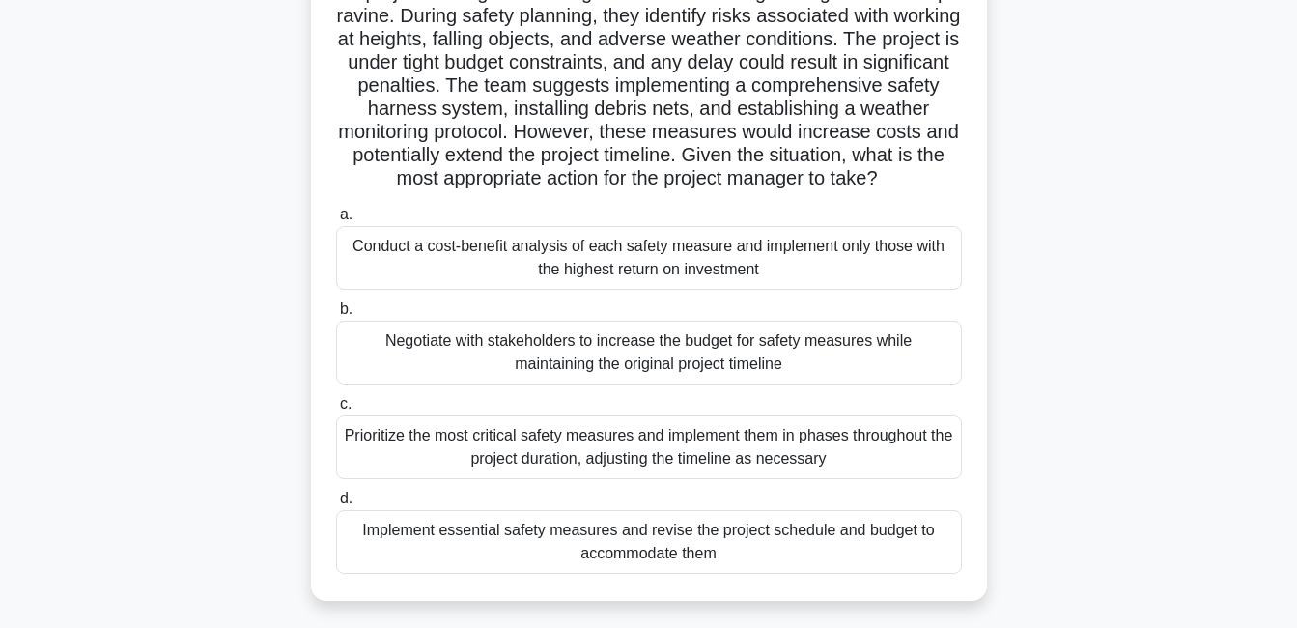
scroll to position [193, 0]
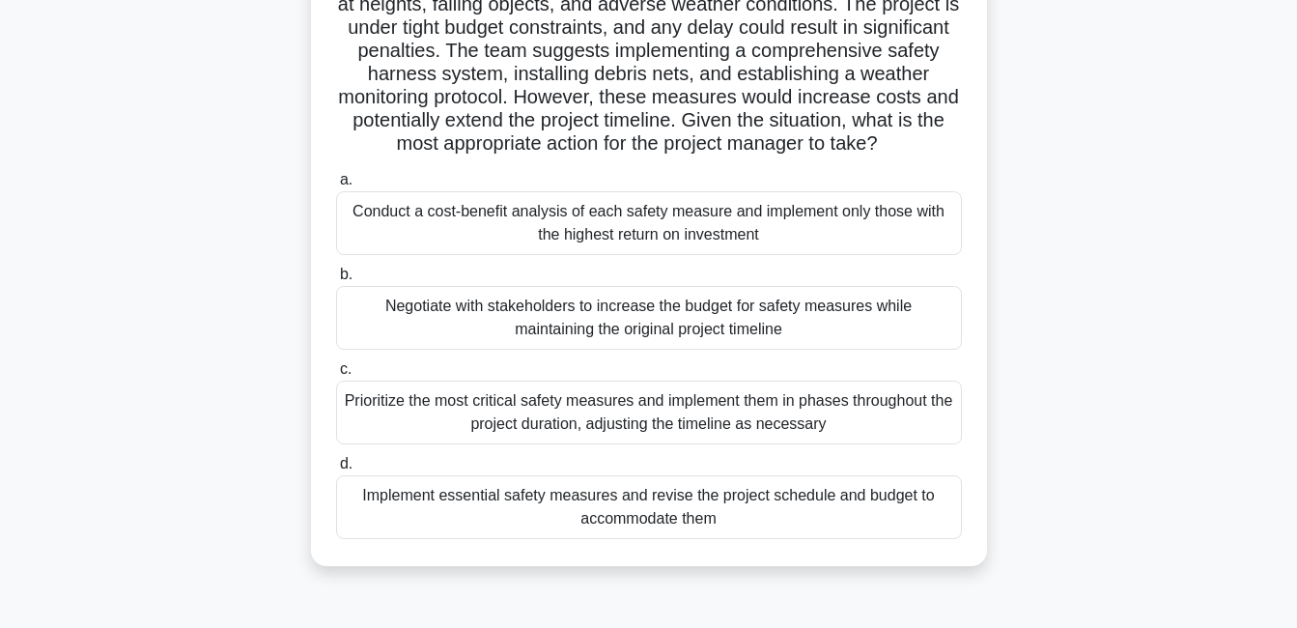
click at [387, 539] on div "Implement essential safety measures and revise the project schedule and budget …" at bounding box center [649, 507] width 626 height 64
click at [336, 470] on input "d. Implement essential safety measures and revise the project schedule and budg…" at bounding box center [336, 464] width 0 height 13
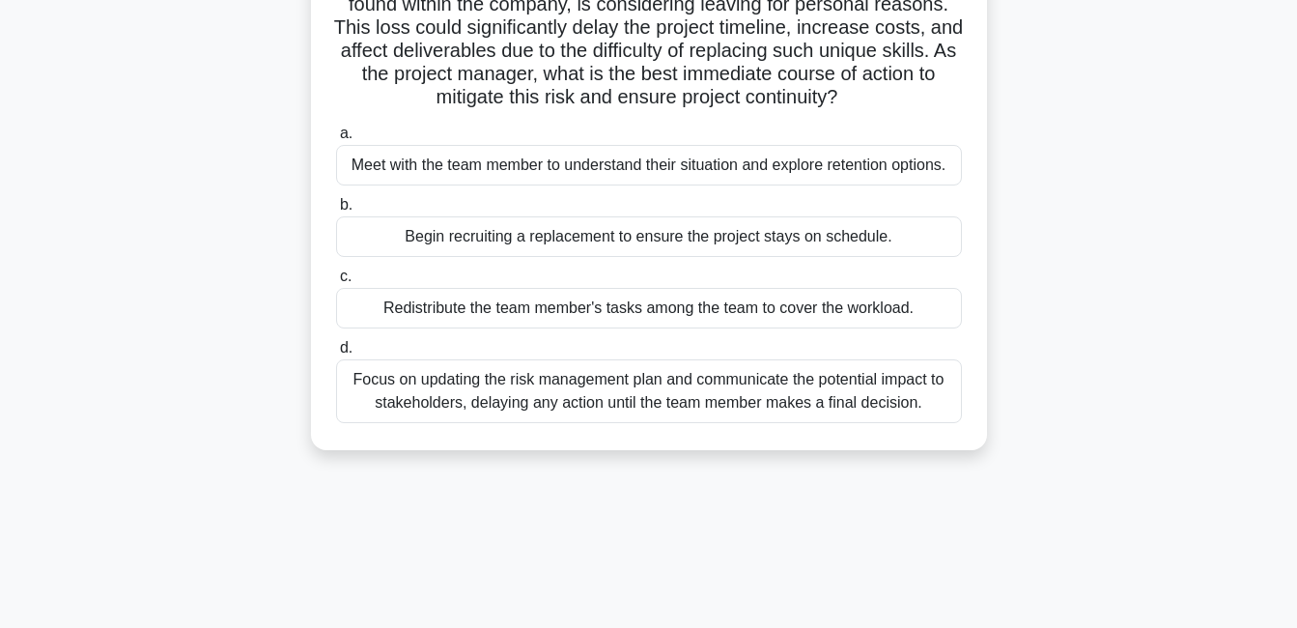
click at [657, 164] on div "Meet with the team member to understand their situation and explore retention o…" at bounding box center [649, 165] width 626 height 41
click at [336, 140] on input "a. Meet with the team member to understand their situation and explore retentio…" at bounding box center [336, 133] width 0 height 13
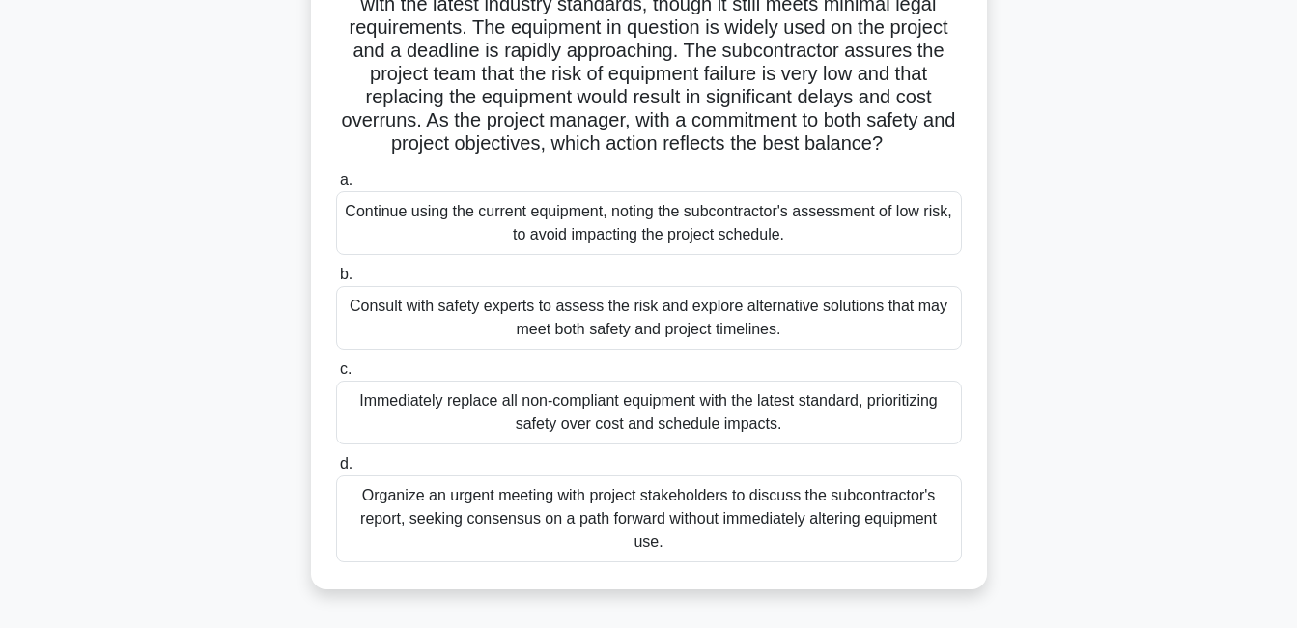
click at [431, 431] on div "Immediately replace all non-compliant equipment with the latest standard, prior…" at bounding box center [649, 412] width 626 height 64
click at [336, 376] on input "c. Immediately replace all non-compliant equipment with the latest standard, pr…" at bounding box center [336, 369] width 0 height 13
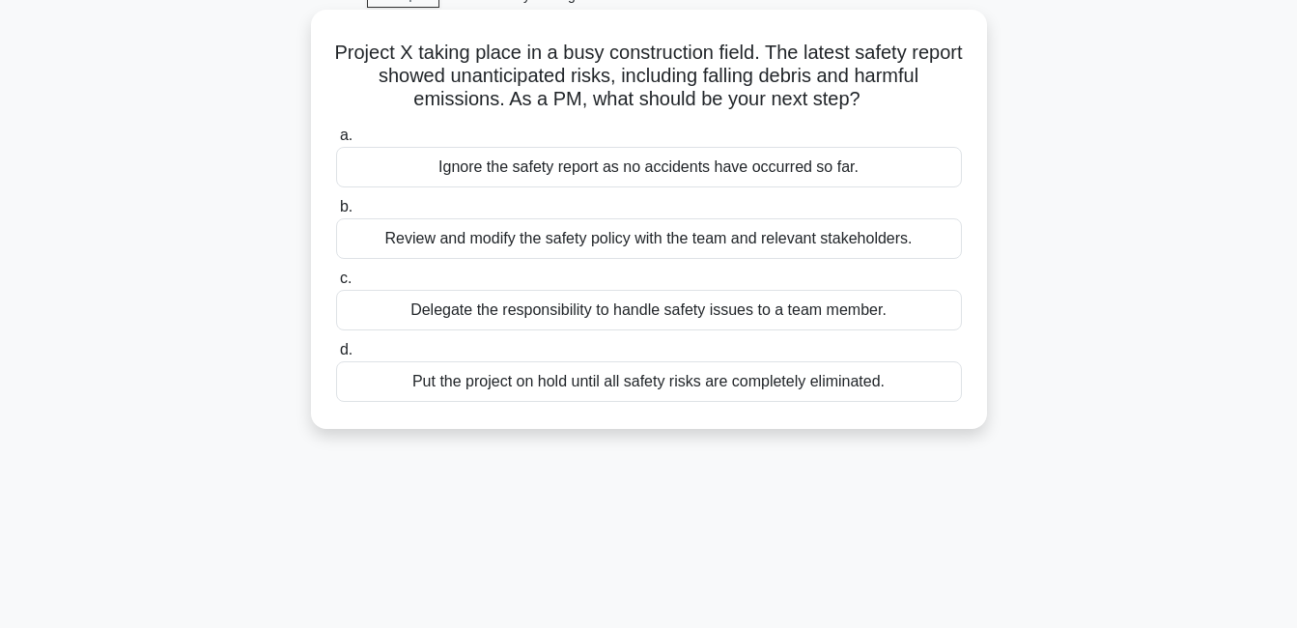
scroll to position [0, 0]
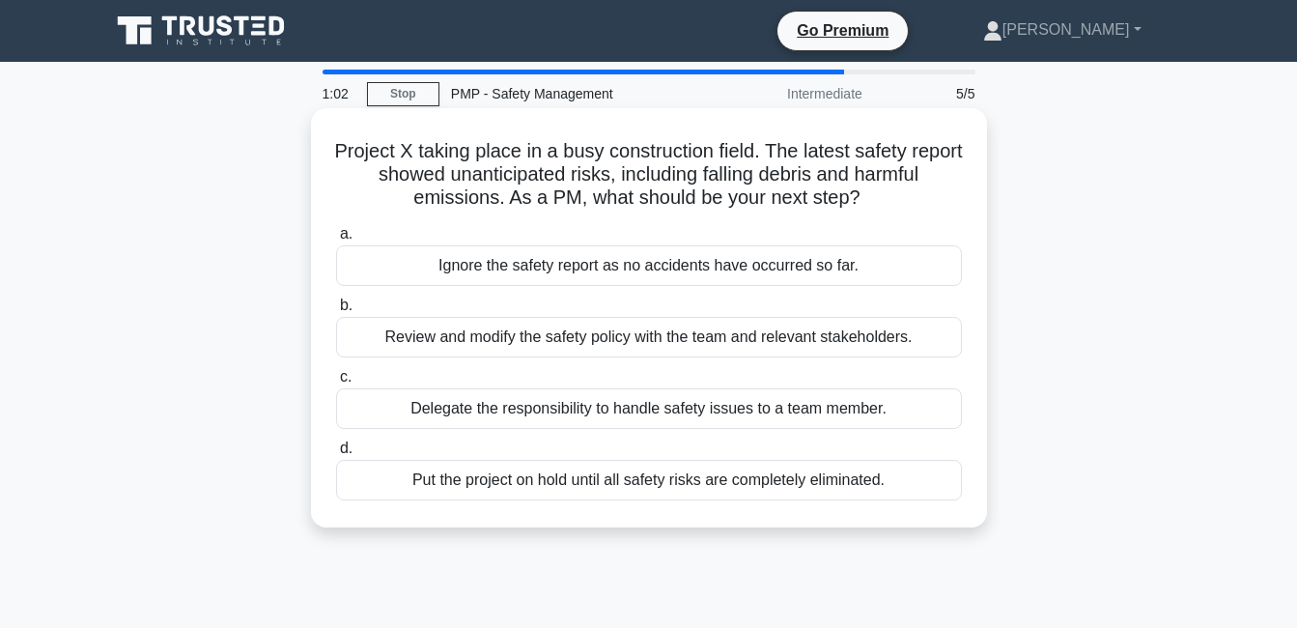
click at [439, 485] on div "Put the project on hold until all safety risks are completely eliminated." at bounding box center [649, 480] width 626 height 41
click at [336, 455] on input "d. Put the project on hold until all safety risks are completely eliminated." at bounding box center [336, 448] width 0 height 13
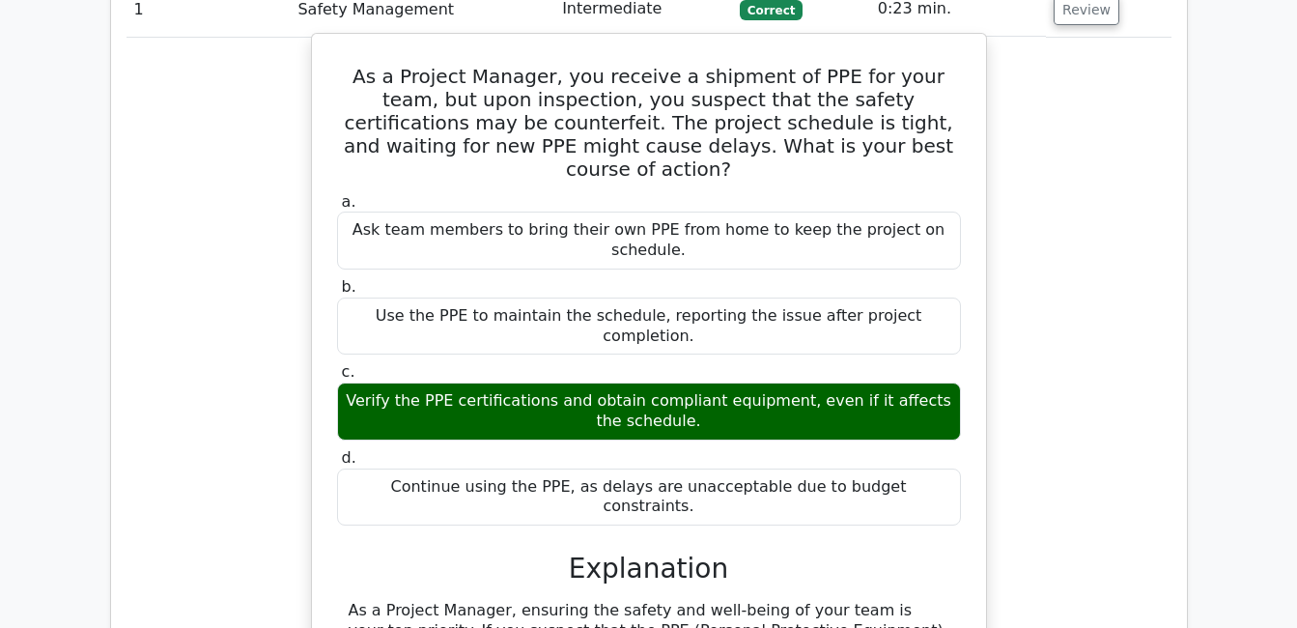
scroll to position [1642, 0]
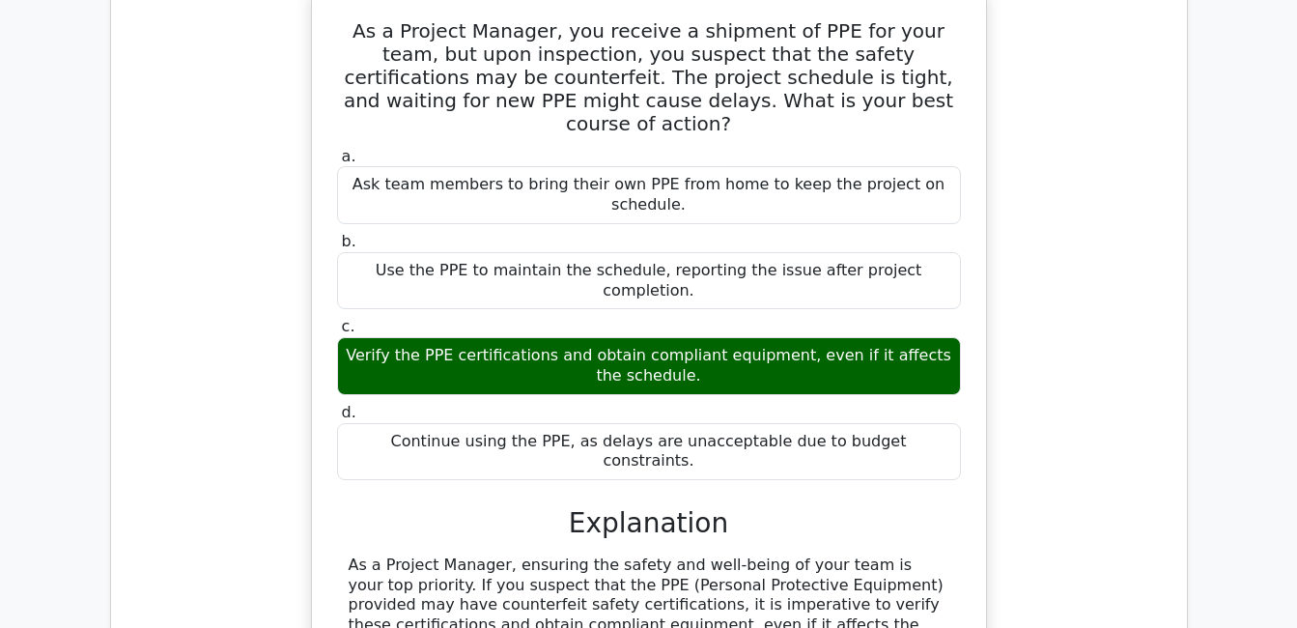
copy div "counterfeit"
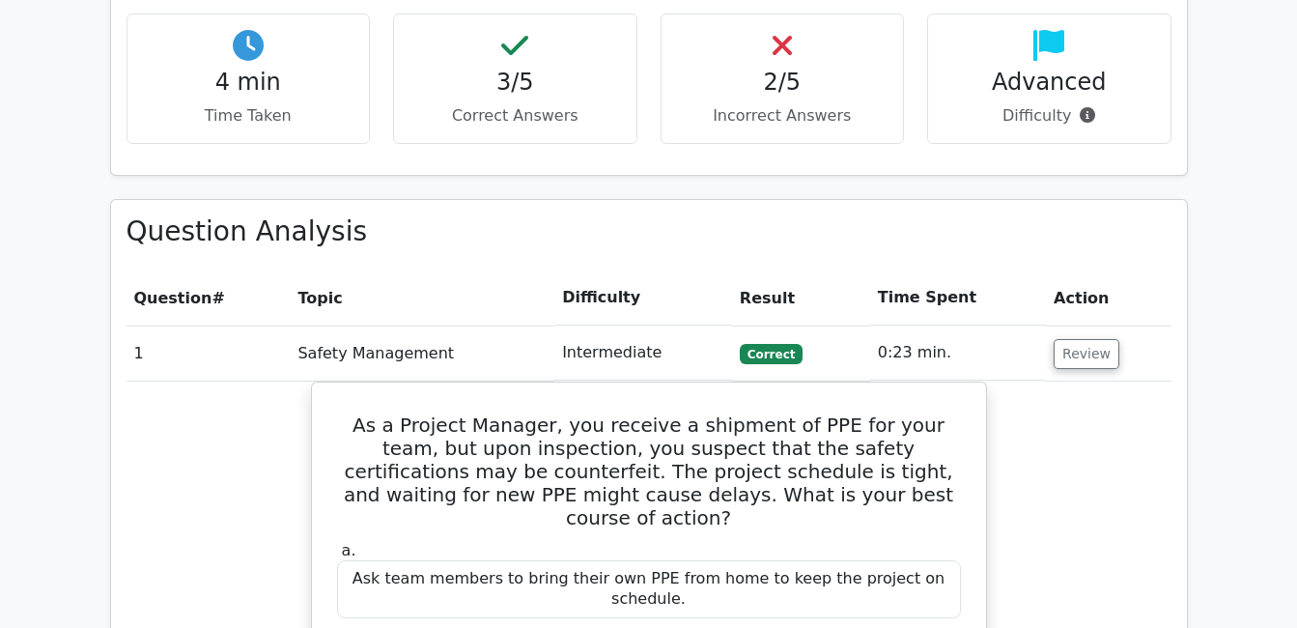
scroll to position [1255, 0]
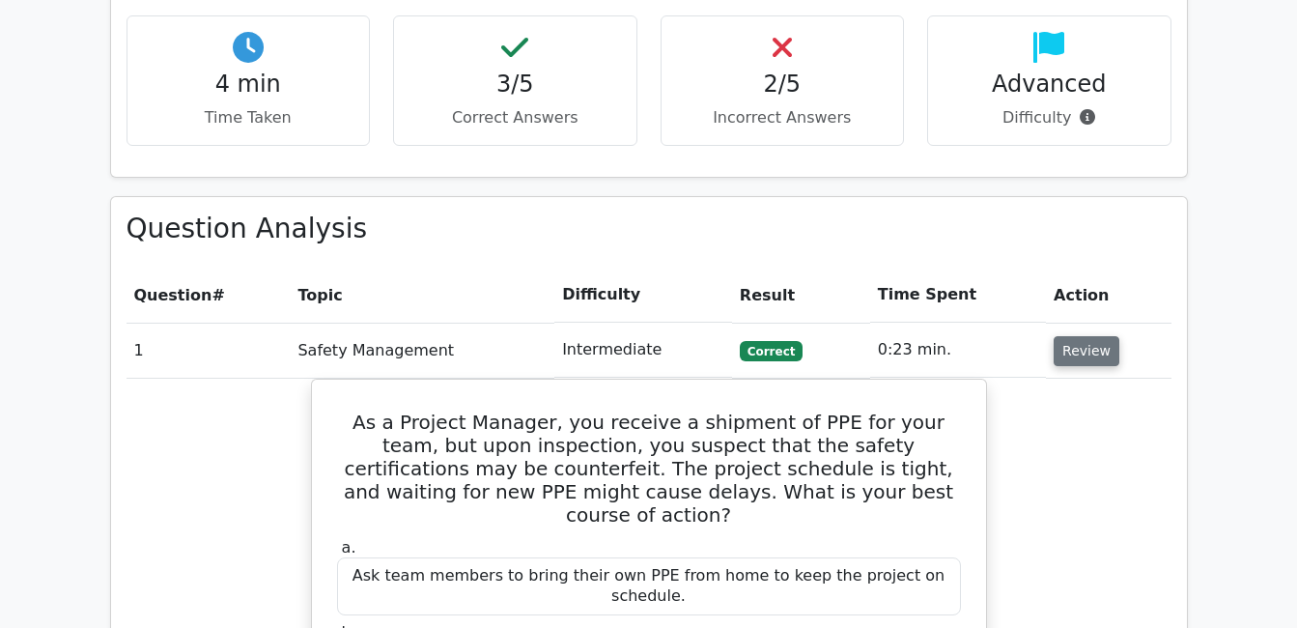
click at [1081, 336] on button "Review" at bounding box center [1086, 351] width 66 height 30
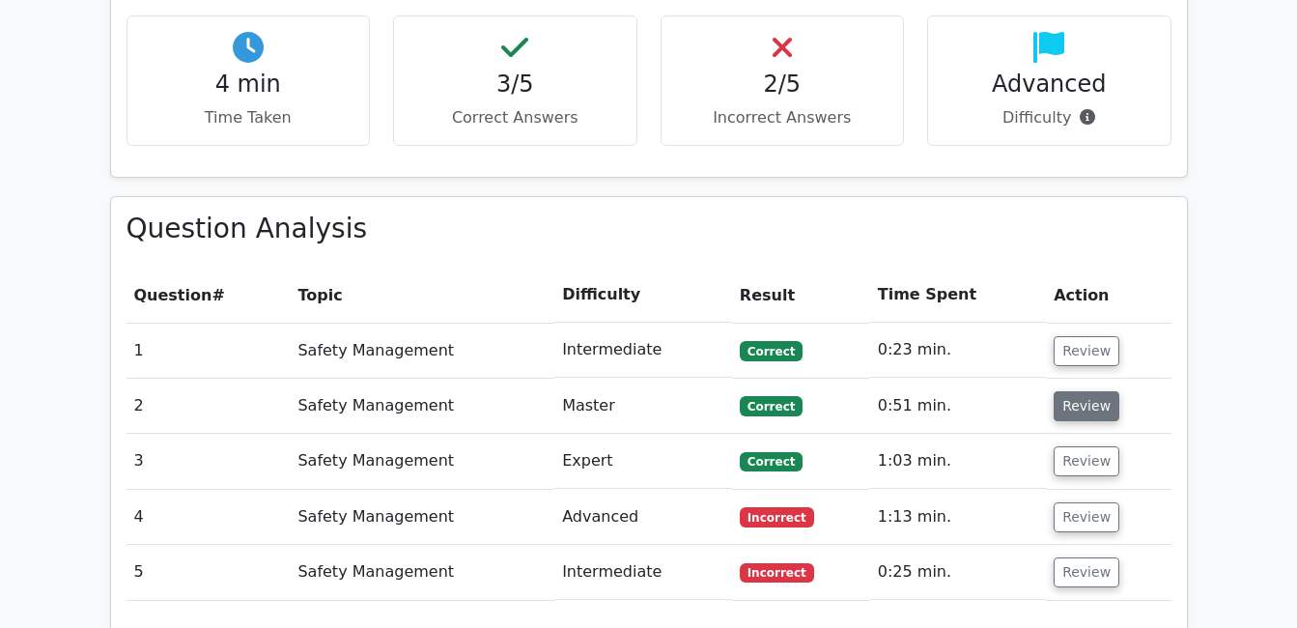
click at [1080, 391] on button "Review" at bounding box center [1086, 406] width 66 height 30
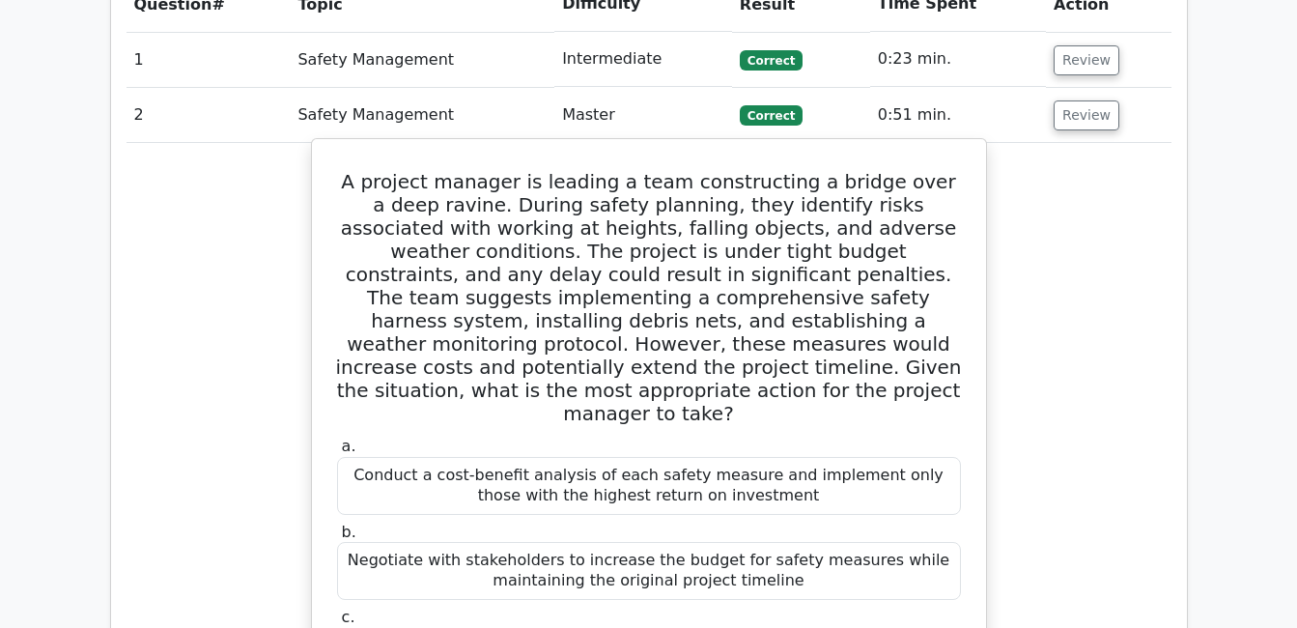
scroll to position [1545, 0]
drag, startPoint x: 500, startPoint y: 202, endPoint x: 600, endPoint y: 210, distance: 99.8
click at [600, 210] on h5 "A project manager is leading a team constructing a bridge over a deep ravine. D…" at bounding box center [649, 298] width 628 height 255
drag, startPoint x: 600, startPoint y: 210, endPoint x: 582, endPoint y: 213, distance: 17.8
click at [583, 213] on h5 "A project manager is leading a team constructing a bridge over a deep ravine. D…" at bounding box center [649, 298] width 628 height 255
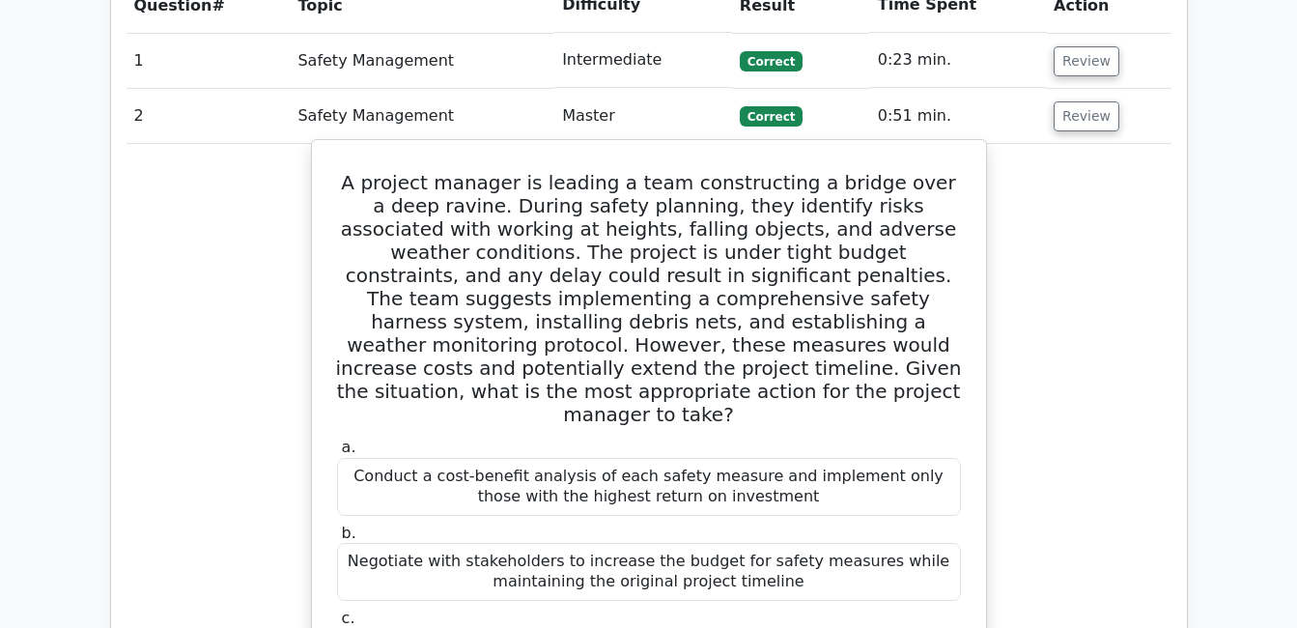
click at [591, 208] on h5 "A project manager is leading a team constructing a bridge over a deep ravine. D…" at bounding box center [649, 298] width 628 height 255
copy h5 "harness"
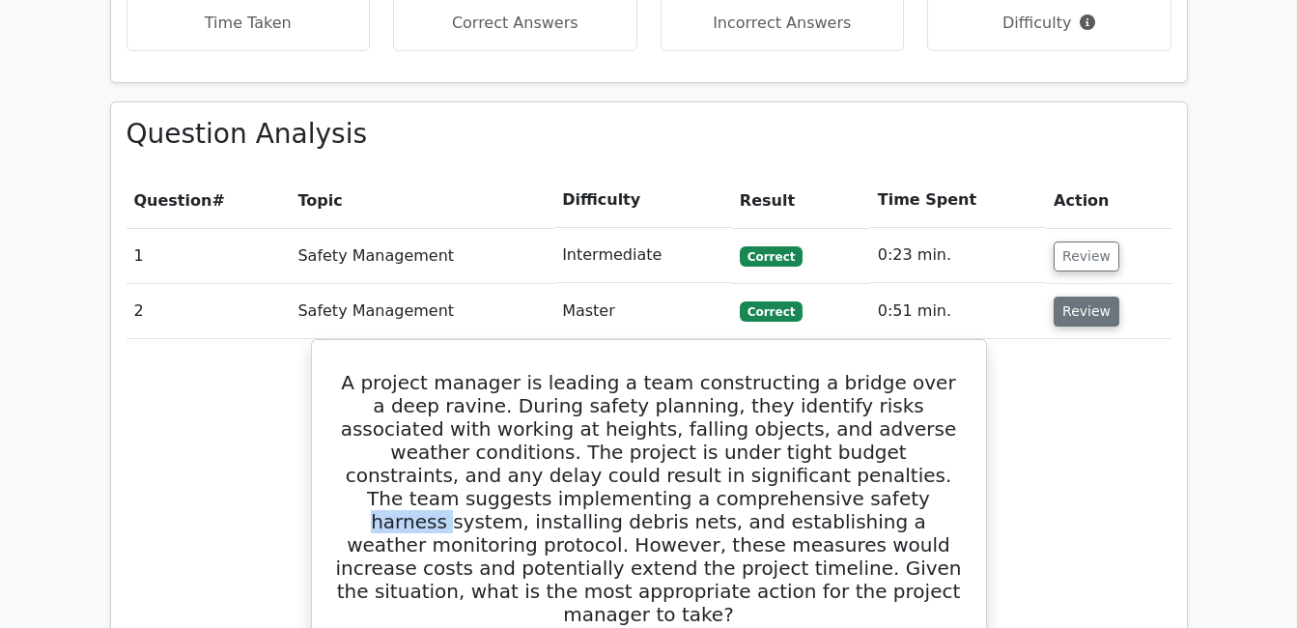
scroll to position [1352, 0]
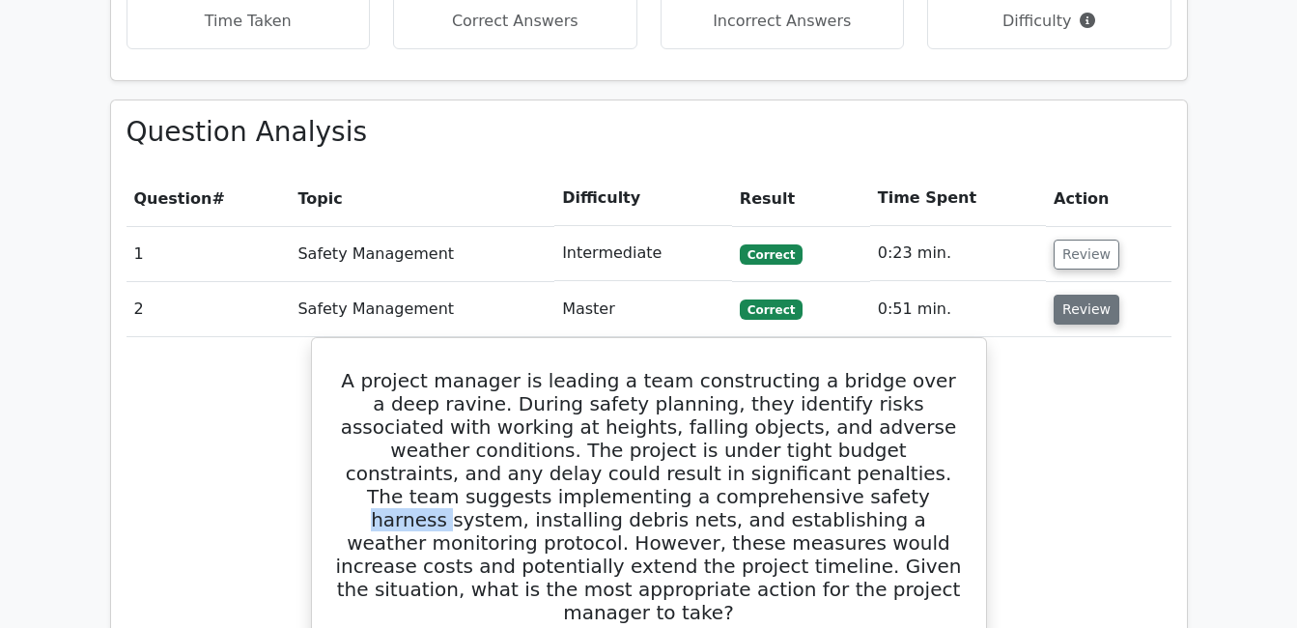
click at [1081, 295] on button "Review" at bounding box center [1086, 310] width 66 height 30
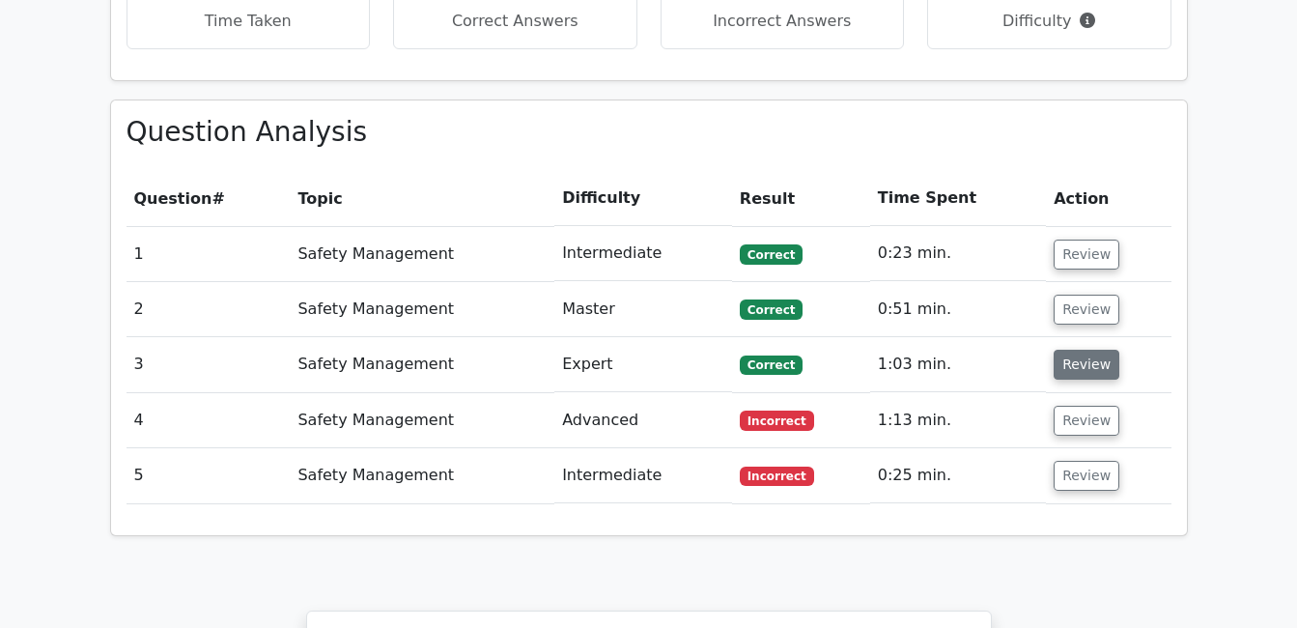
click at [1088, 350] on button "Review" at bounding box center [1086, 365] width 66 height 30
click at [1080, 350] on button "Review" at bounding box center [1086, 365] width 66 height 30
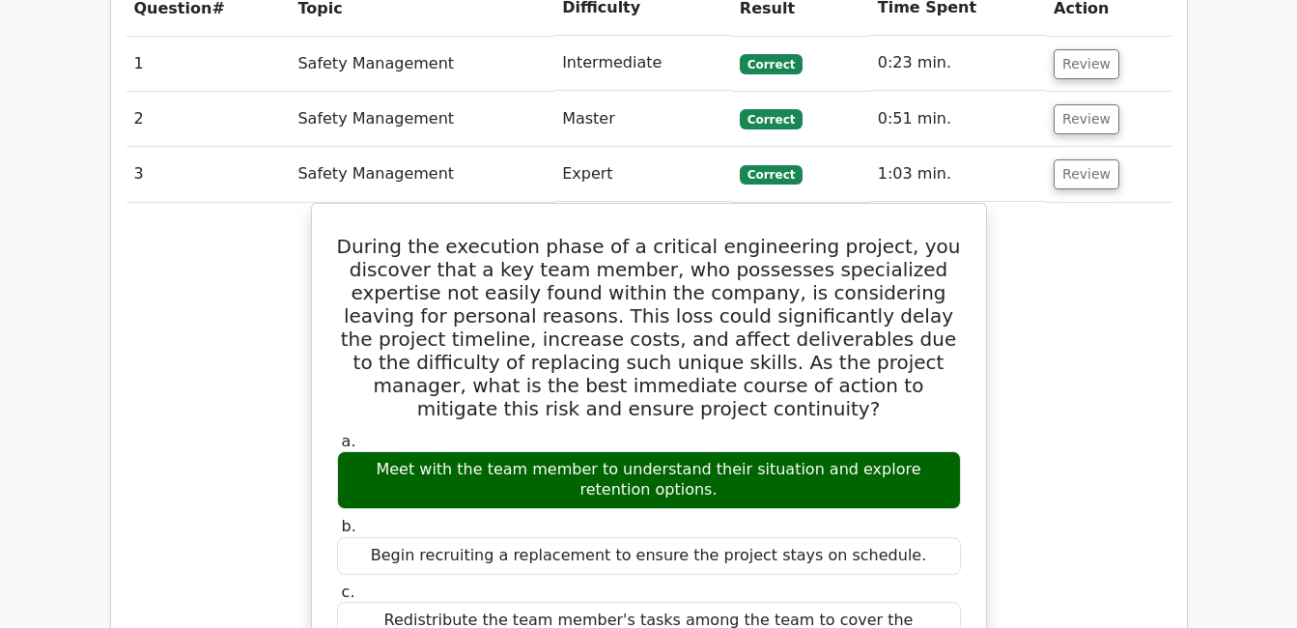
scroll to position [1545, 0]
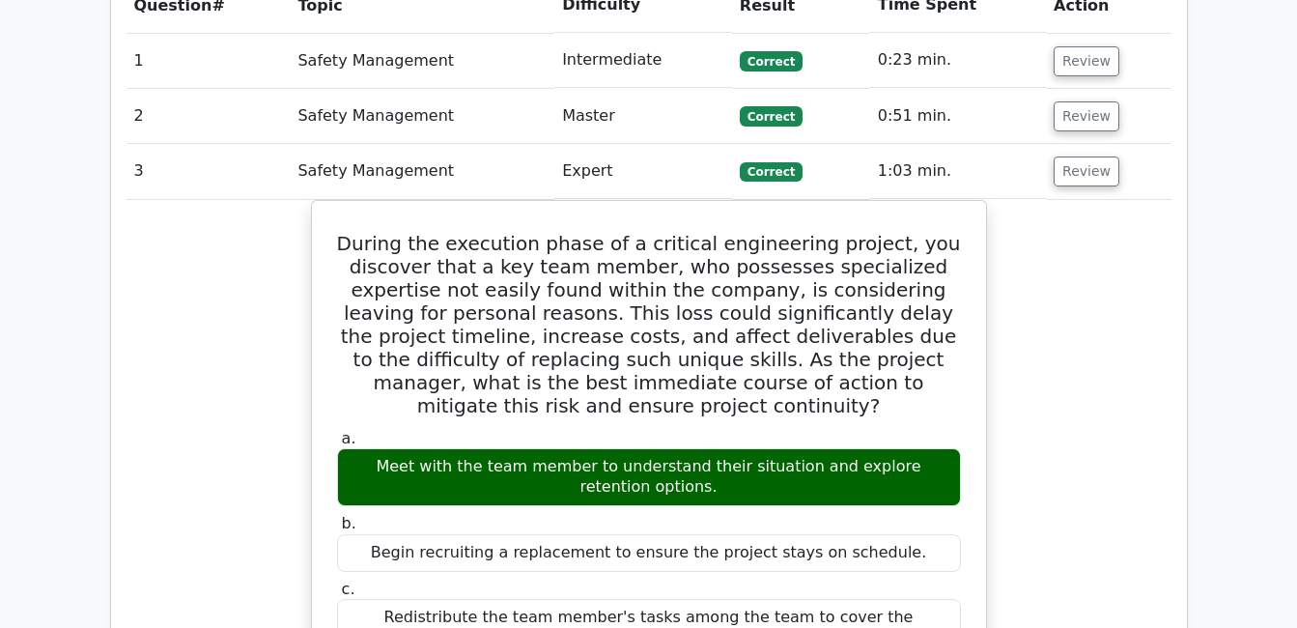
click at [1076, 144] on td "Review" at bounding box center [1108, 171] width 125 height 55
click at [1076, 156] on button "Review" at bounding box center [1086, 171] width 66 height 30
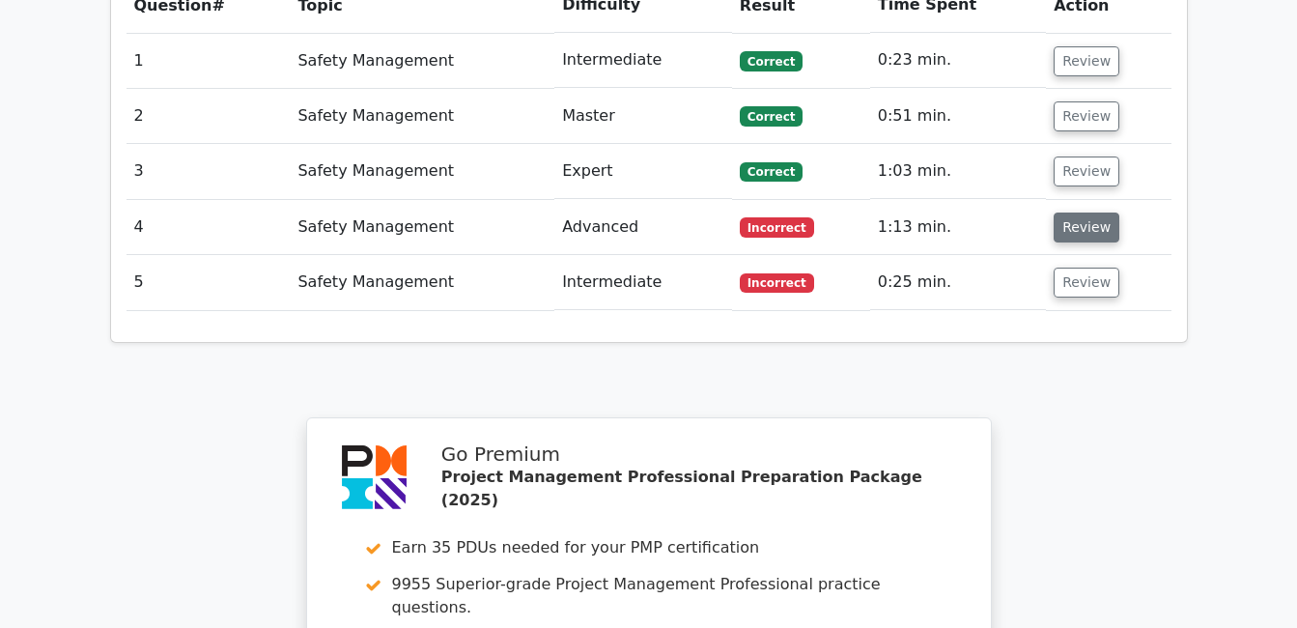
click at [1084, 212] on button "Review" at bounding box center [1086, 227] width 66 height 30
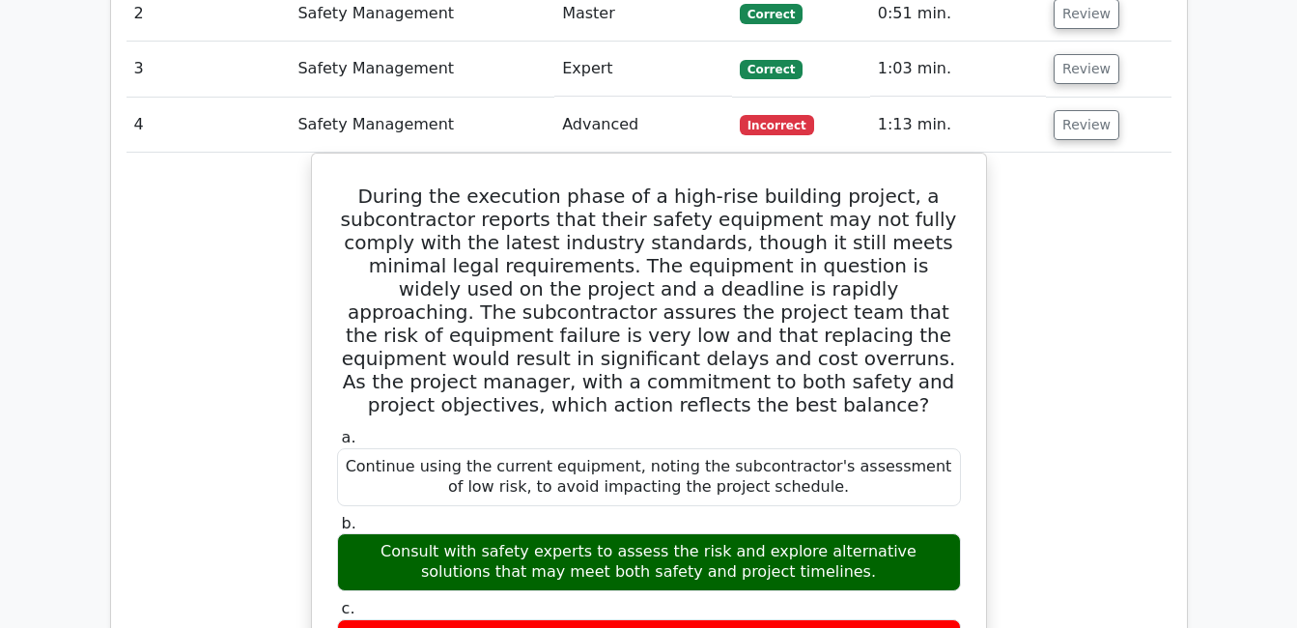
scroll to position [1642, 0]
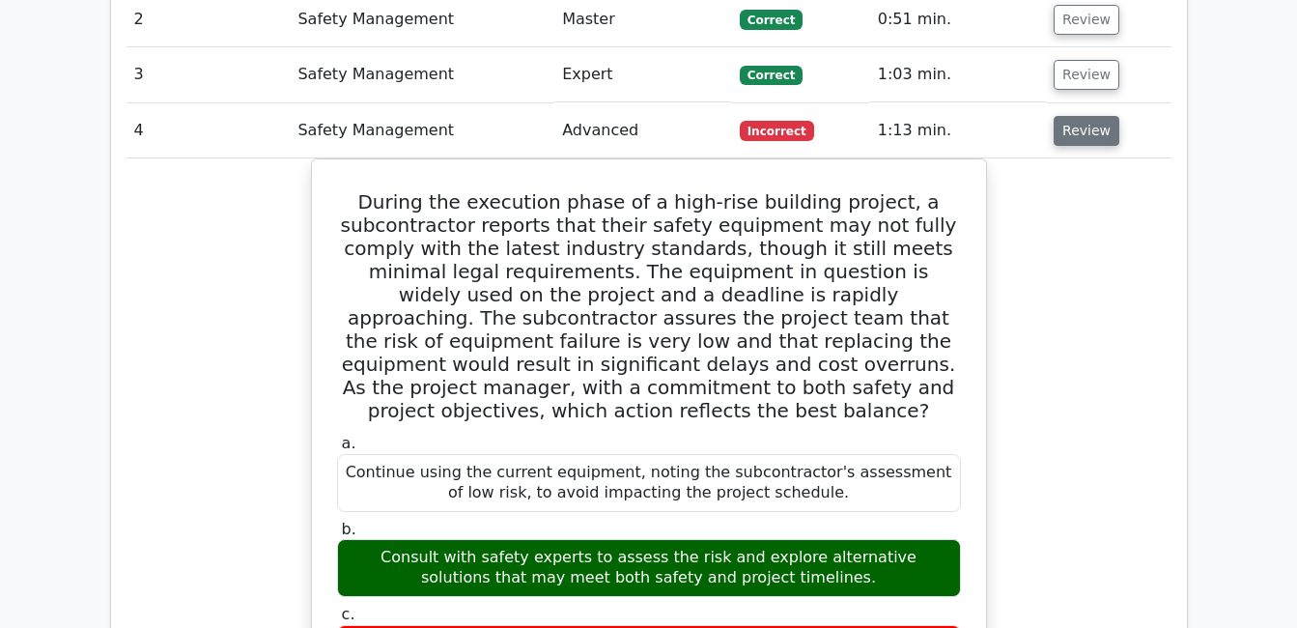
click at [1101, 116] on button "Review" at bounding box center [1086, 131] width 66 height 30
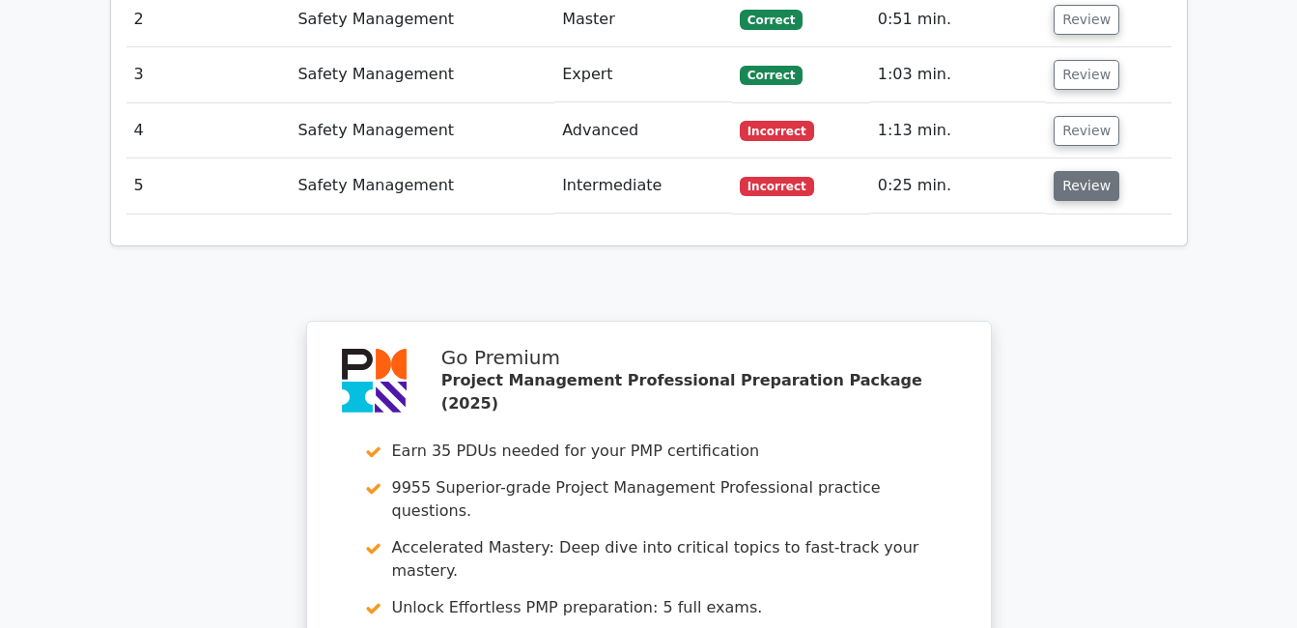
click at [1101, 171] on button "Review" at bounding box center [1086, 186] width 66 height 30
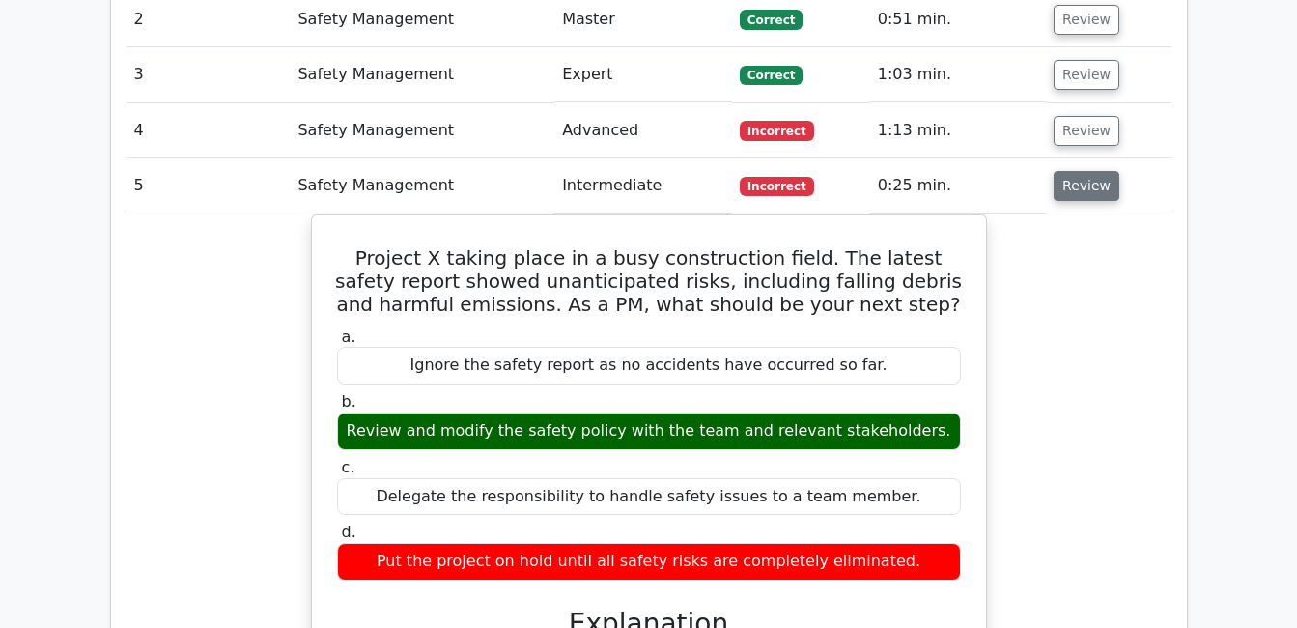
click at [1069, 171] on button "Review" at bounding box center [1086, 186] width 66 height 30
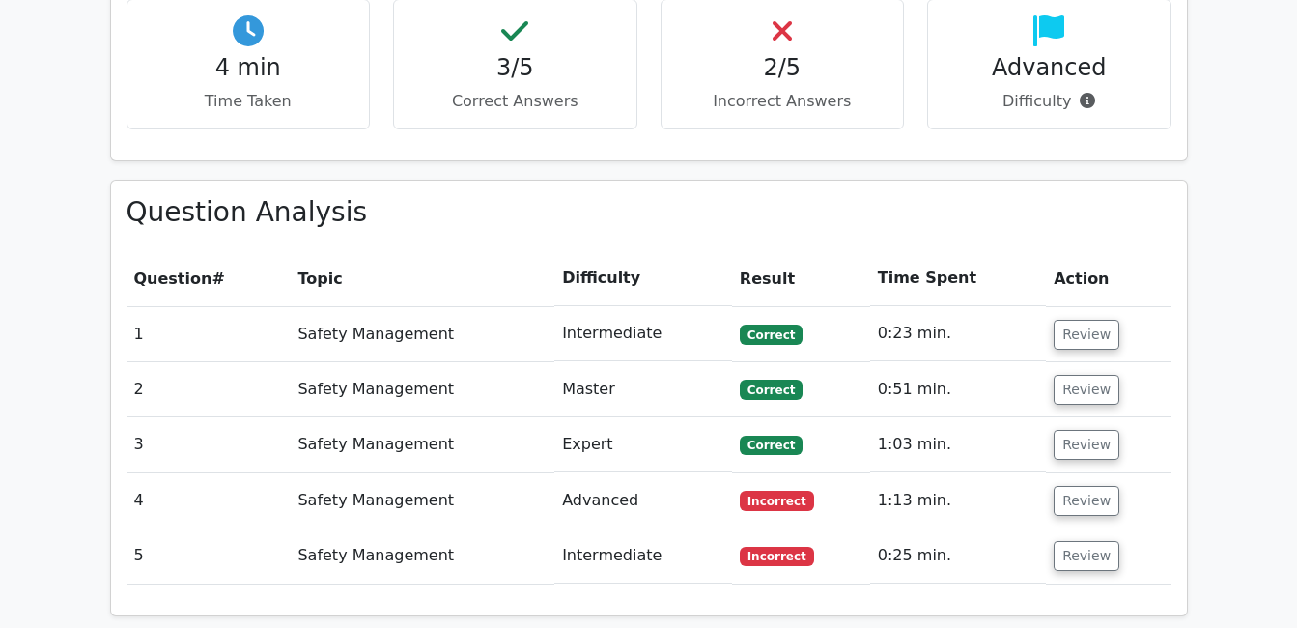
scroll to position [1448, 0]
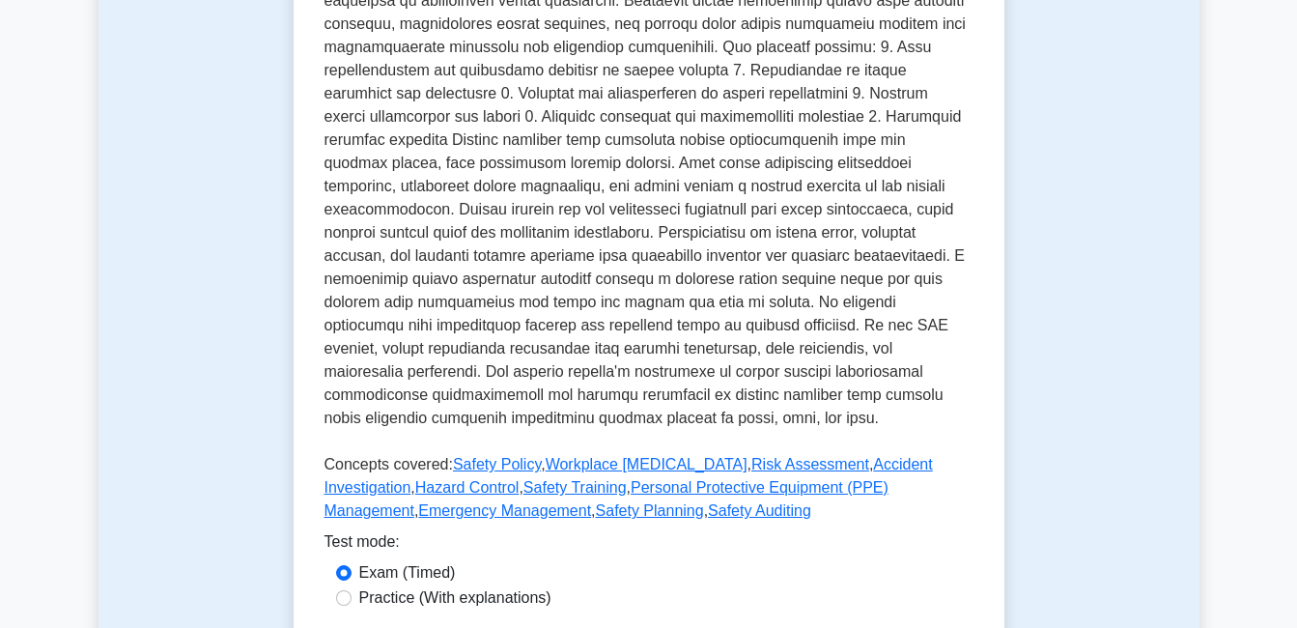
scroll to position [483, 0]
